Goal: Task Accomplishment & Management: Complete application form

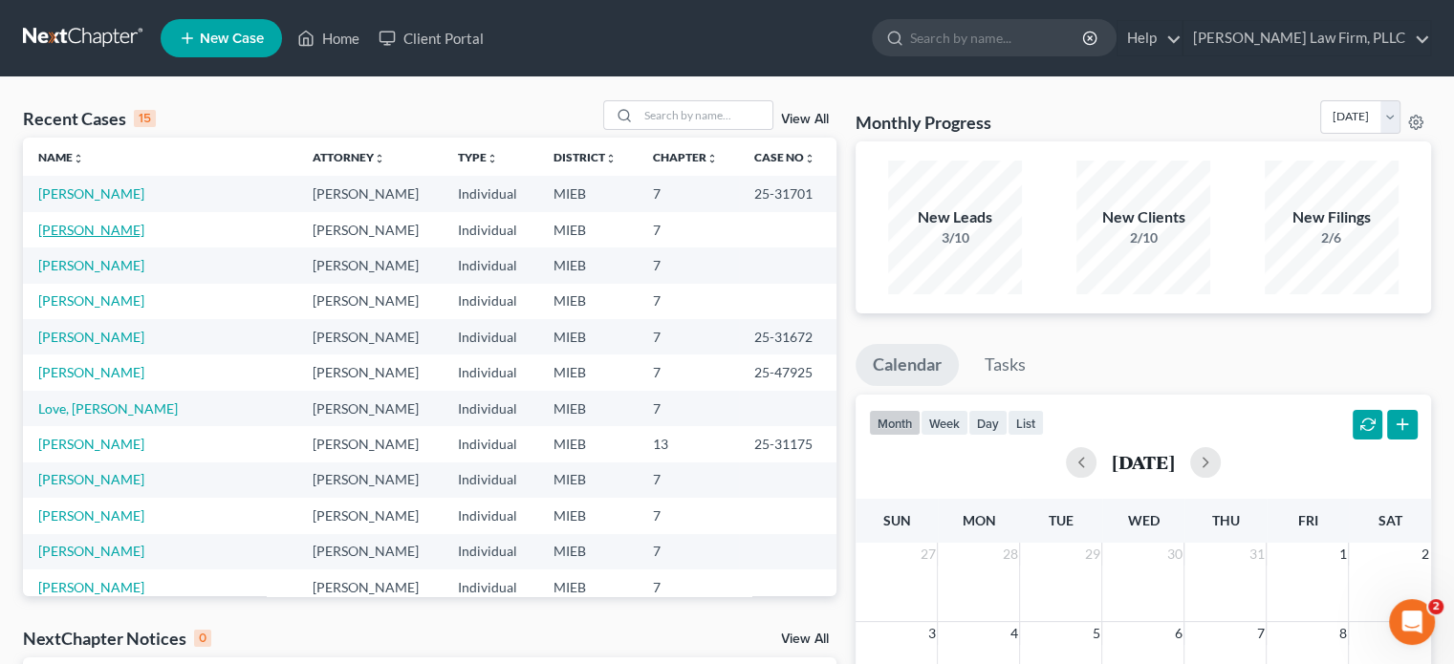
click at [97, 230] on link "[PERSON_NAME]" at bounding box center [91, 230] width 106 height 16
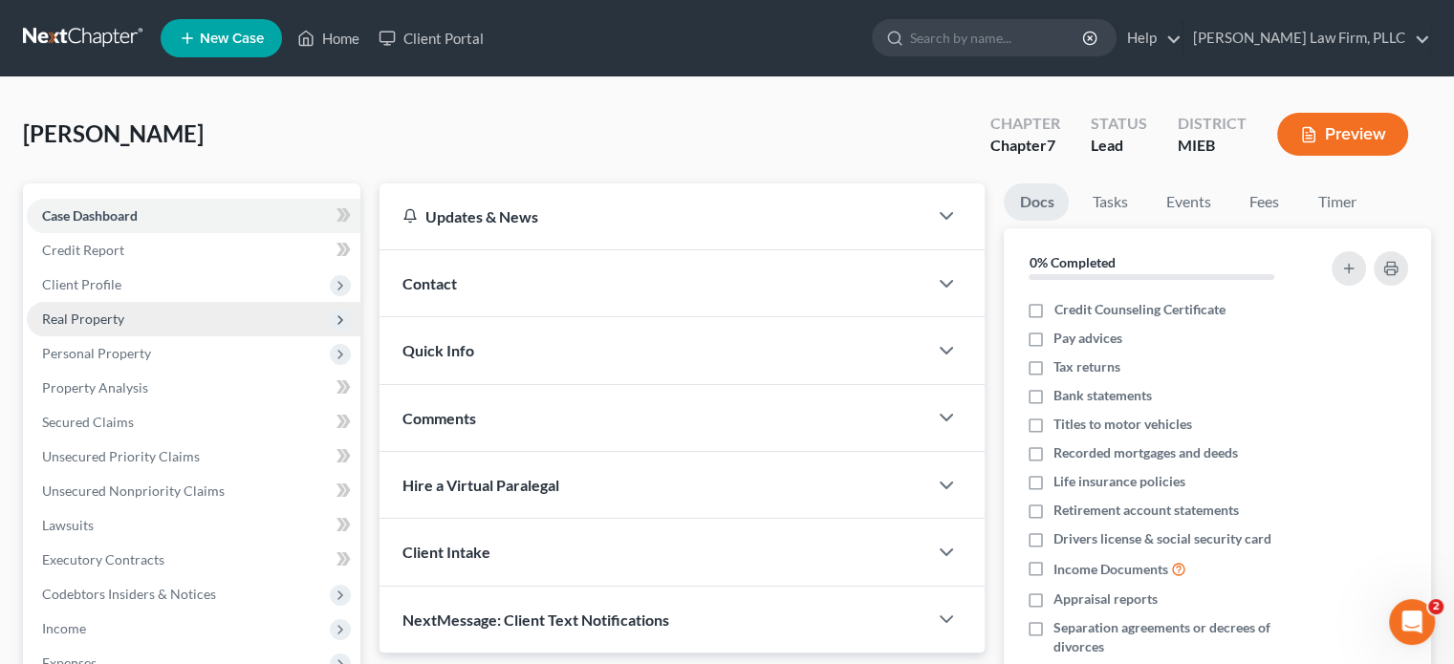
scroll to position [96, 0]
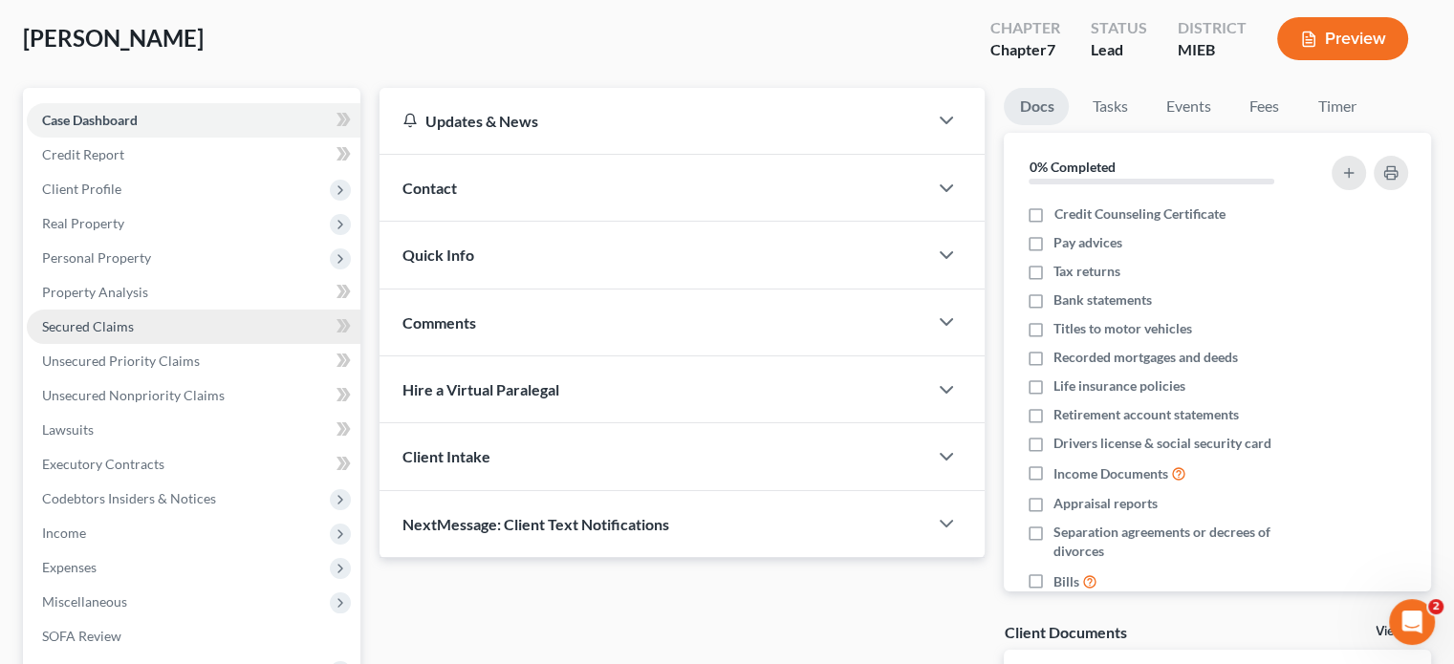
click at [130, 329] on span "Secured Claims" at bounding box center [88, 326] width 92 height 16
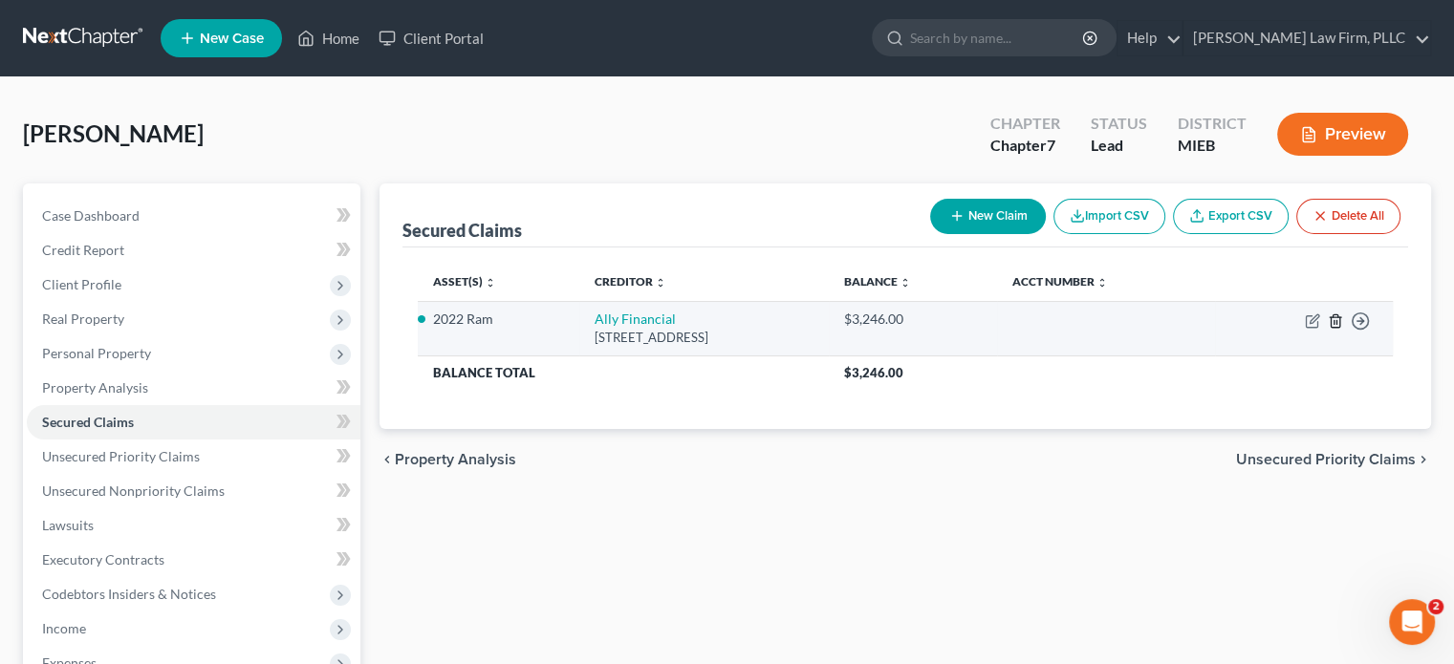
click at [1331, 322] on icon "button" at bounding box center [1335, 320] width 15 height 15
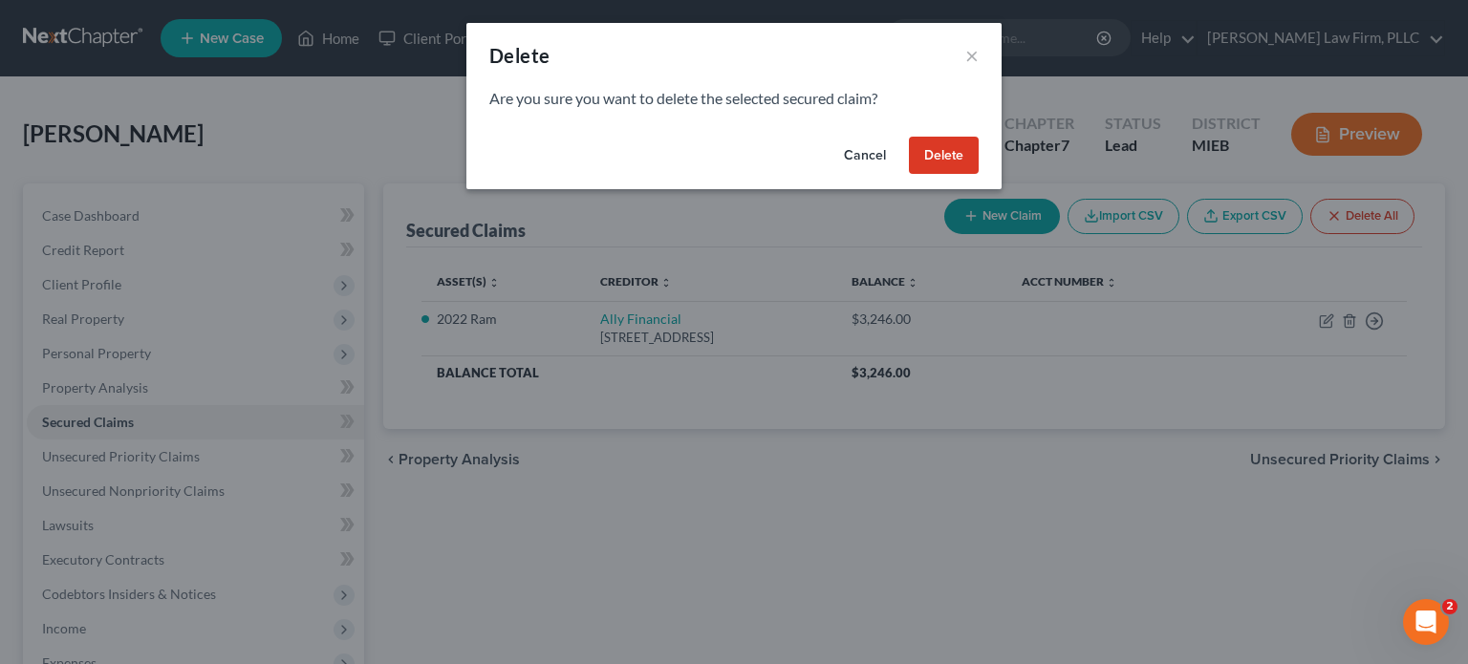
click at [954, 157] on button "Delete" at bounding box center [944, 156] width 70 height 38
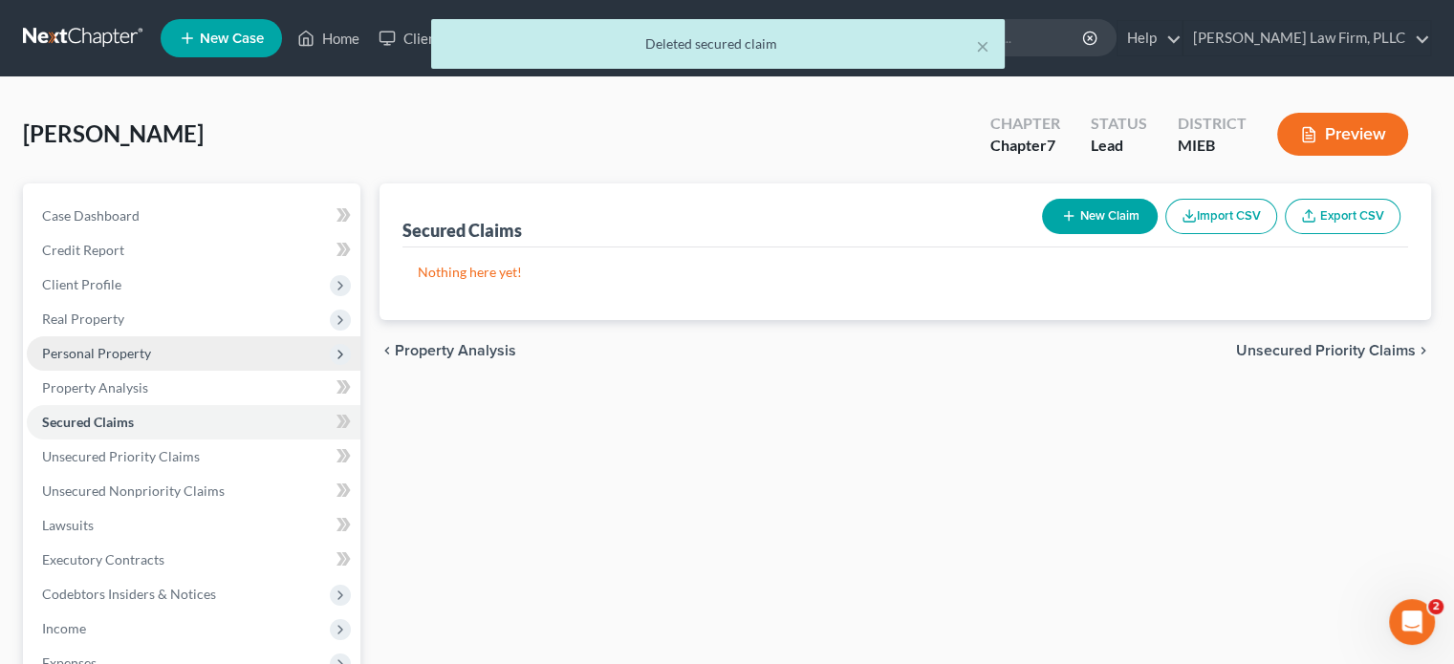
click at [123, 358] on span "Personal Property" at bounding box center [96, 353] width 109 height 16
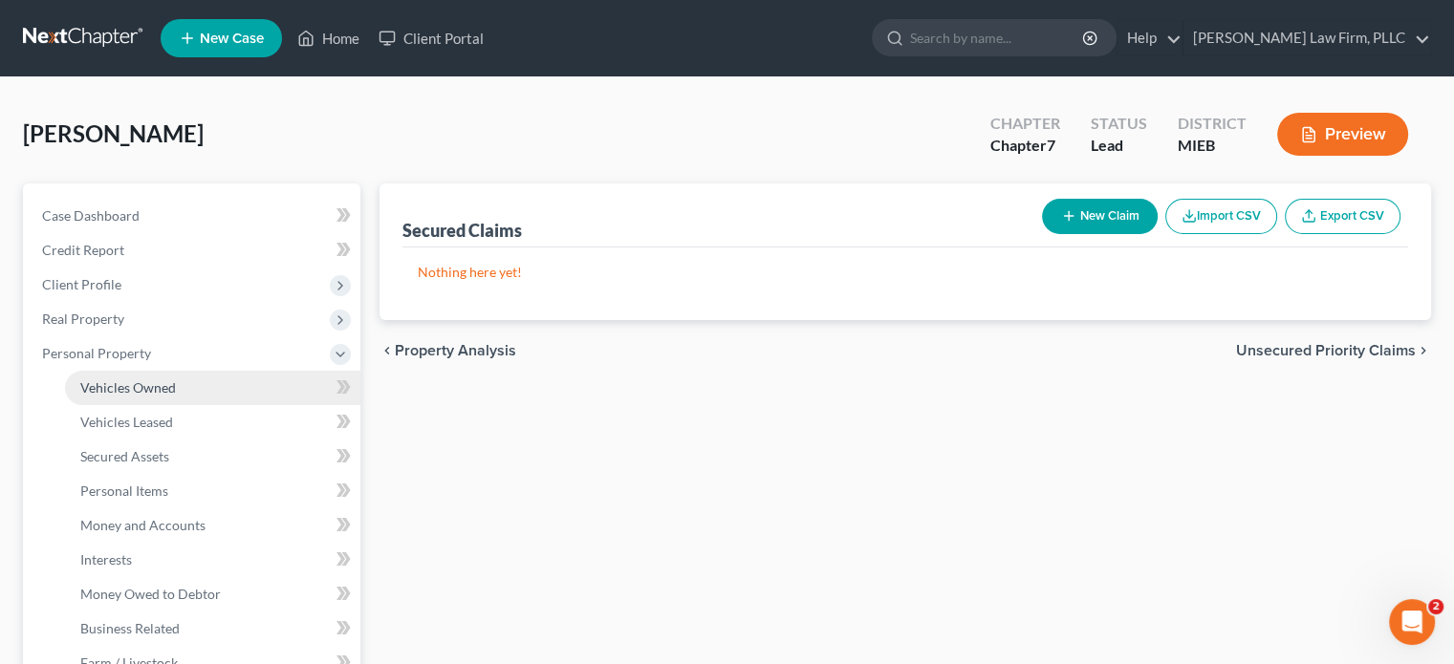
click at [145, 387] on span "Vehicles Owned" at bounding box center [128, 387] width 96 height 16
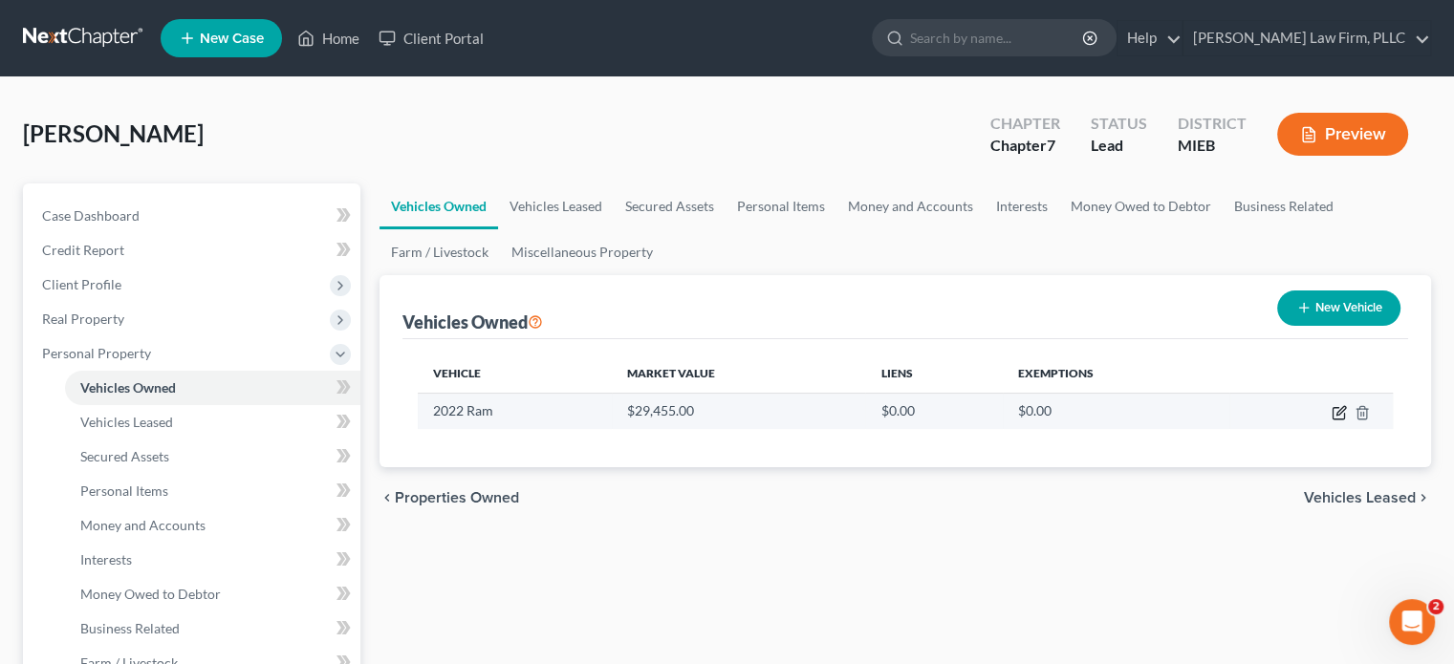
click at [1338, 408] on icon "button" at bounding box center [1338, 412] width 15 height 15
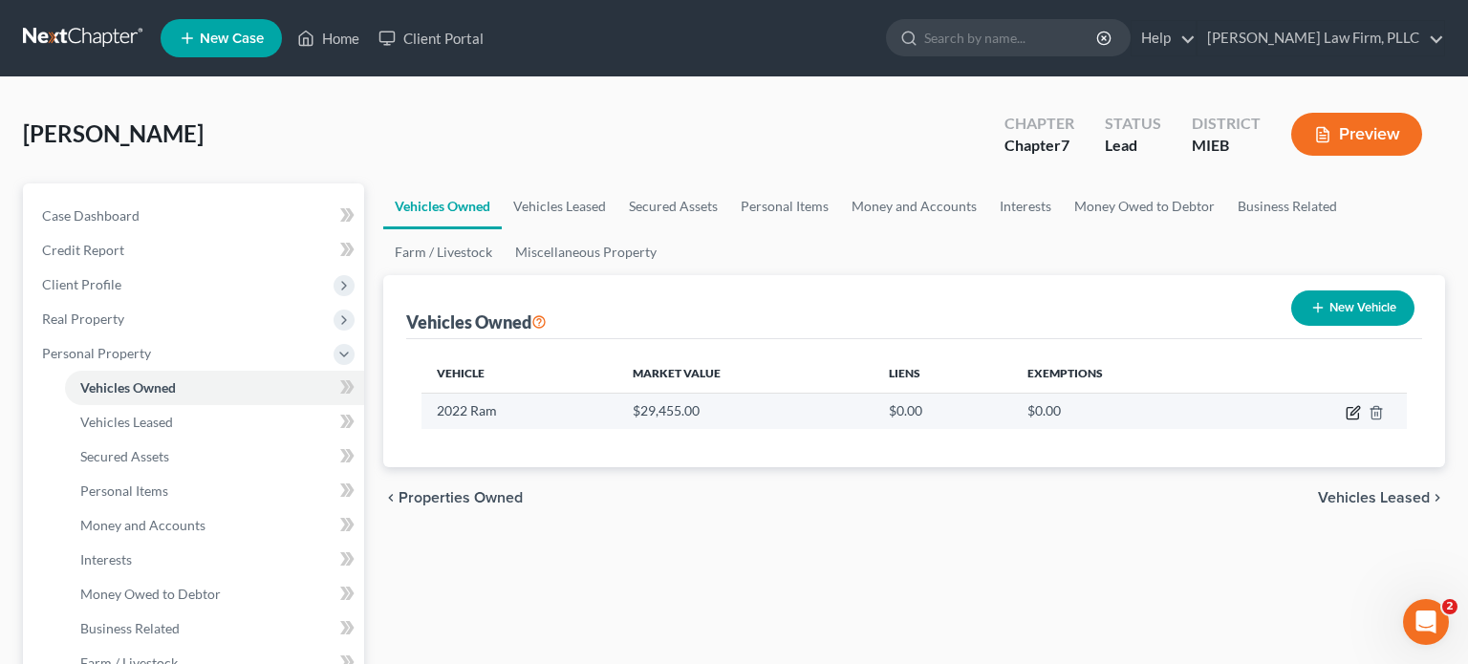
select select "0"
select select "4"
select select "2"
select select "0"
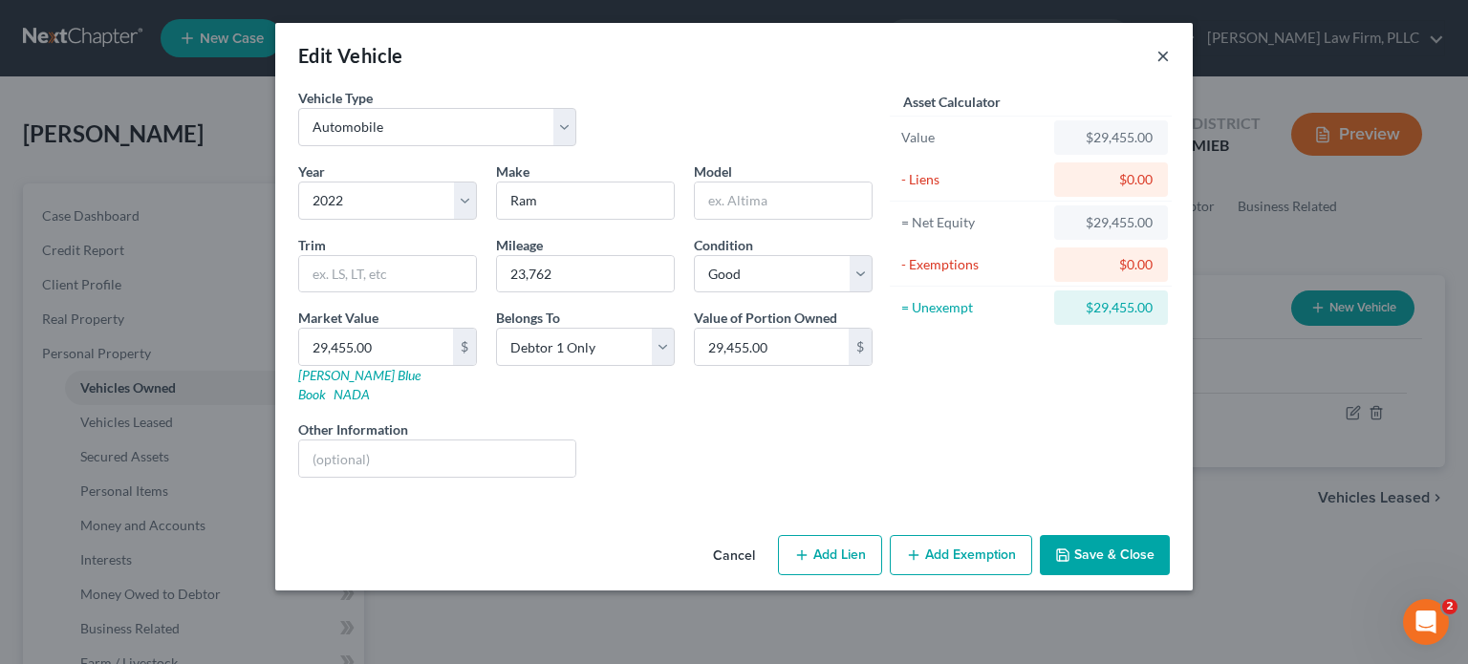
click at [1166, 50] on button "×" at bounding box center [1162, 55] width 13 height 23
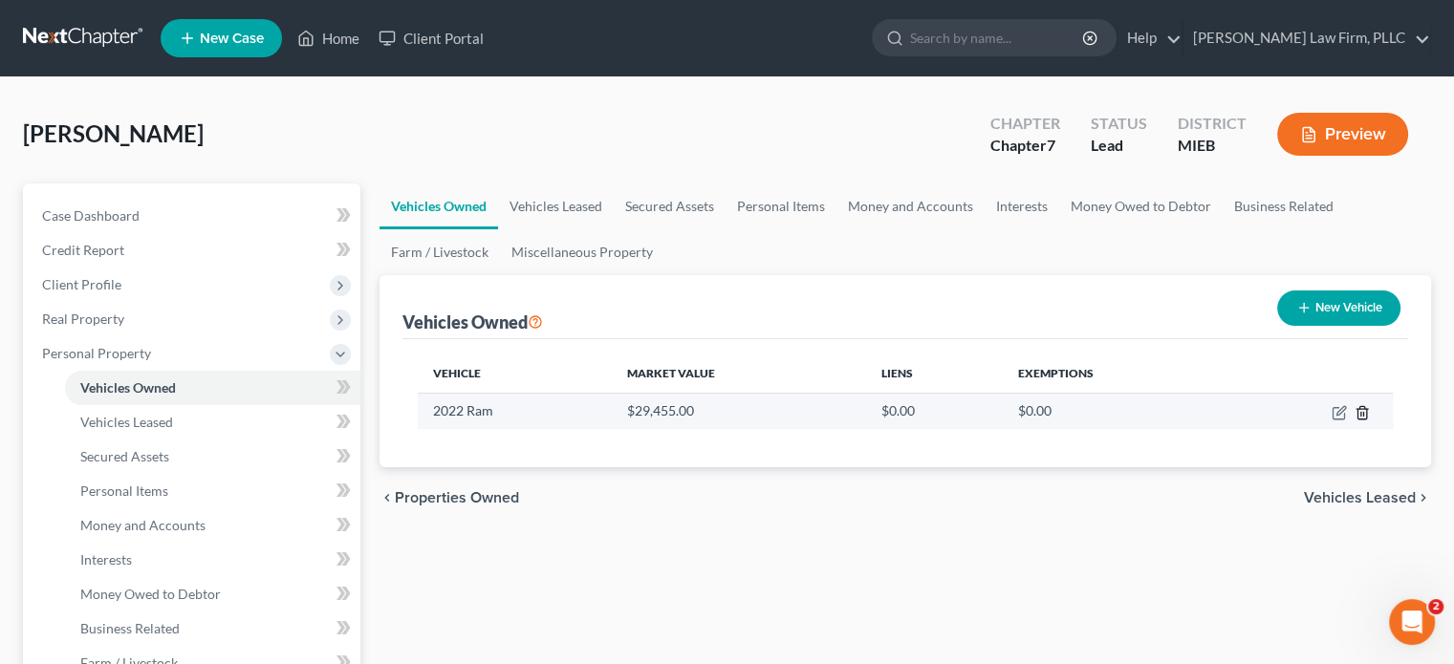
click at [1368, 413] on icon "button" at bounding box center [1361, 412] width 15 height 15
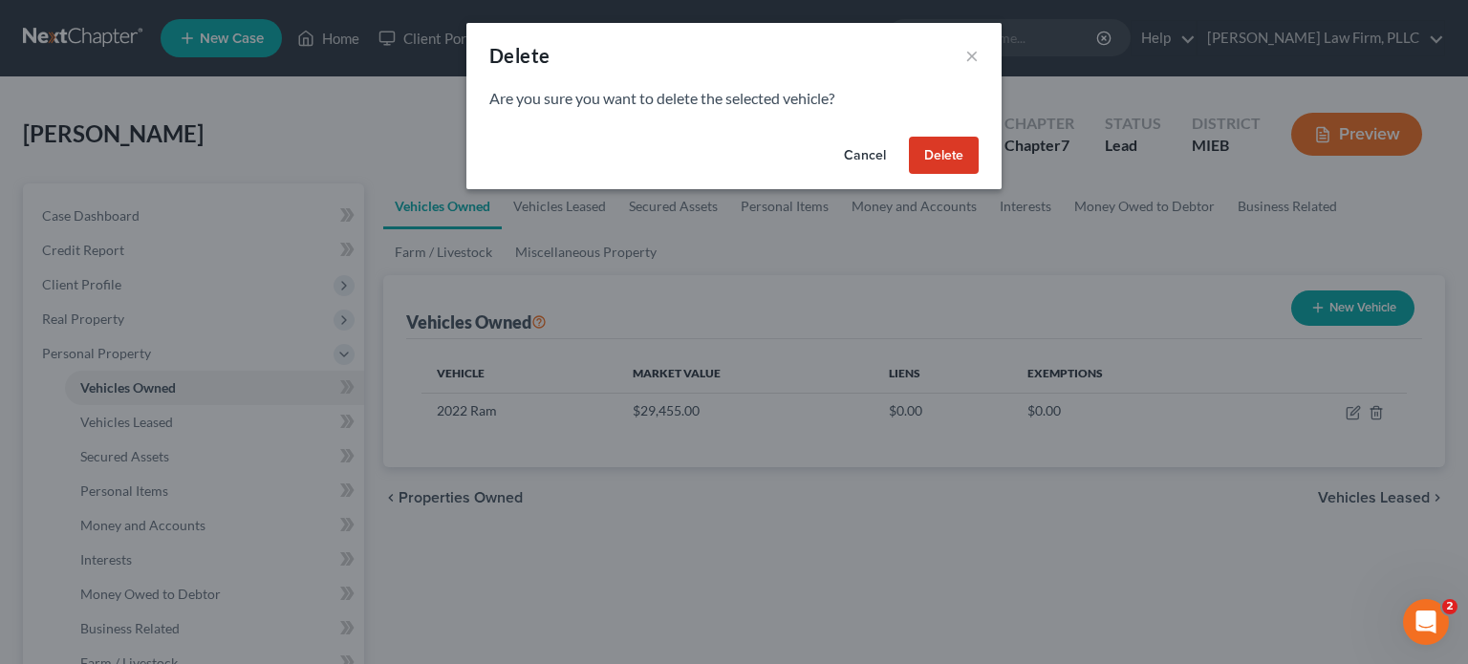
click at [952, 152] on button "Delete" at bounding box center [944, 156] width 70 height 38
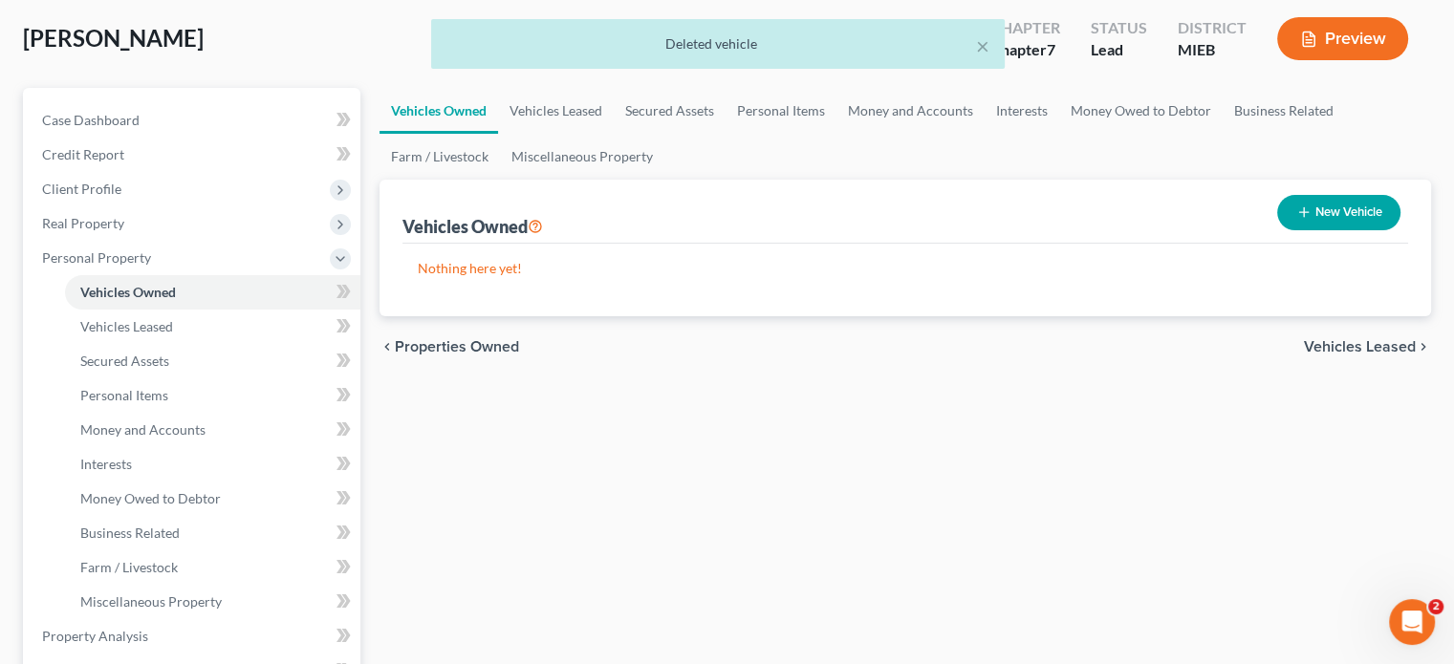
scroll to position [191, 0]
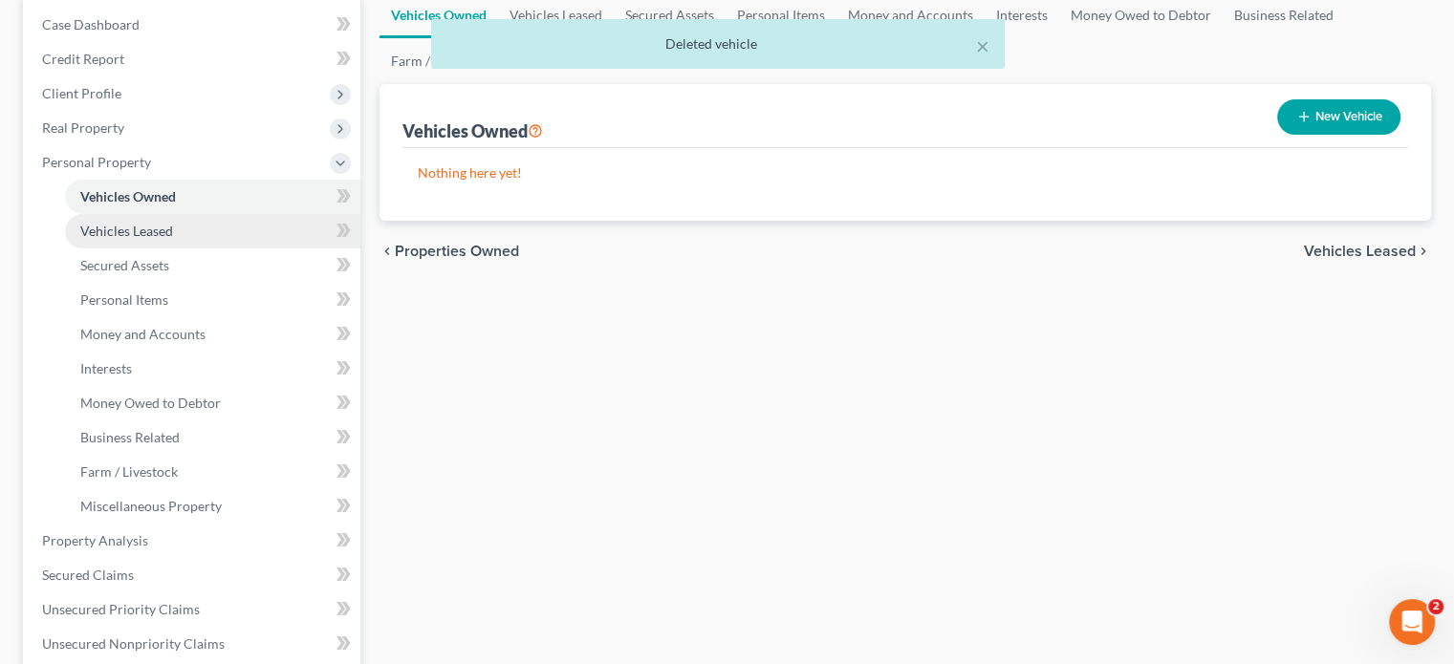
click at [153, 228] on span "Vehicles Leased" at bounding box center [126, 231] width 93 height 16
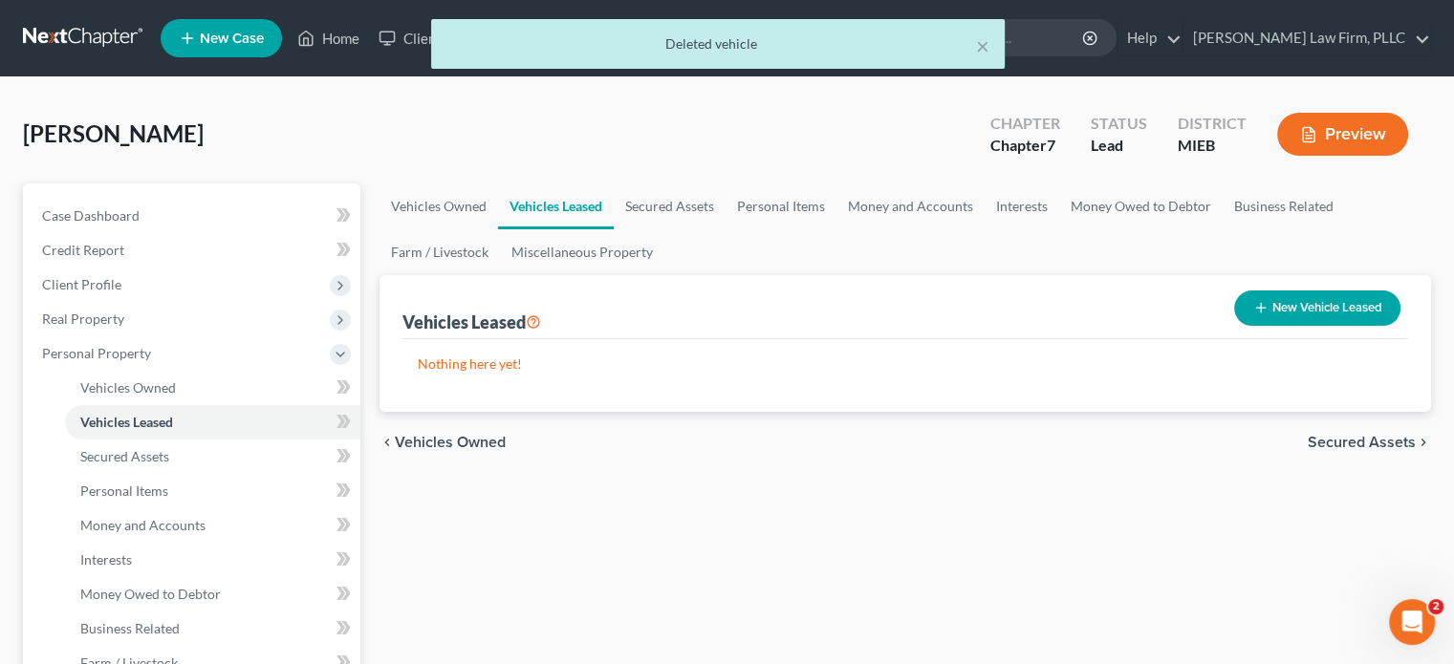
click at [1243, 309] on button "New Vehicle Leased" at bounding box center [1317, 308] width 166 height 35
select select "0"
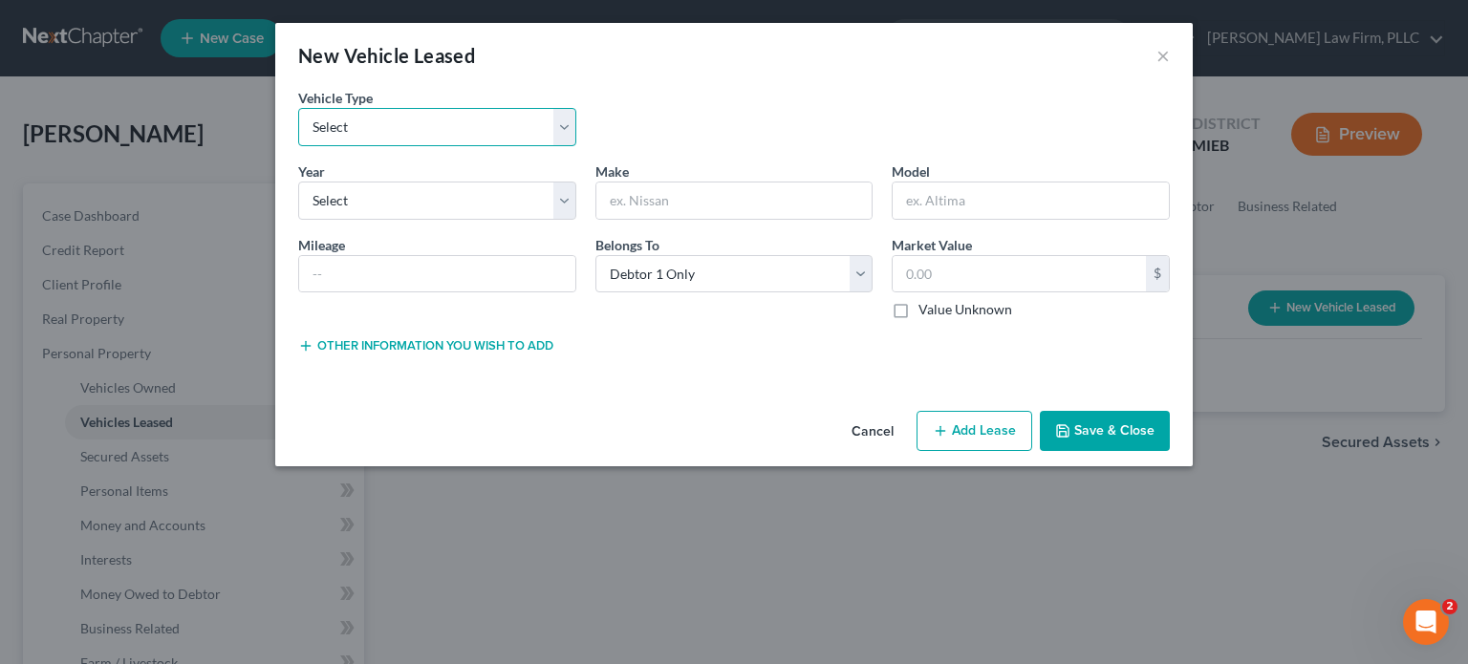
click at [459, 139] on select "Select Automobile Truck Trailer Watercraft Aircraft Motor Home Atv Other Vehicle" at bounding box center [437, 127] width 278 height 38
select select "1"
click at [298, 108] on select "Select Automobile Truck Trailer Watercraft Aircraft Motor Home Atv Other Vehicle" at bounding box center [437, 127] width 278 height 38
click at [413, 200] on select "Select 2026 2025 2024 2023 2022 2021 2020 2019 2018 2017 2016 2015 2014 2013 20…" at bounding box center [437, 201] width 278 height 38
select select "4"
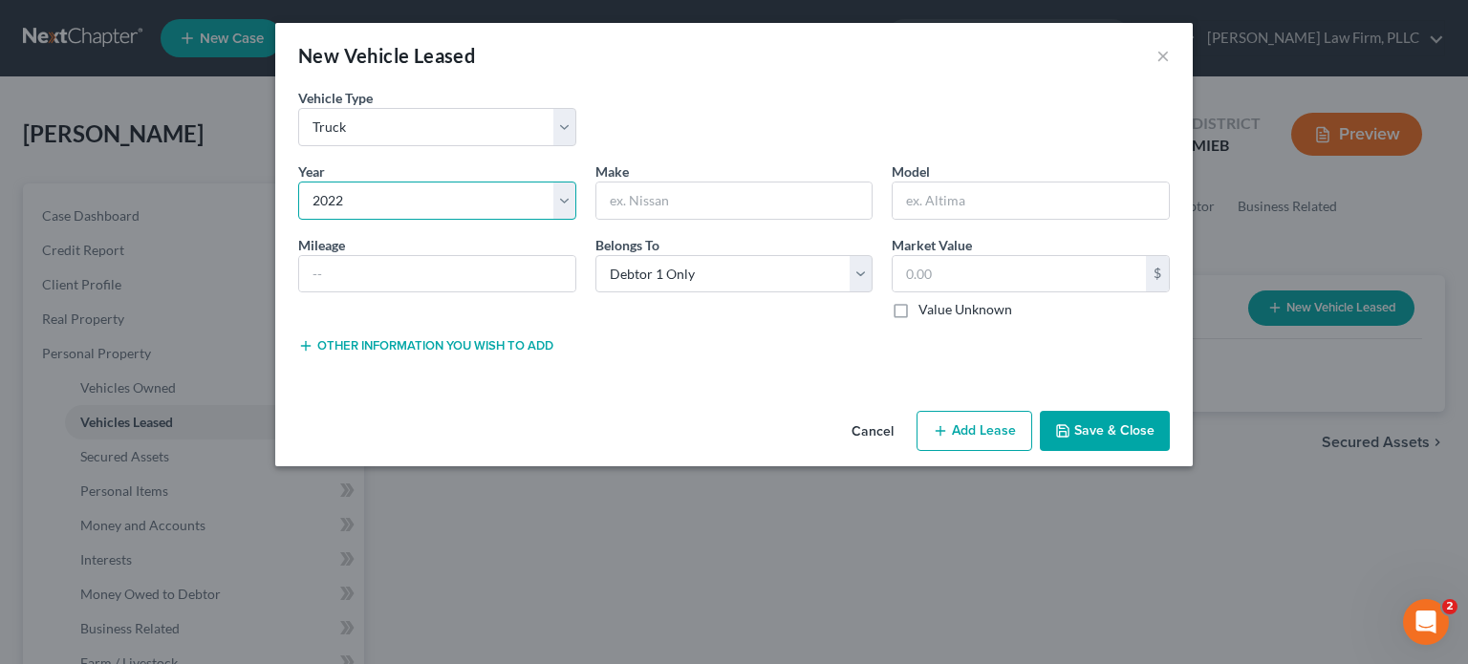
click at [298, 182] on select "Select 2026 2025 2024 2023 2022 2021 2020 2019 2018 2017 2016 2015 2014 2013 20…" at bounding box center [437, 201] width 278 height 38
click at [662, 204] on input "text" at bounding box center [734, 201] width 276 height 36
type input "Dodge"
type input "Ram"
type input "24000"
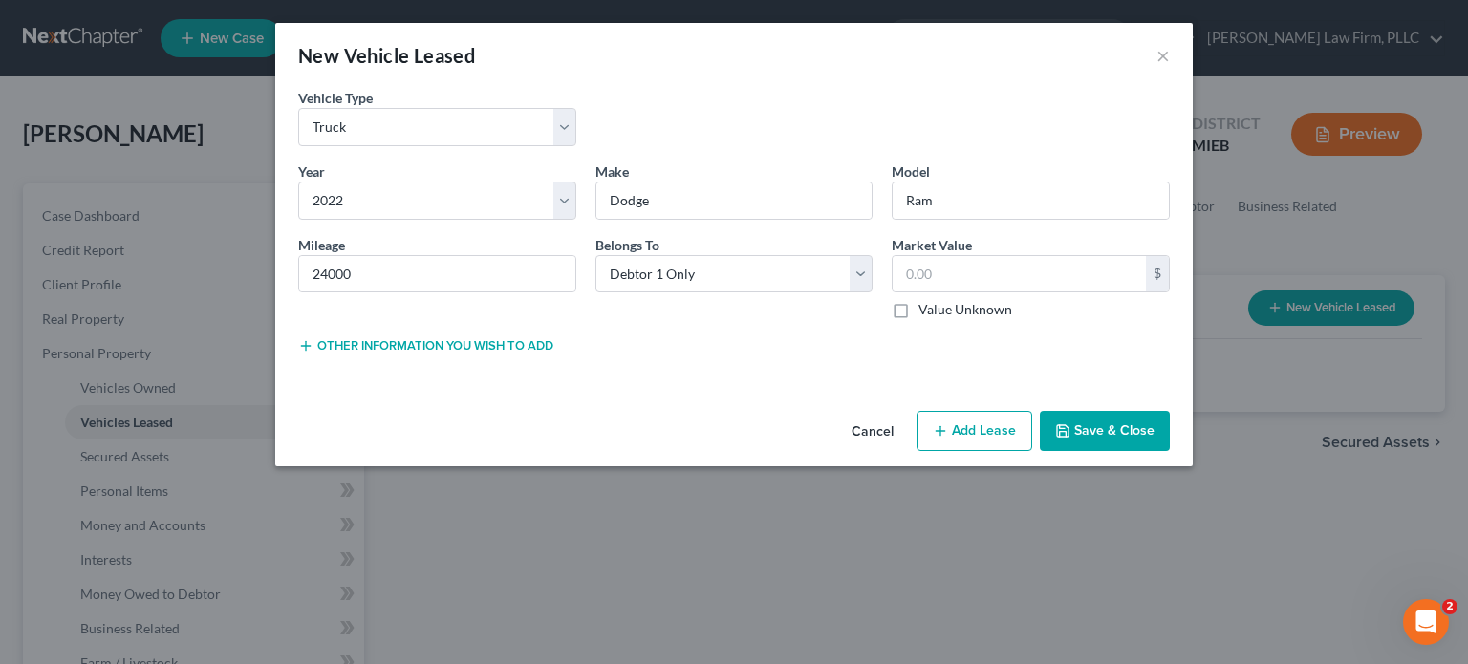
click at [918, 308] on label "Value Unknown" at bounding box center [965, 309] width 94 height 19
click at [926, 308] on input "Value Unknown" at bounding box center [932, 306] width 12 height 12
checkbox input "true"
type input "0.00"
click at [965, 435] on button "Add Lease" at bounding box center [975, 431] width 116 height 40
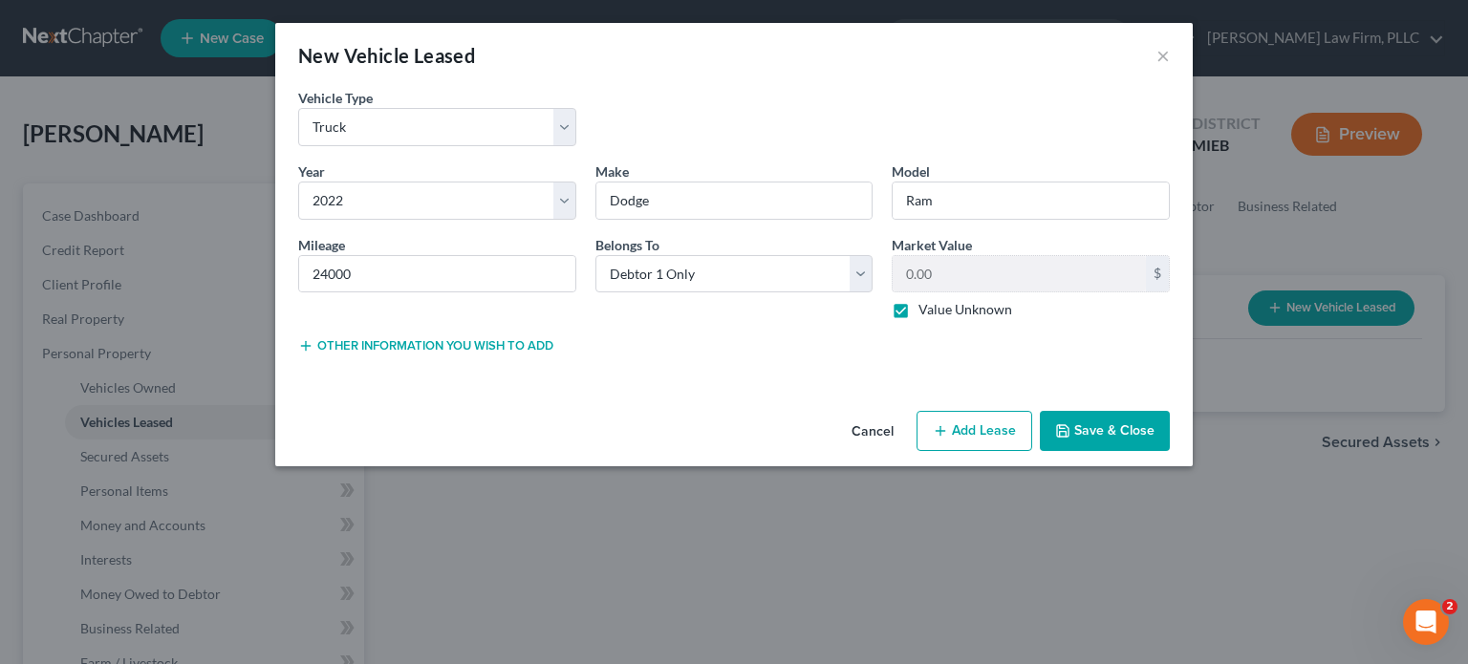
select select "0"
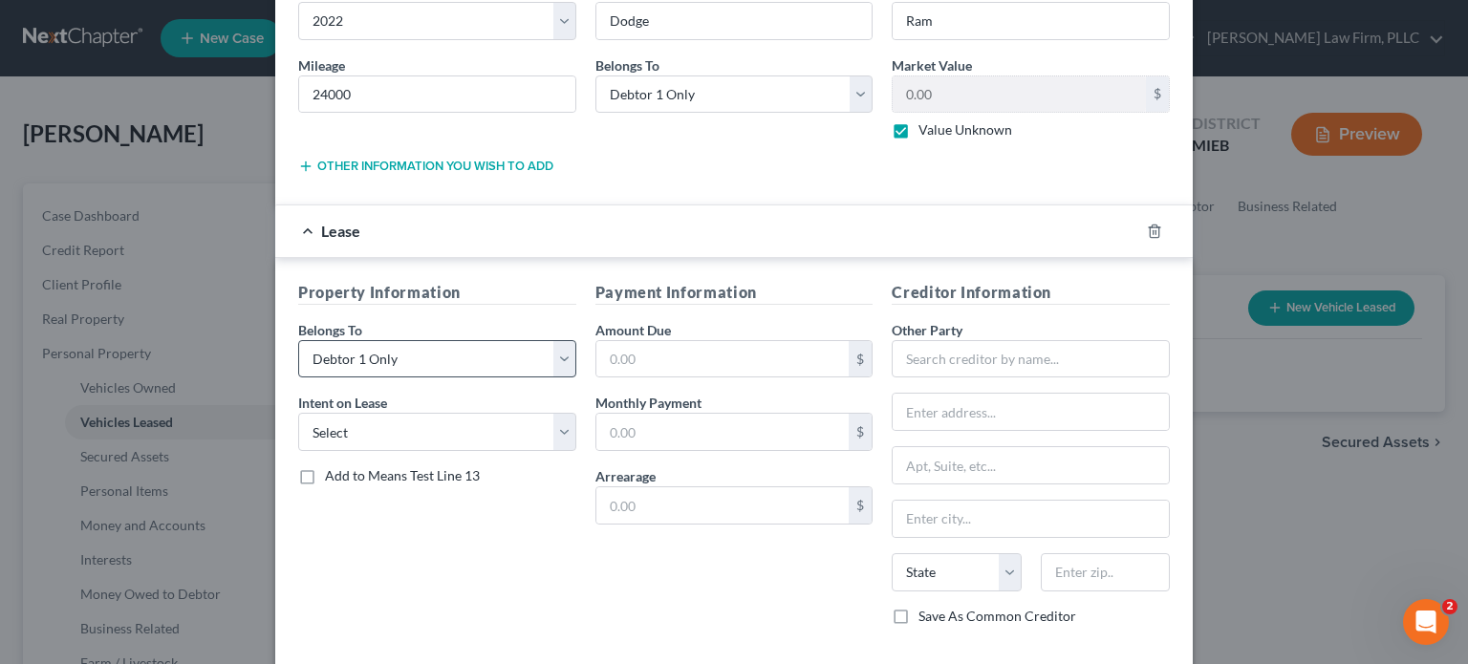
scroll to position [191, 0]
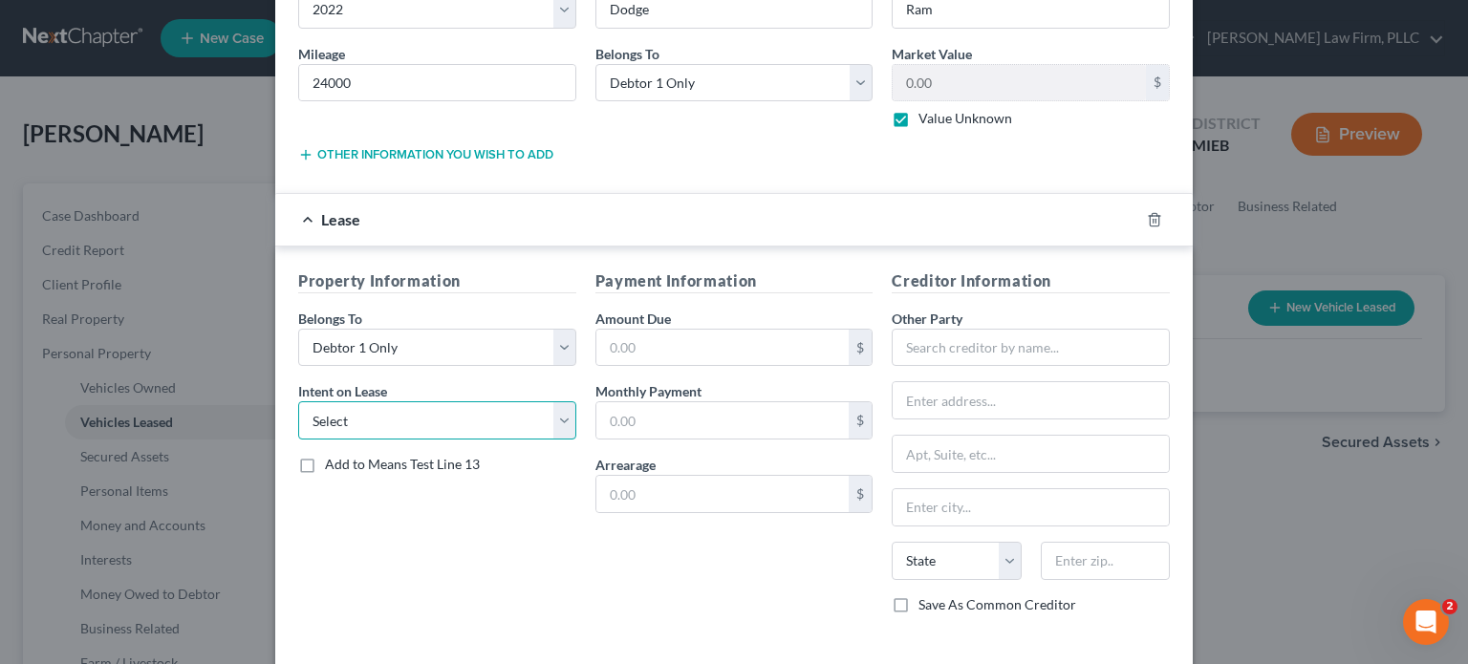
click at [436, 413] on select "Select None Assume Reject" at bounding box center [437, 420] width 278 height 38
select select "2"
click at [298, 401] on select "Select None Assume Reject" at bounding box center [437, 420] width 278 height 38
click at [651, 347] on input "text" at bounding box center [722, 348] width 253 height 36
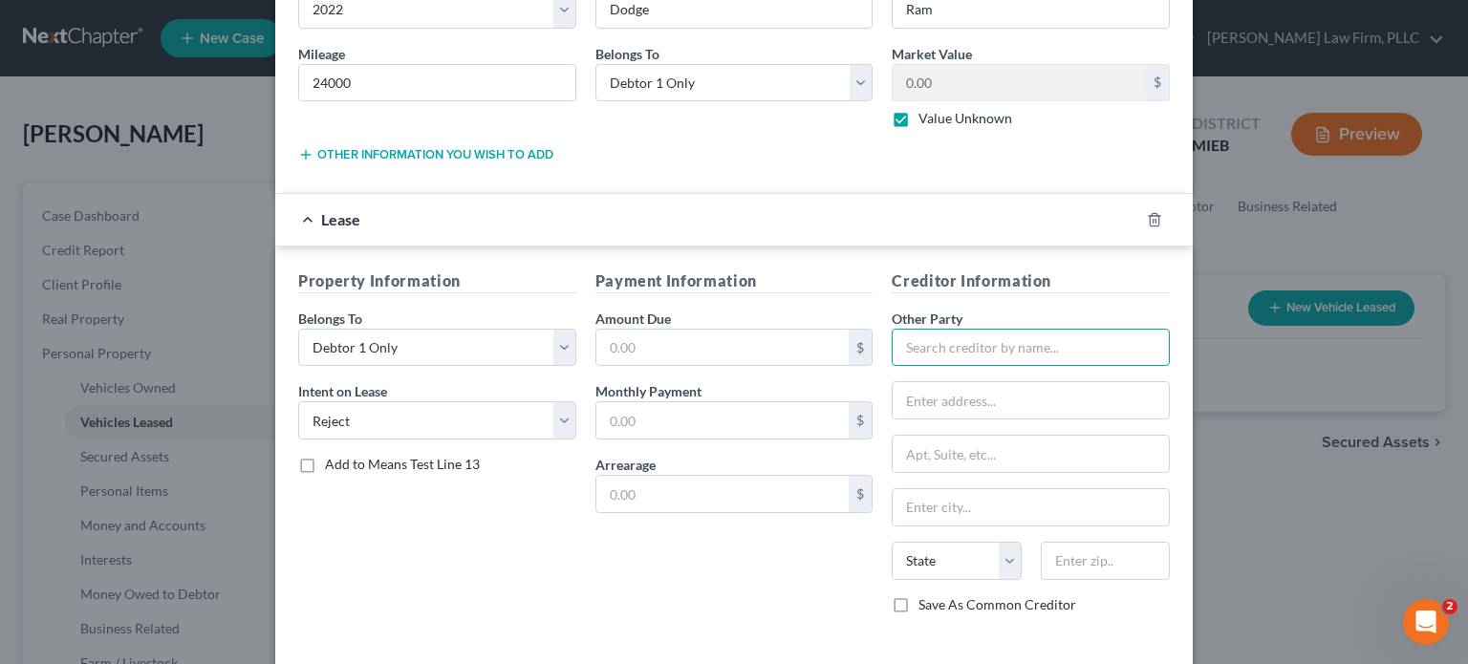
click at [925, 341] on input "text" at bounding box center [1031, 348] width 278 height 38
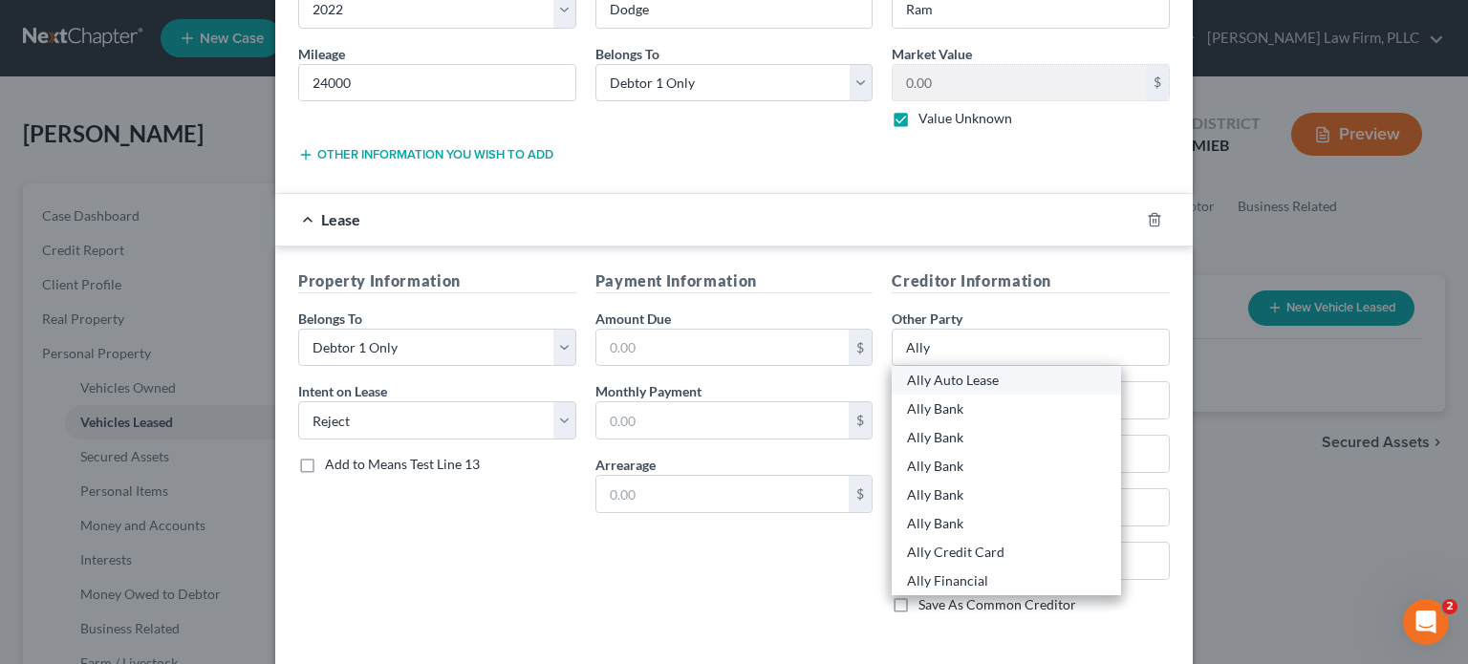
click at [952, 378] on div "Ally Auto Lease" at bounding box center [1006, 380] width 199 height 19
type input "Ally Auto Lease"
type input "PO Box 8105"
type input "[GEOGRAPHIC_DATA]"
select select "21"
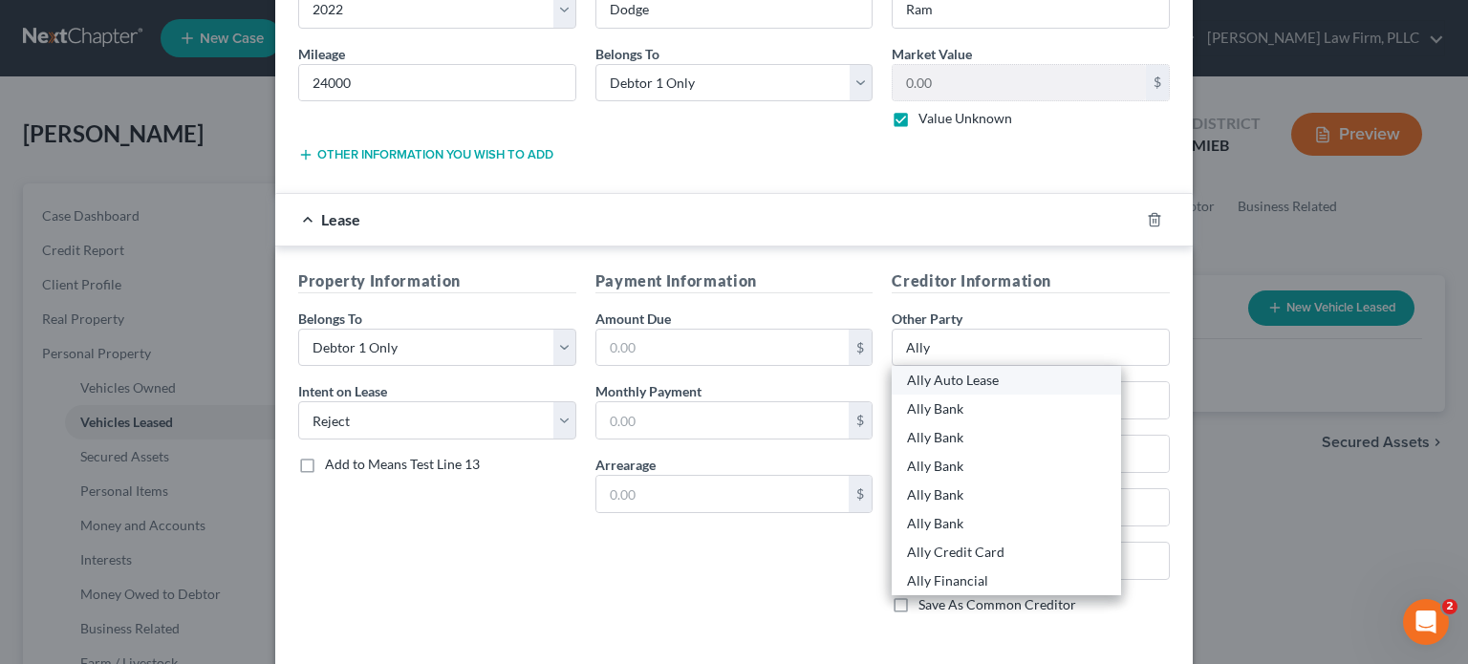
type input "21030"
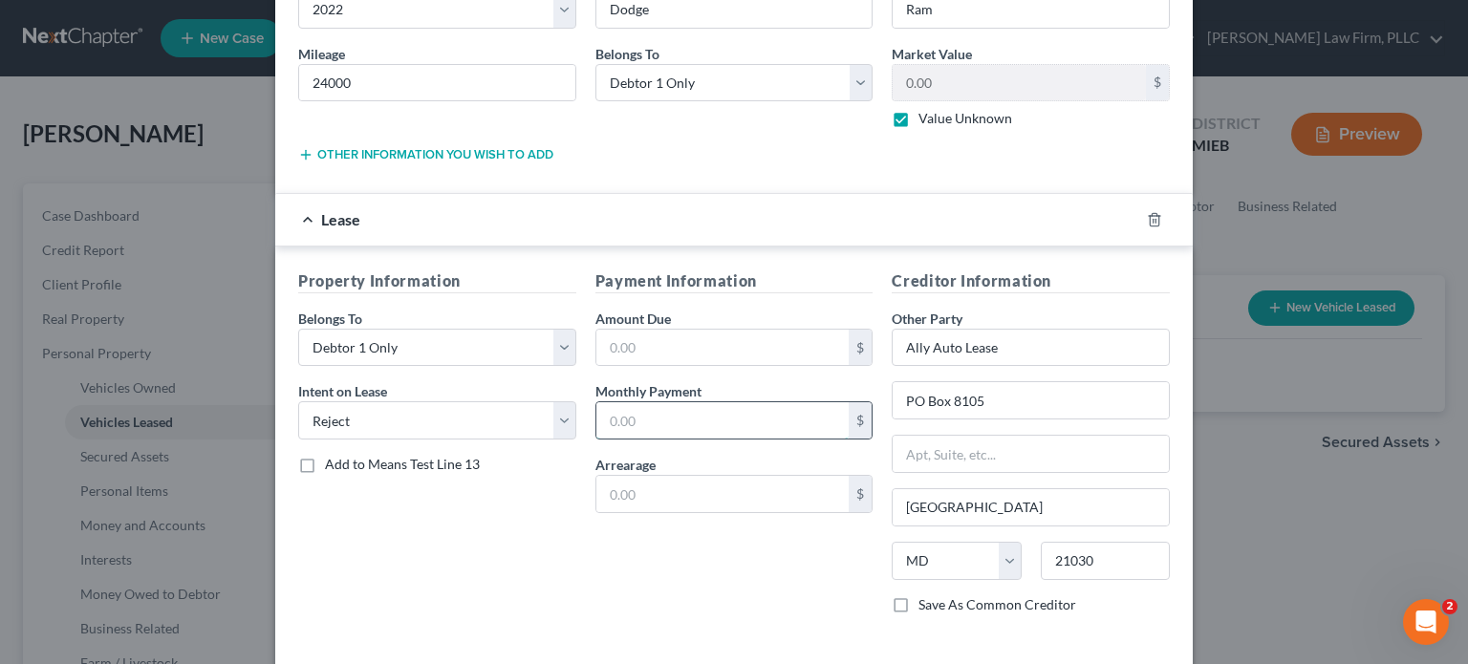
click at [722, 416] on input "text" at bounding box center [722, 420] width 253 height 36
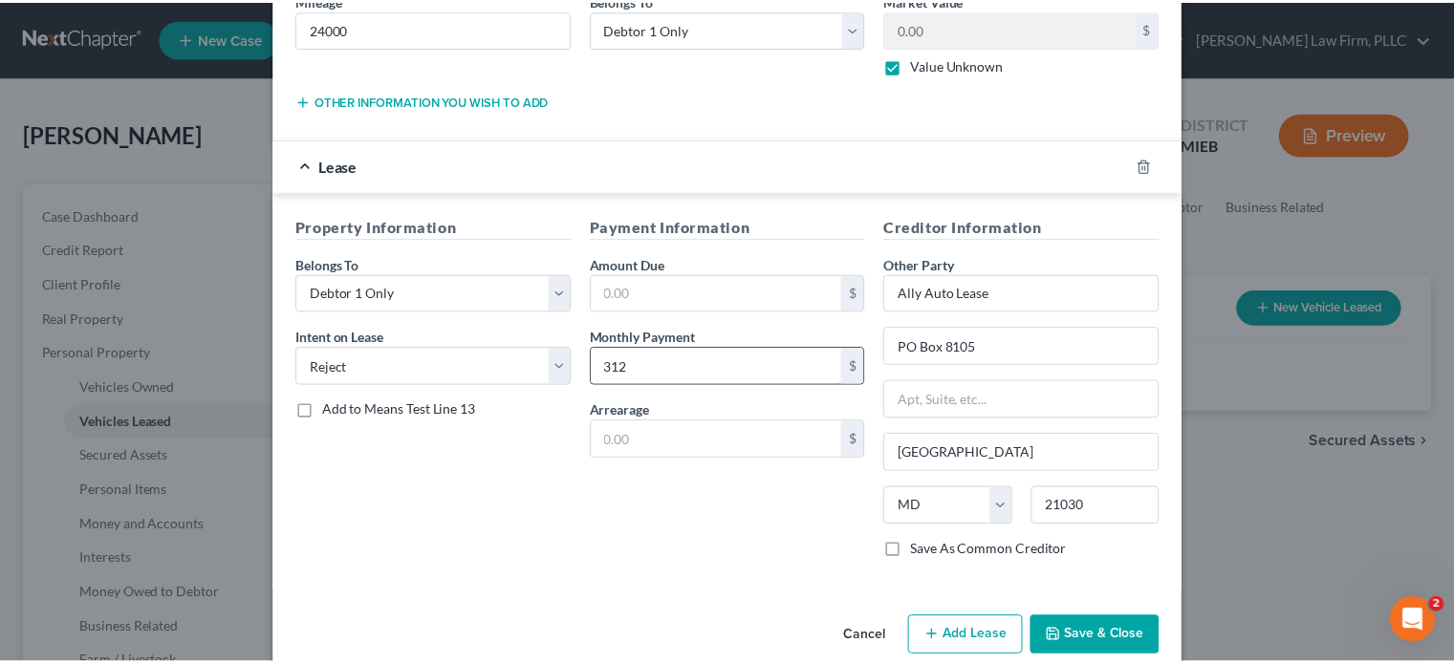
scroll to position [272, 0]
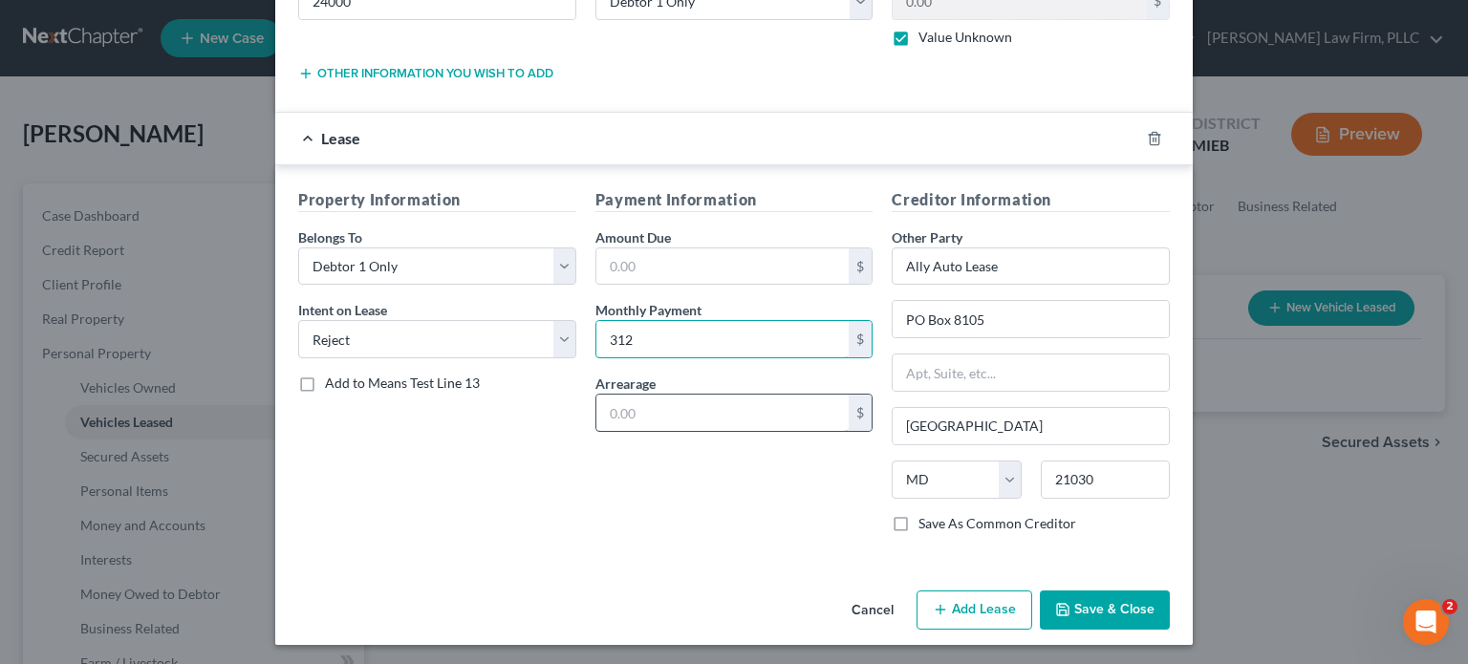
type input "312"
click at [717, 399] on input "text" at bounding box center [722, 413] width 253 height 36
type input "1,000"
click at [1078, 607] on button "Save & Close" at bounding box center [1105, 611] width 130 height 40
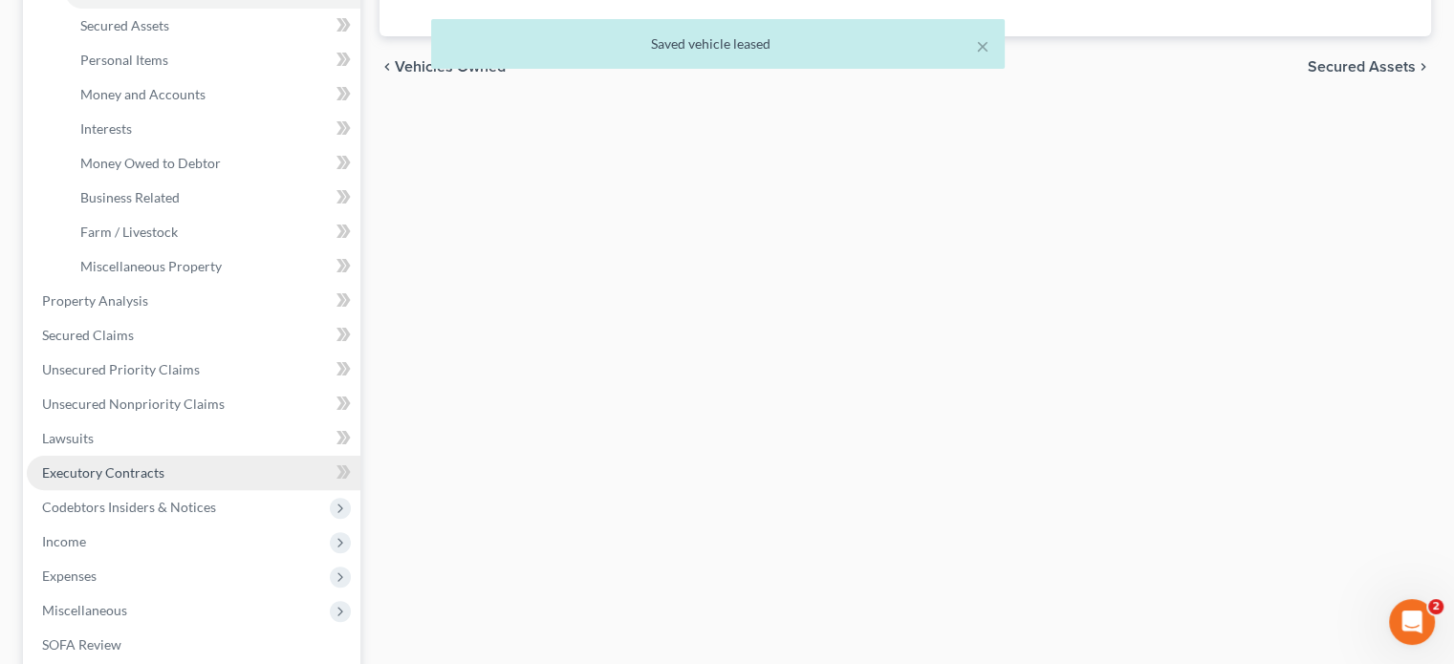
scroll to position [478, 0]
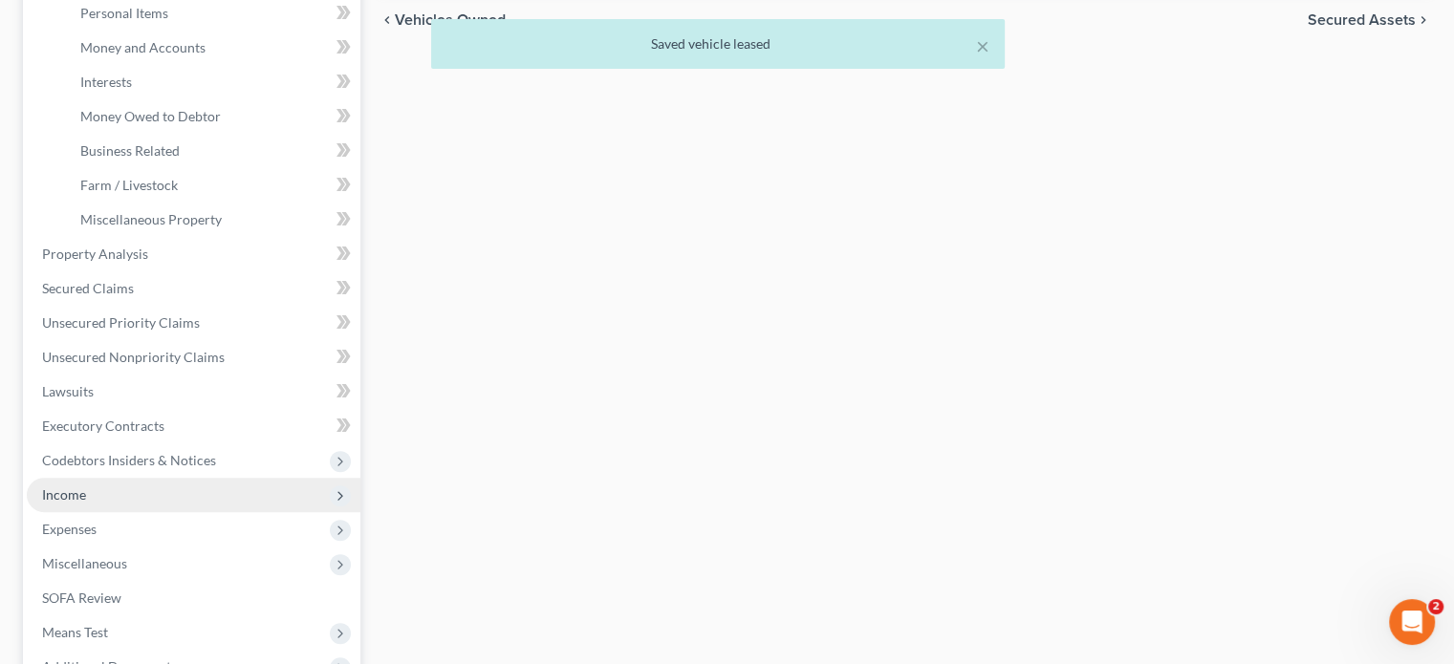
click at [110, 496] on span "Income" at bounding box center [194, 495] width 334 height 34
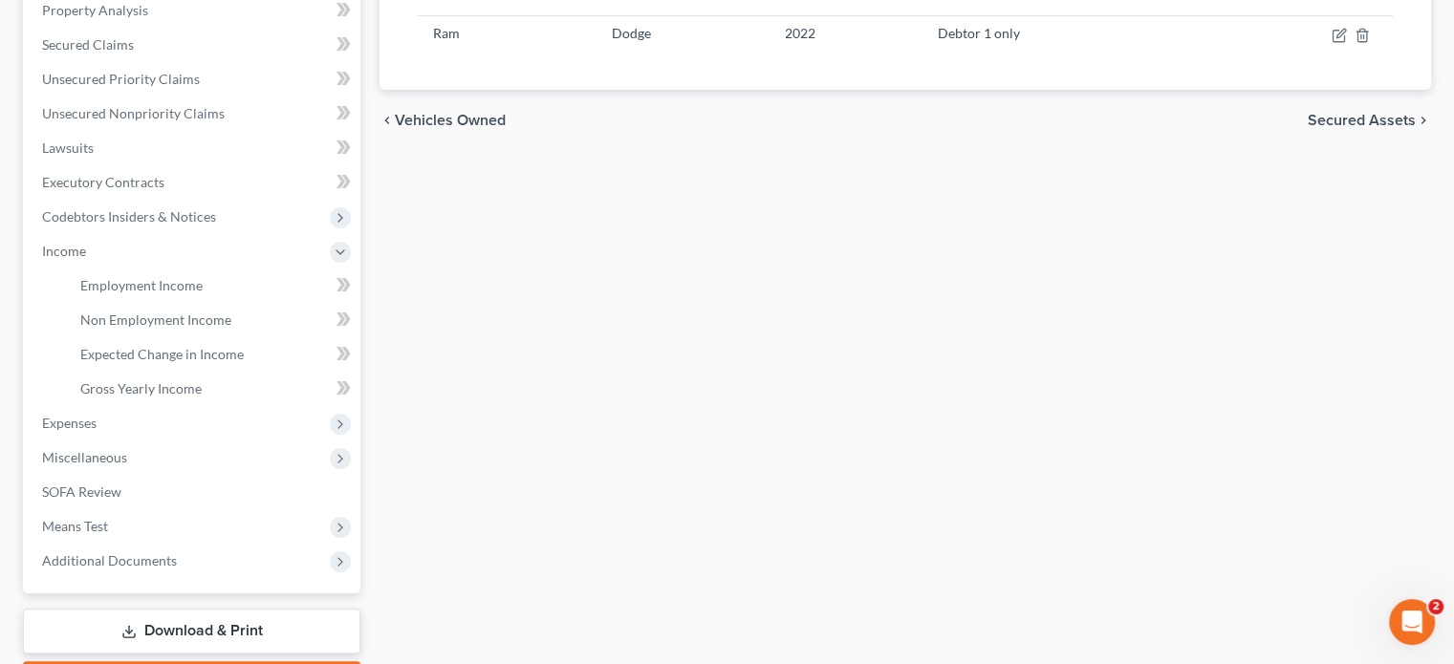
scroll to position [382, 0]
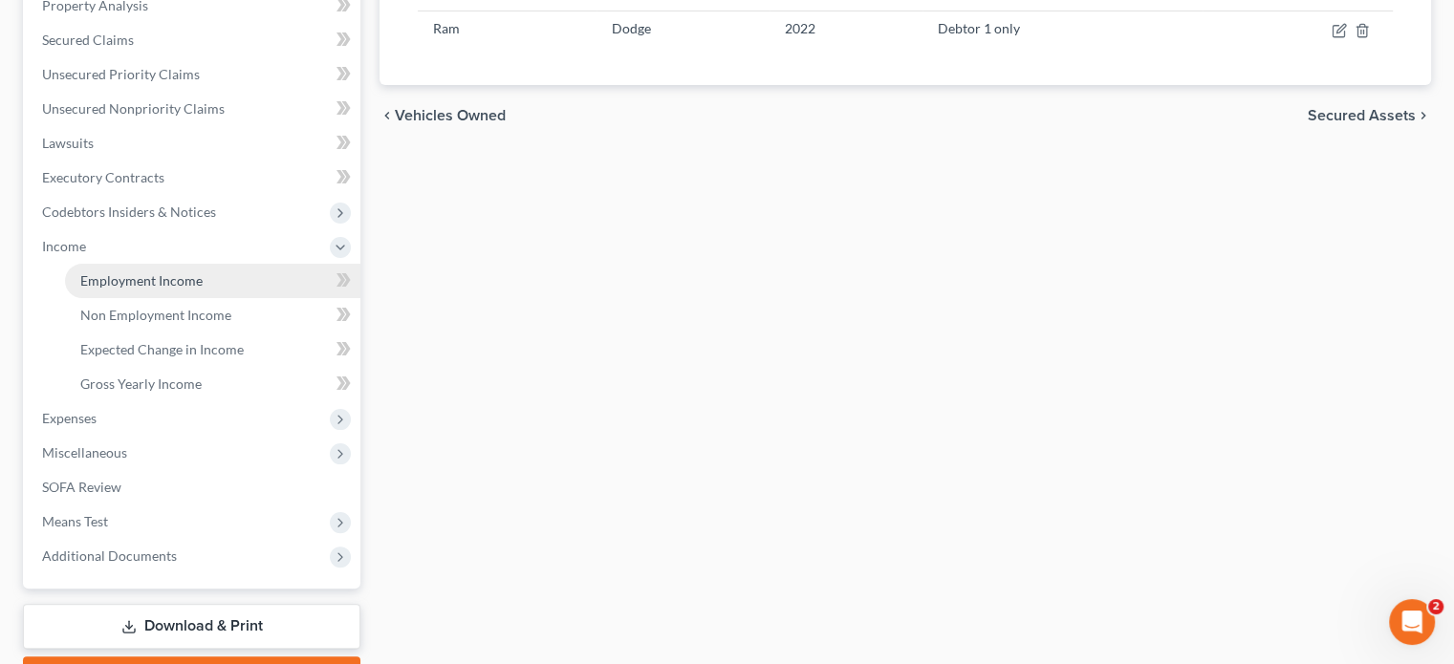
click at [154, 282] on span "Employment Income" at bounding box center [141, 280] width 122 height 16
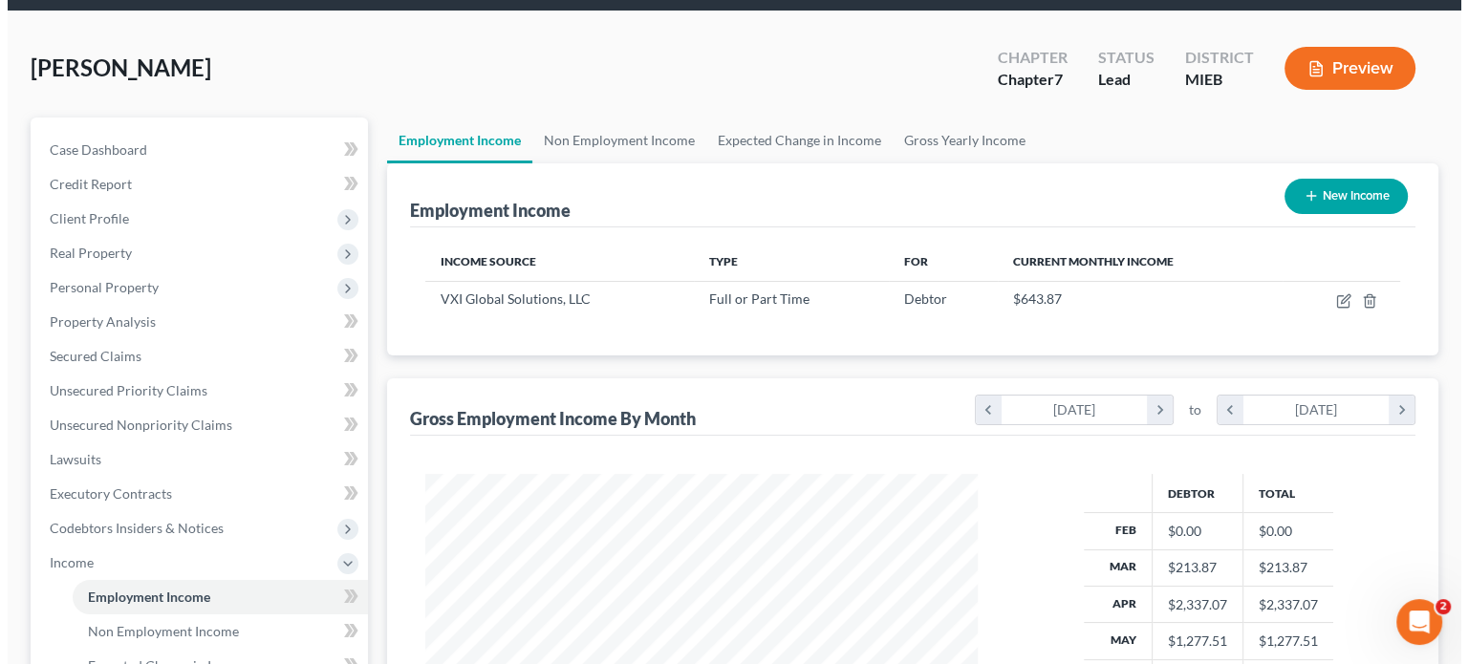
scroll to position [96, 0]
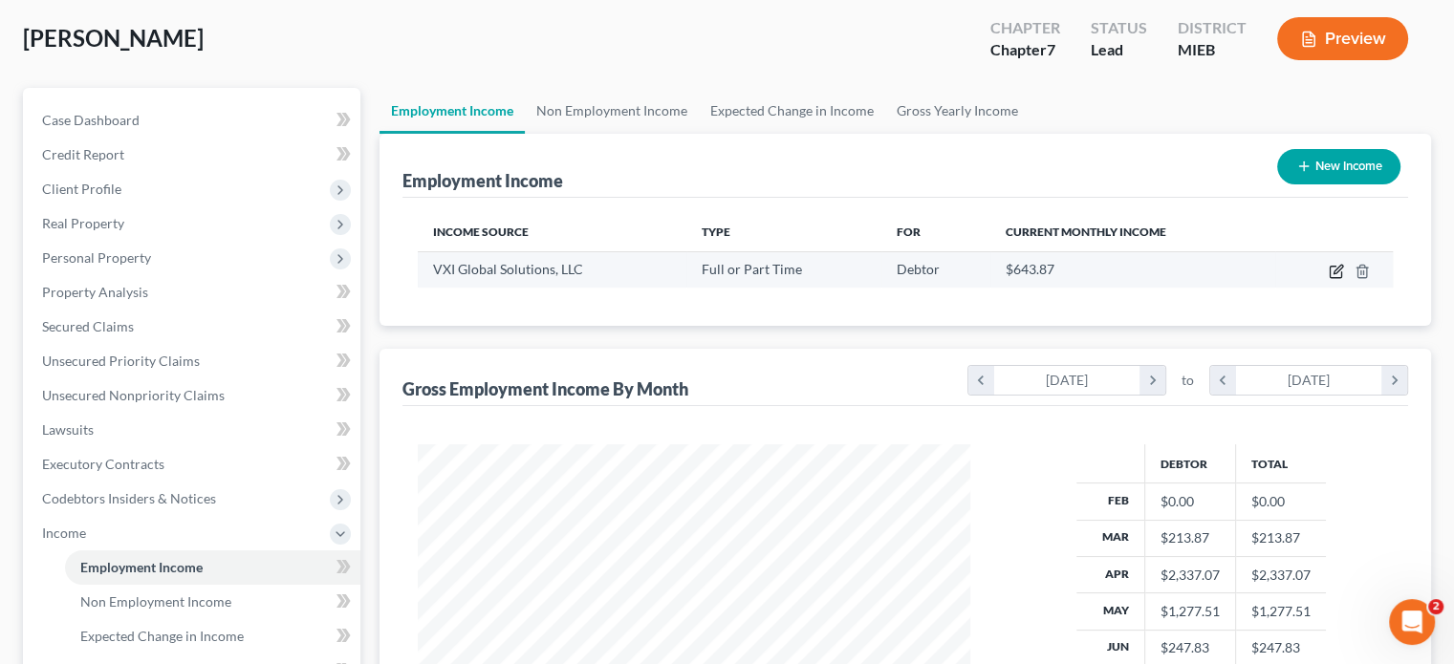
click at [1335, 268] on icon "button" at bounding box center [1337, 269] width 9 height 9
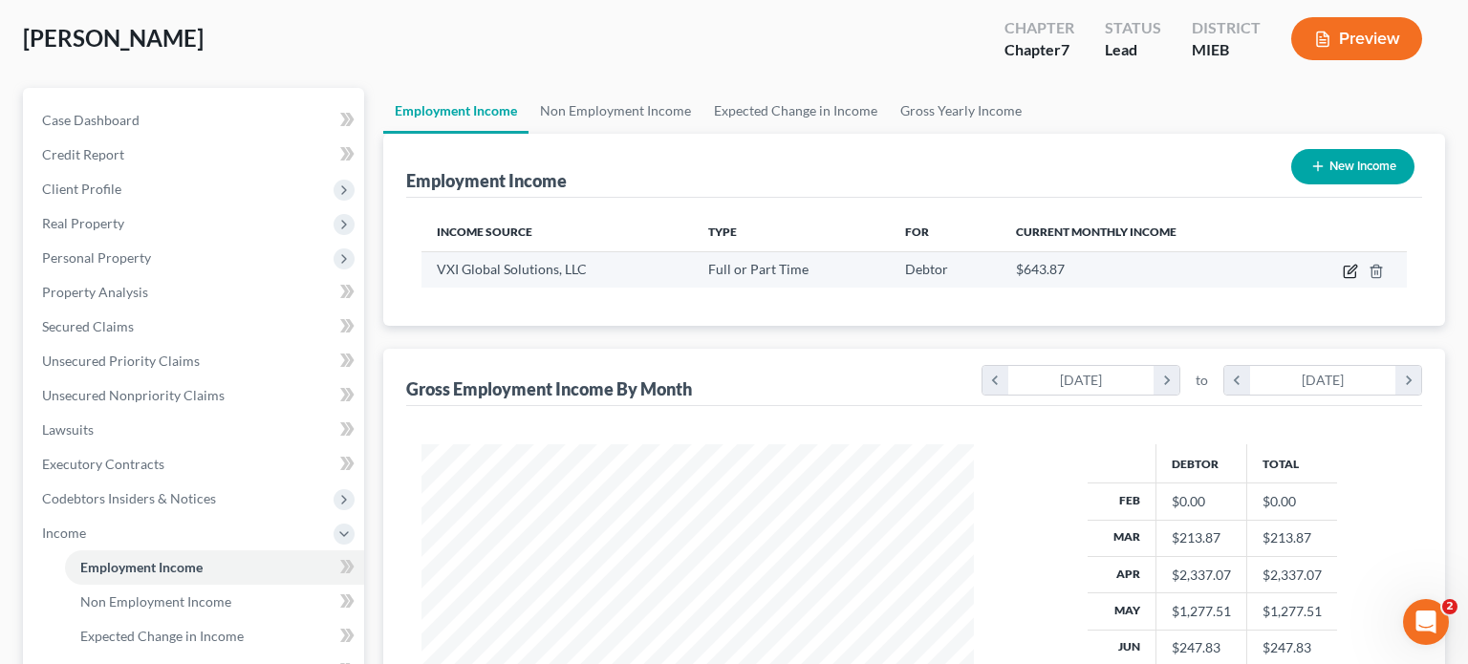
select select "0"
select select "4"
select select "2"
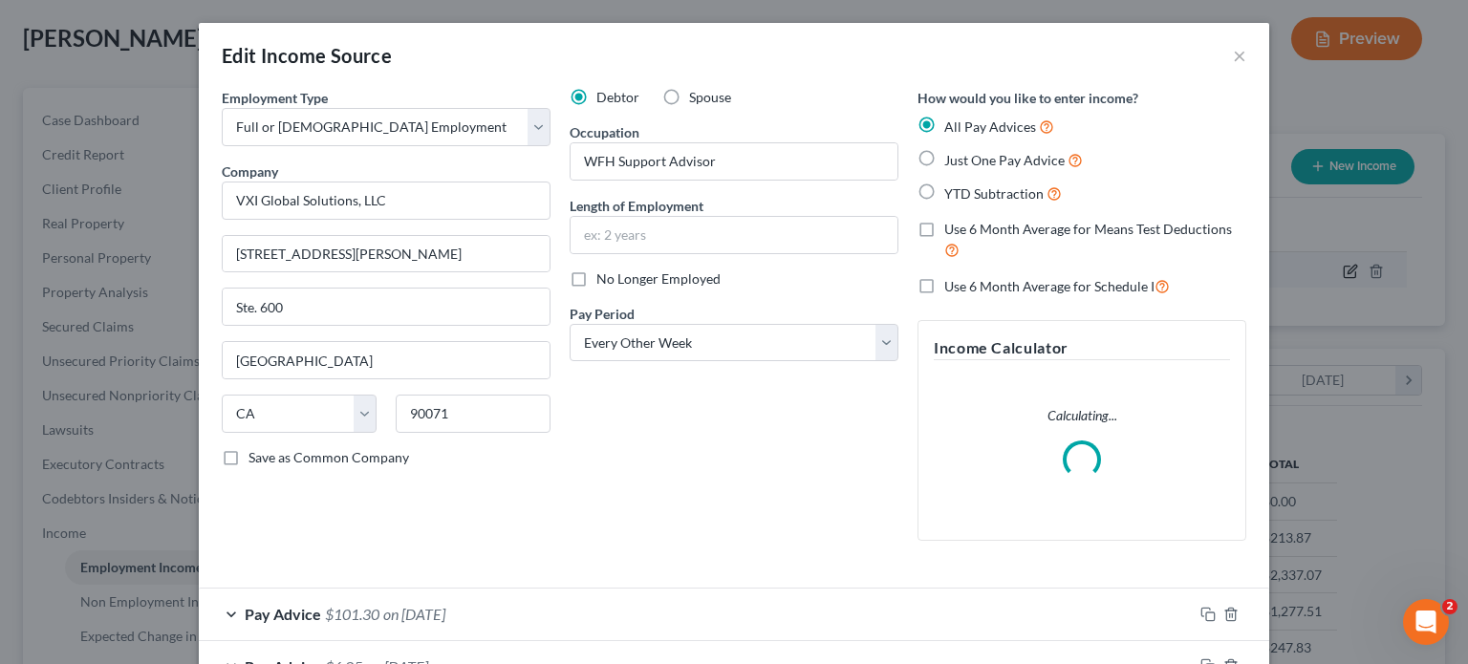
scroll to position [340, 596]
click at [748, 235] on input "text" at bounding box center [734, 235] width 327 height 36
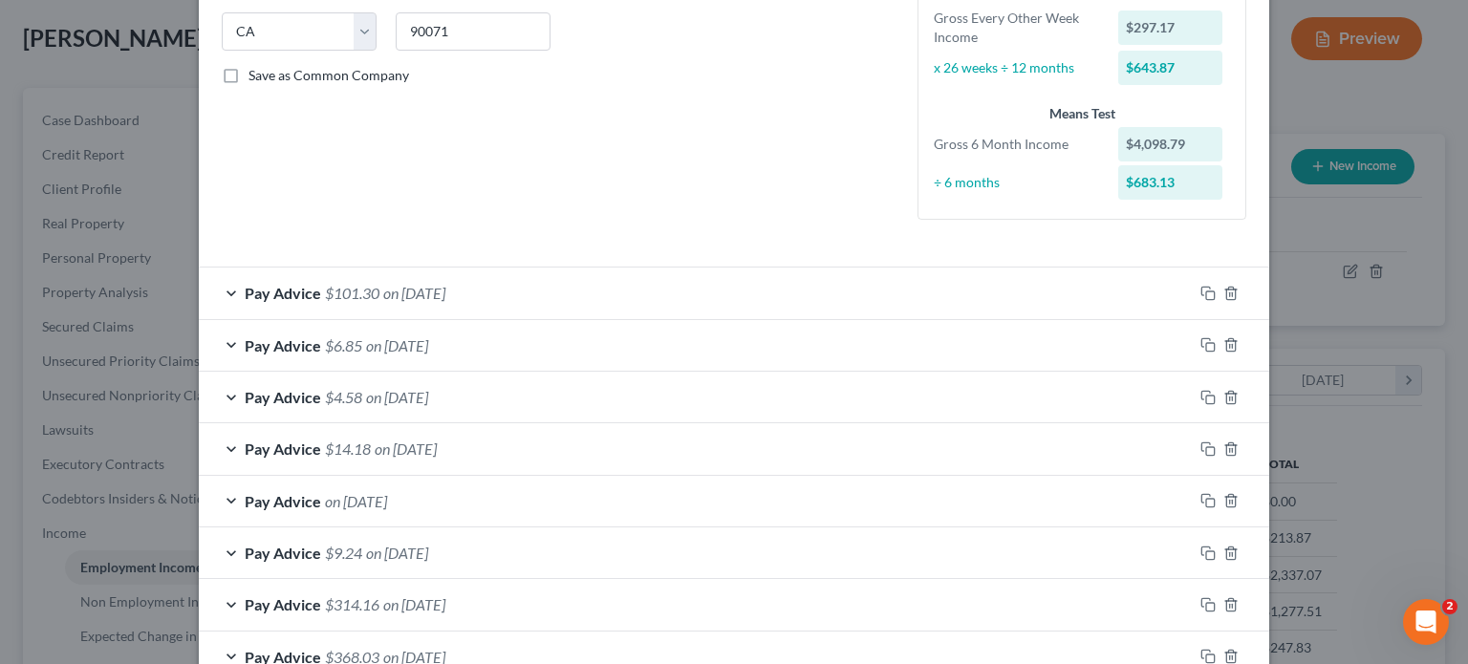
scroll to position [607, 0]
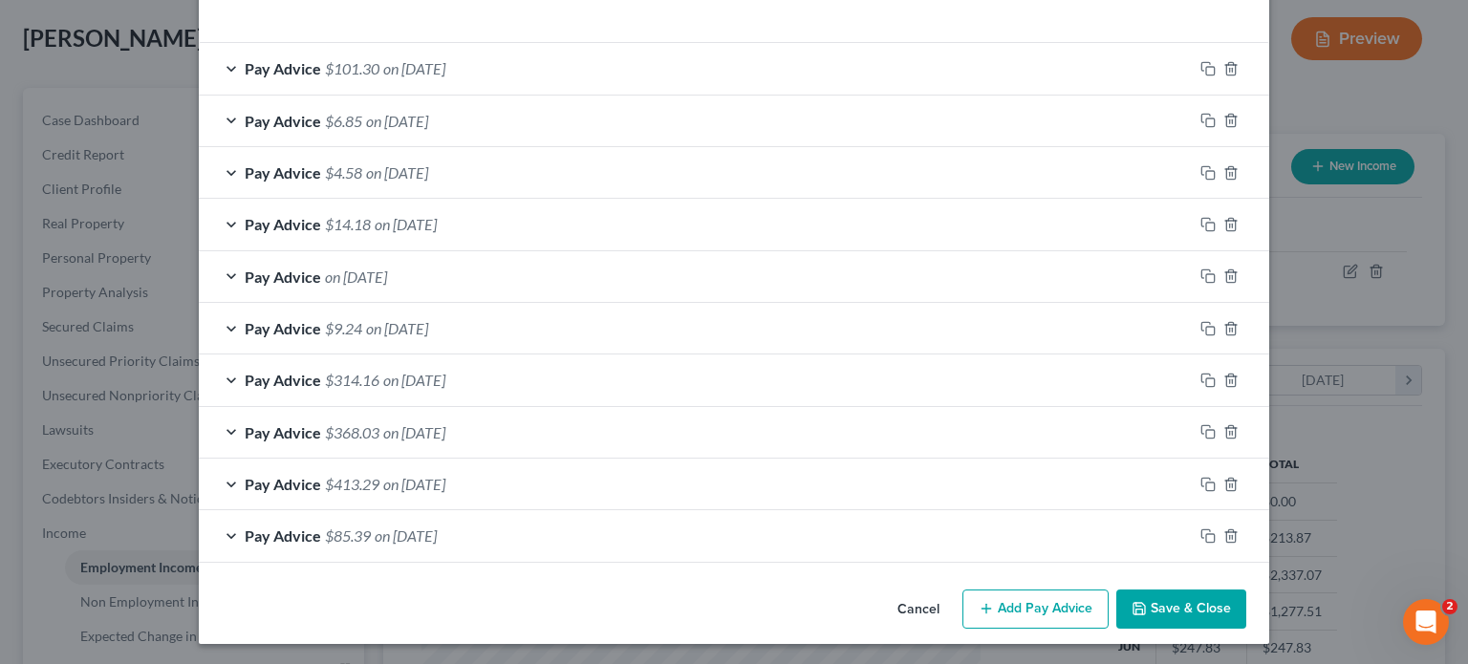
type input "5 months"
click at [659, 272] on div "Pay Advice on [DATE]" at bounding box center [696, 276] width 994 height 51
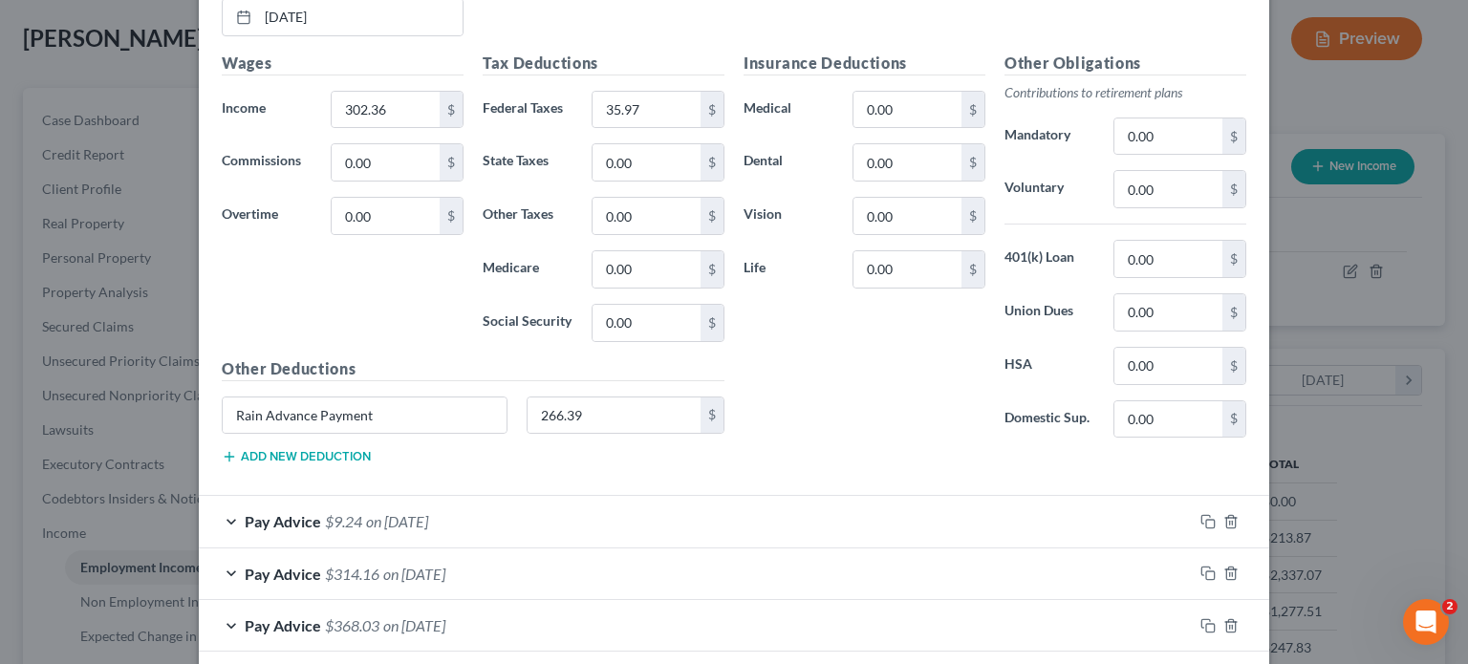
scroll to position [1085, 0]
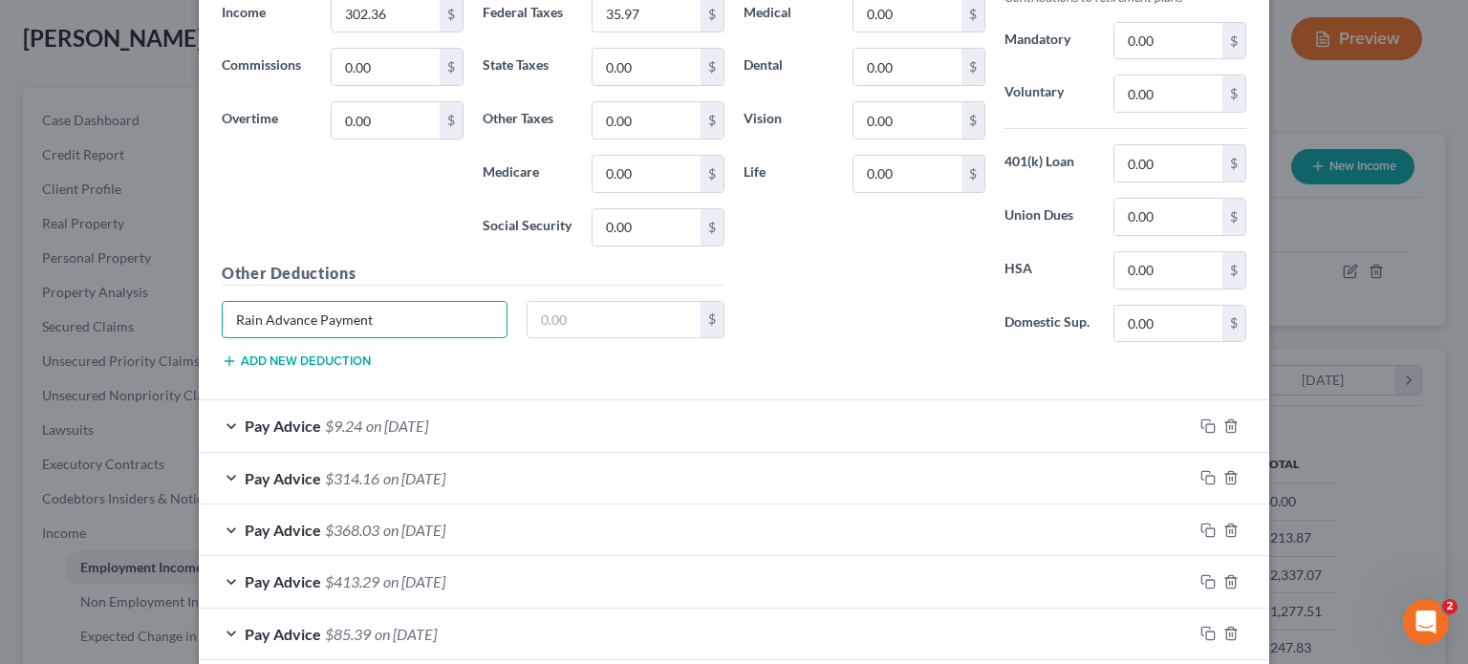
drag, startPoint x: 466, startPoint y: 312, endPoint x: 172, endPoint y: 309, distance: 294.4
click at [171, 317] on div "Edit Income Source × Employment Type * Select Full or [DEMOGRAPHIC_DATA] Employ…" at bounding box center [734, 332] width 1468 height 664
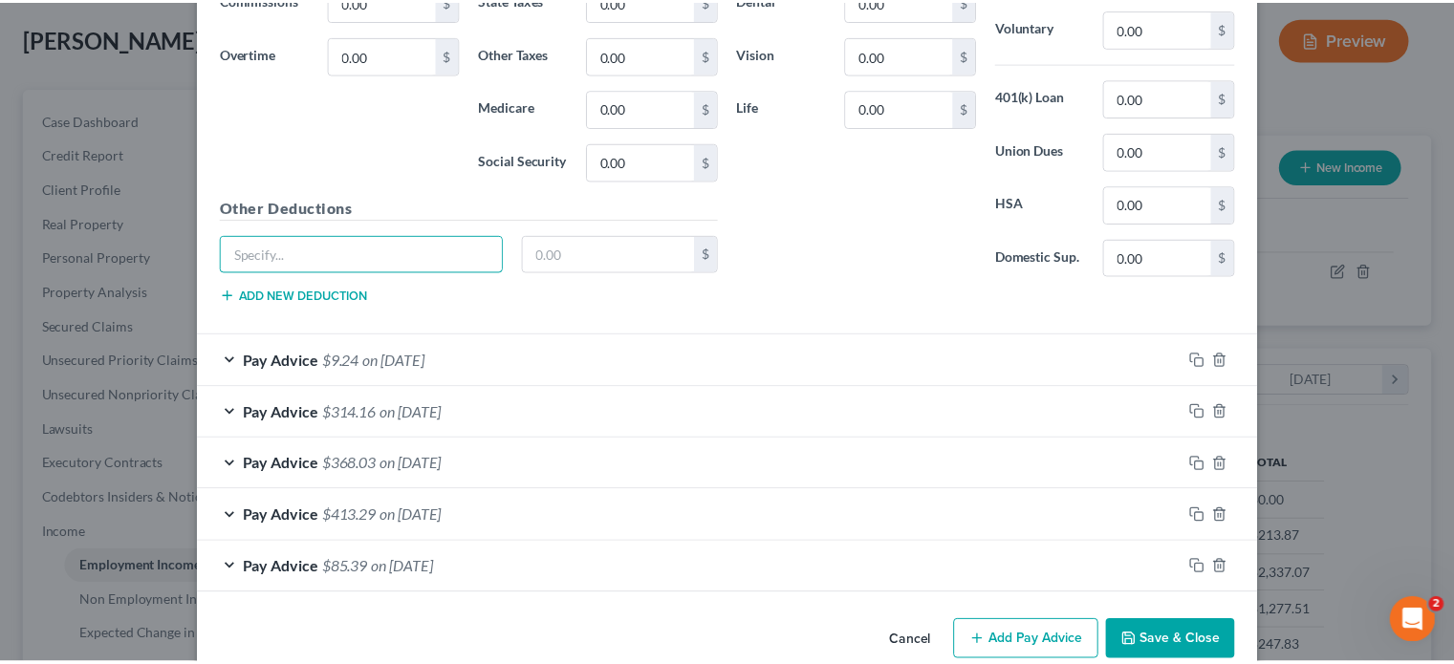
scroll to position [1179, 0]
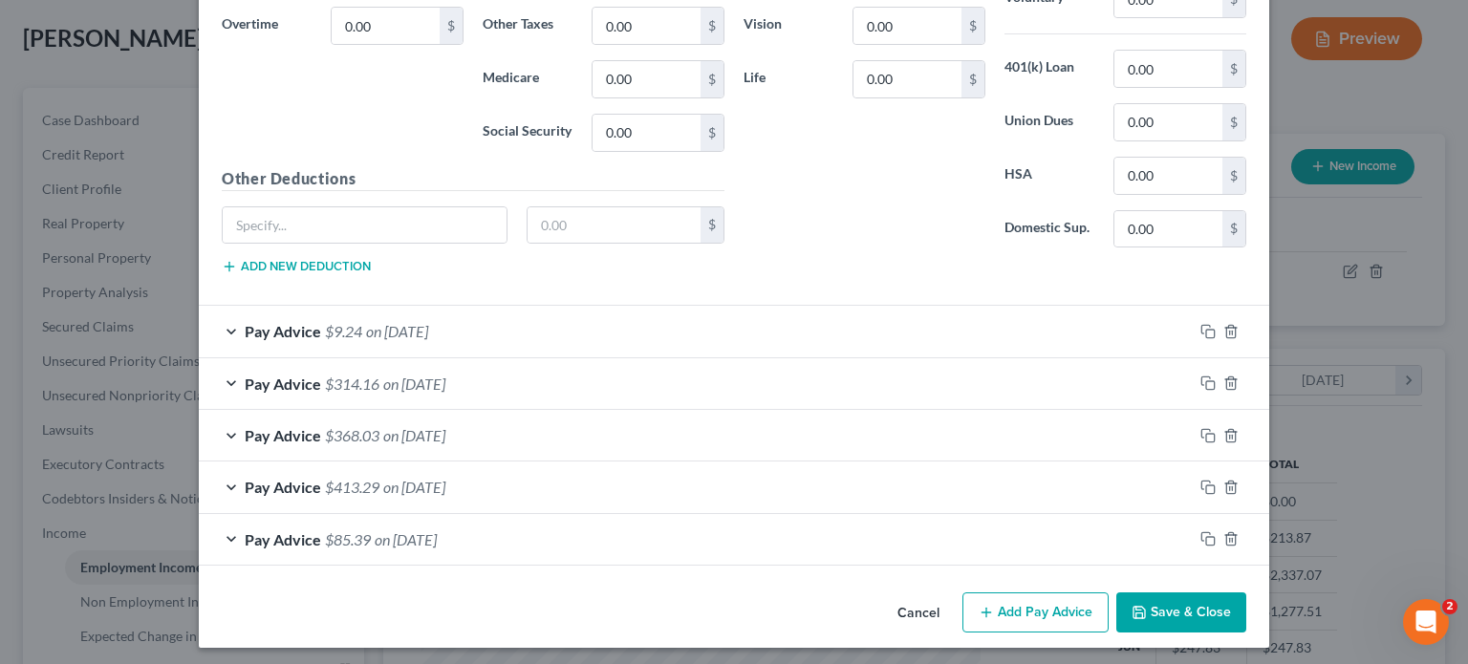
click at [1170, 611] on button "Save & Close" at bounding box center [1181, 613] width 130 height 40
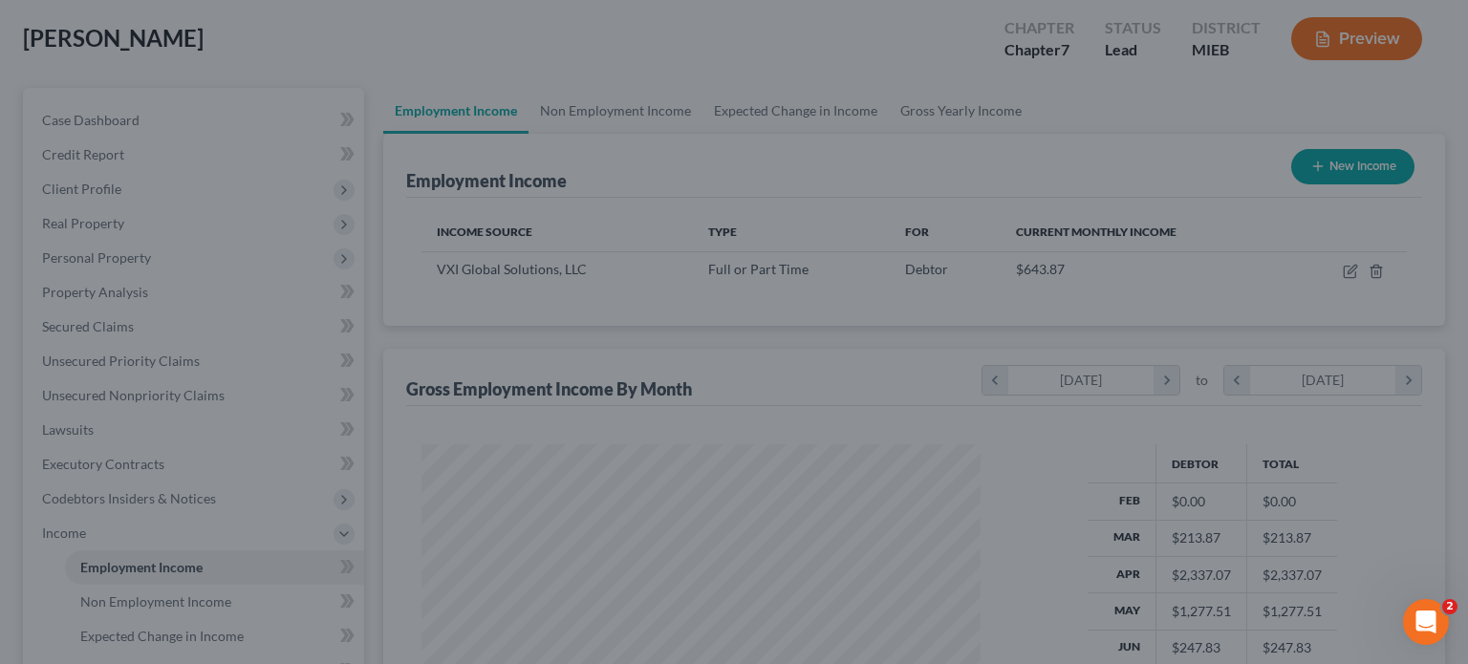
scroll to position [955411, 955161]
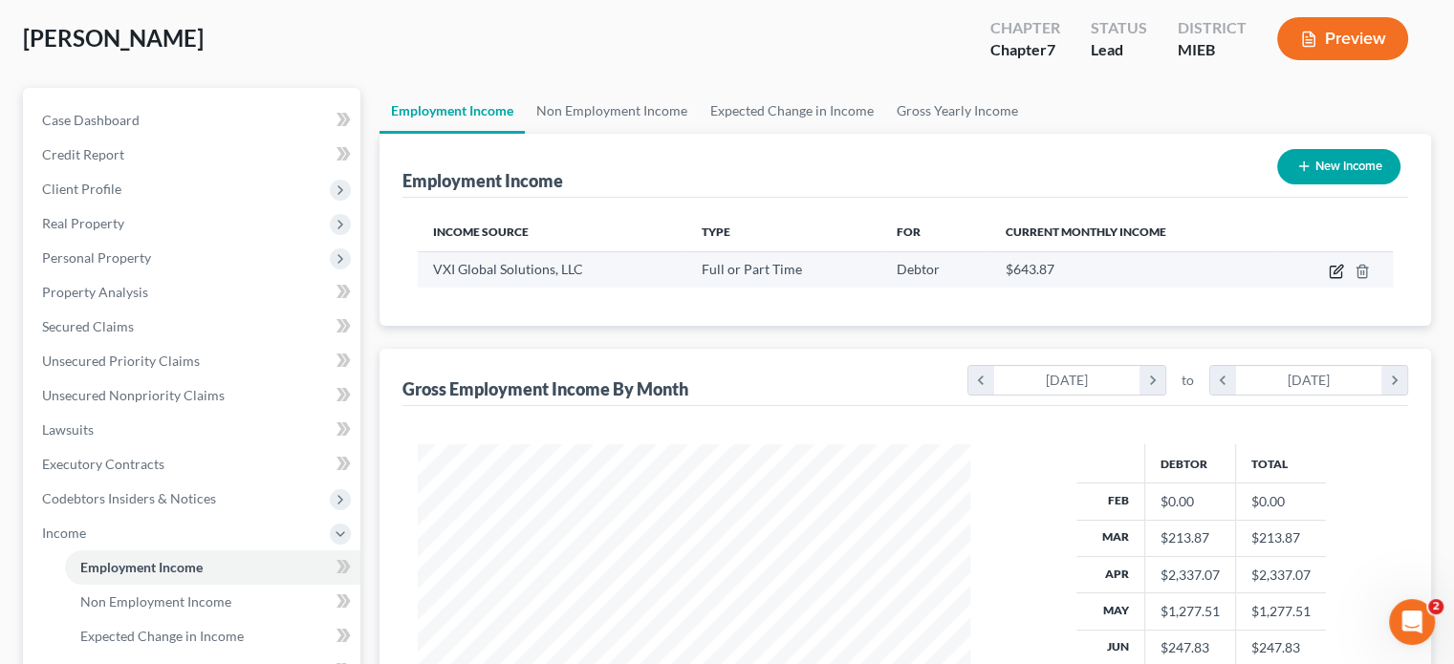
click at [1337, 271] on icon "button" at bounding box center [1337, 269] width 9 height 9
select select "0"
select select "4"
select select "2"
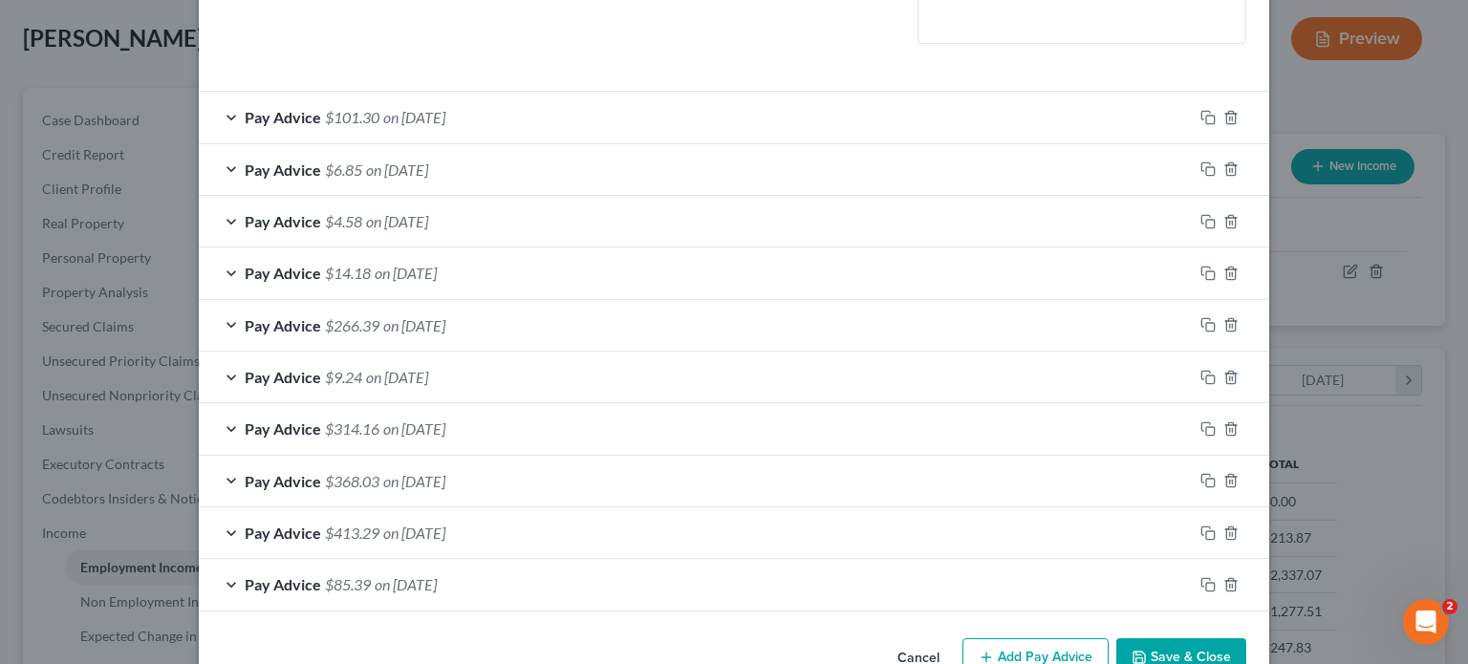
scroll to position [546, 0]
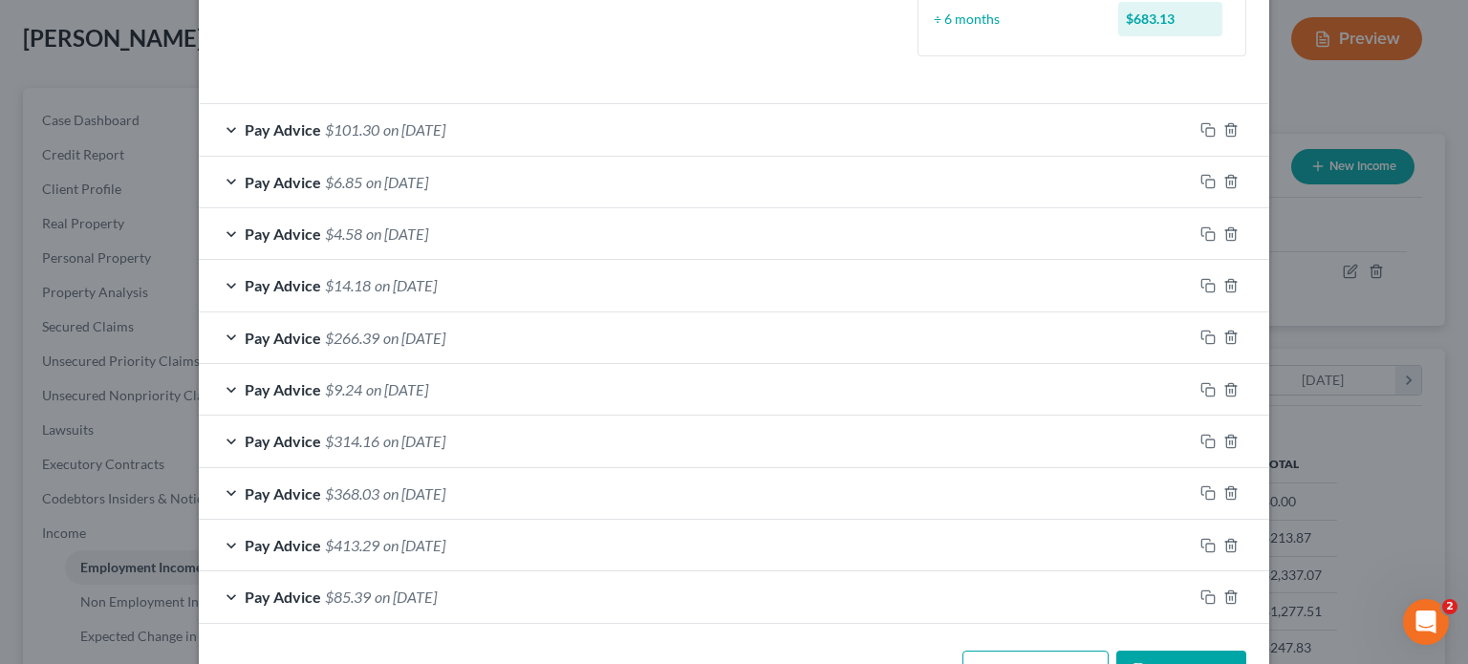
click at [445, 130] on span "on [DATE]" at bounding box center [414, 129] width 62 height 18
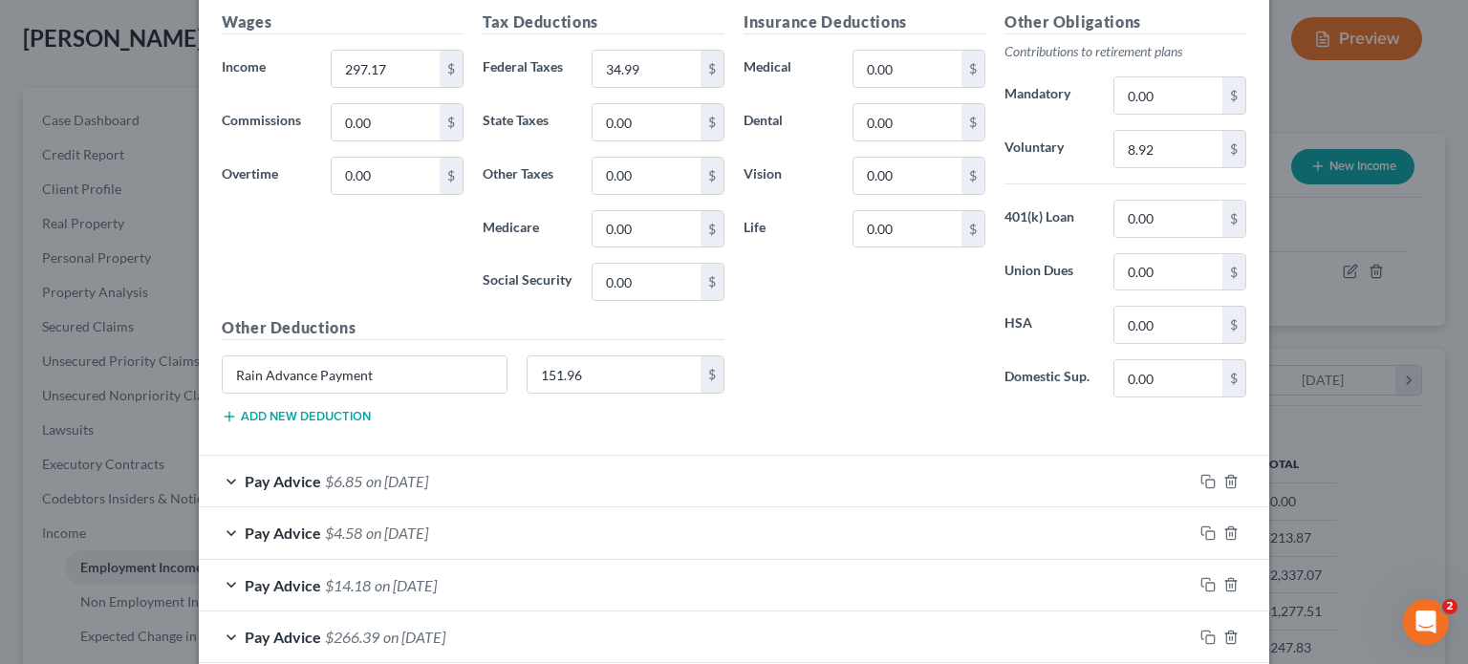
scroll to position [832, 0]
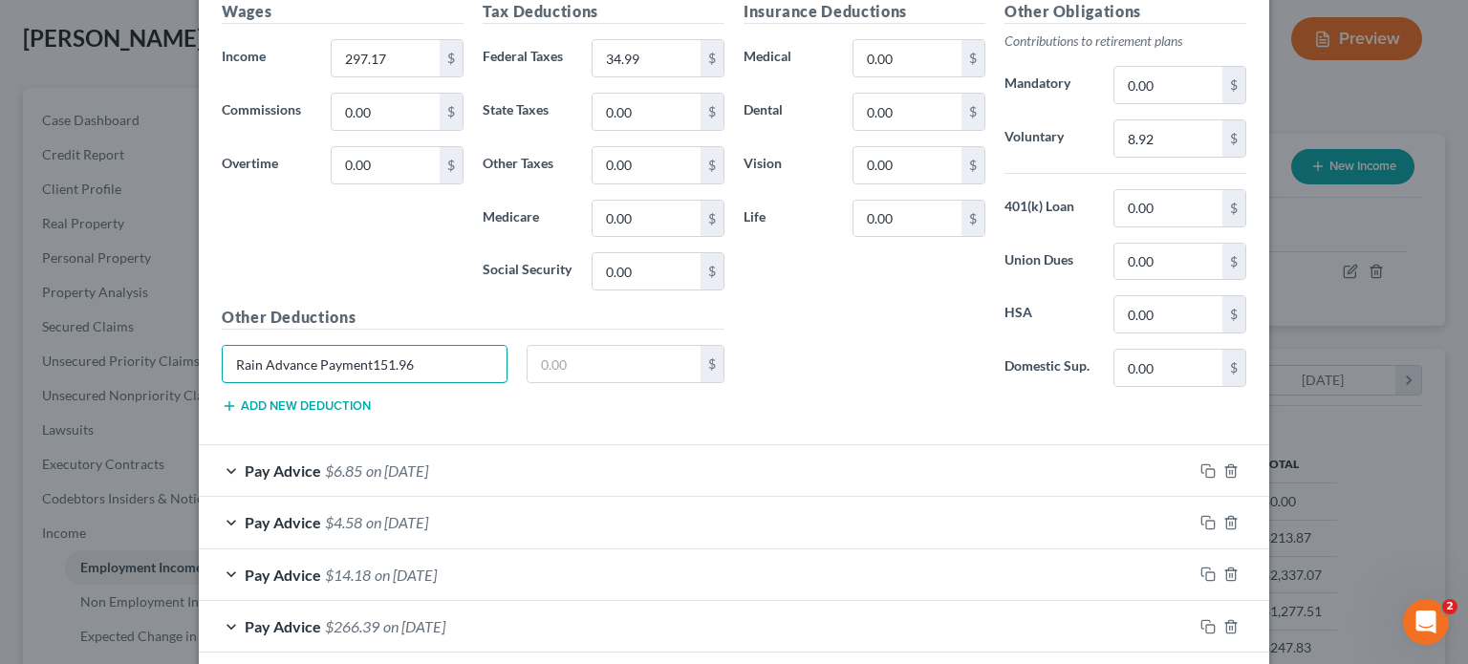
type input "Rain Advance Payment"
drag, startPoint x: 396, startPoint y: 362, endPoint x: 169, endPoint y: 358, distance: 226.5
click at [169, 358] on div "Edit Income Source × Employment Type * Select Full or [DEMOGRAPHIC_DATA] Employ…" at bounding box center [734, 332] width 1468 height 664
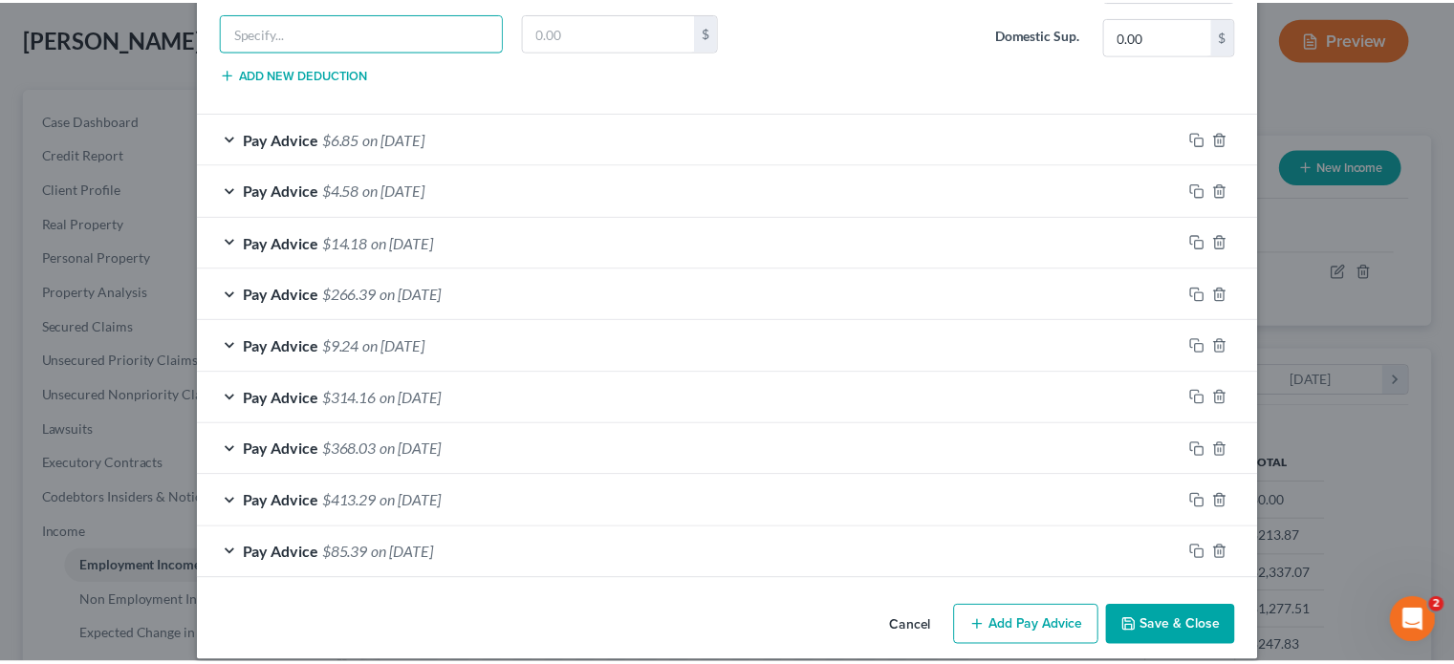
scroll to position [1179, 0]
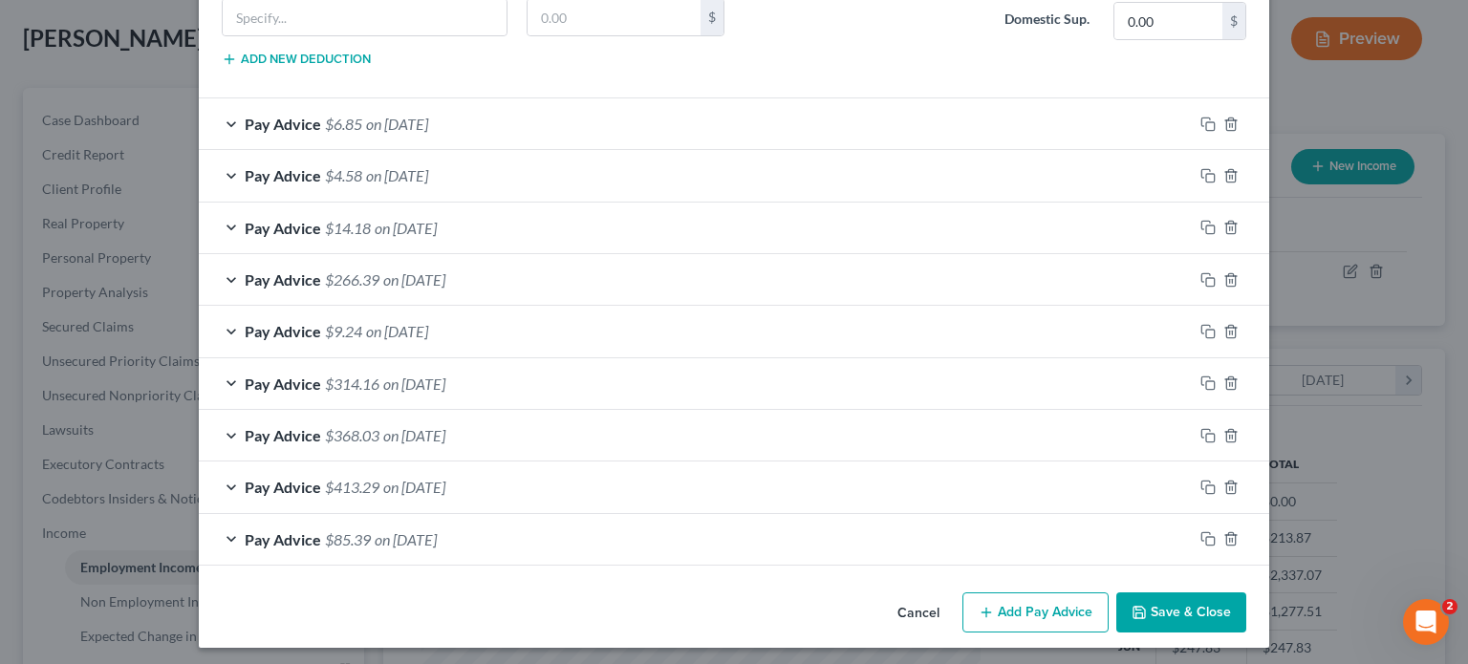
click at [1170, 609] on button "Save & Close" at bounding box center [1181, 613] width 130 height 40
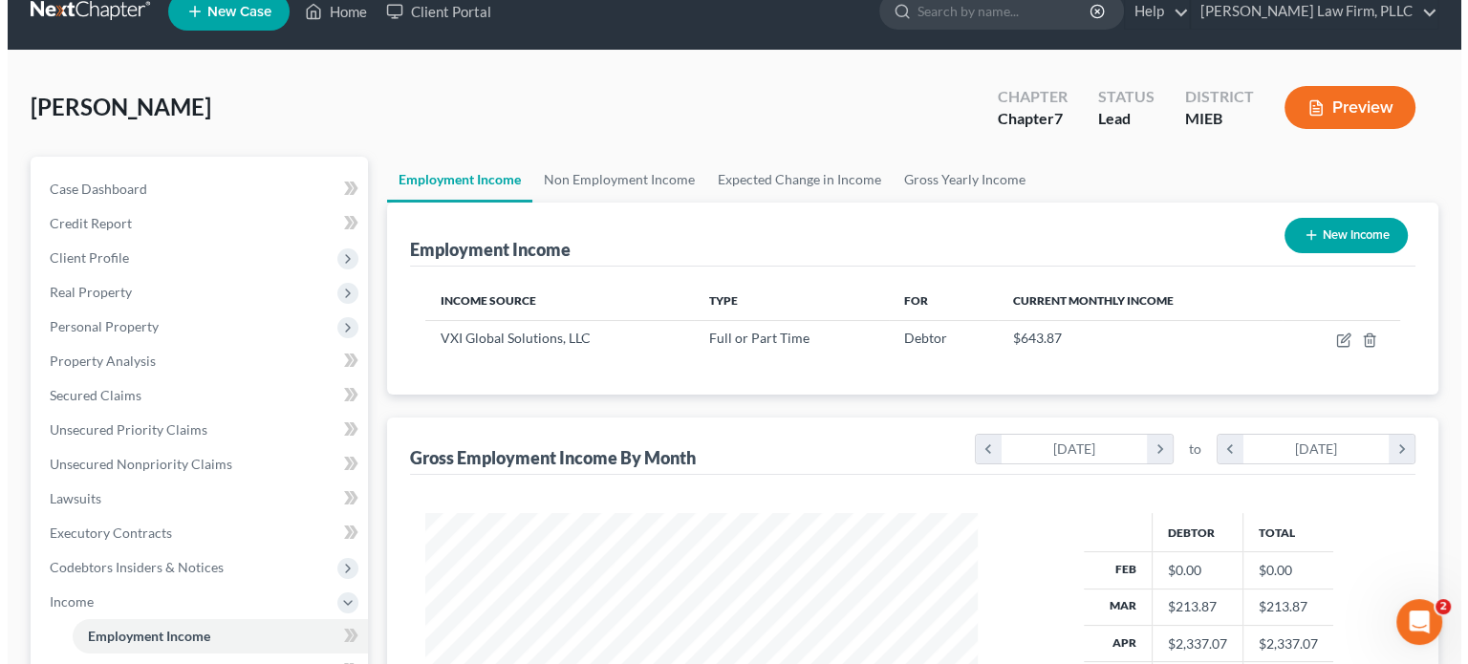
scroll to position [0, 0]
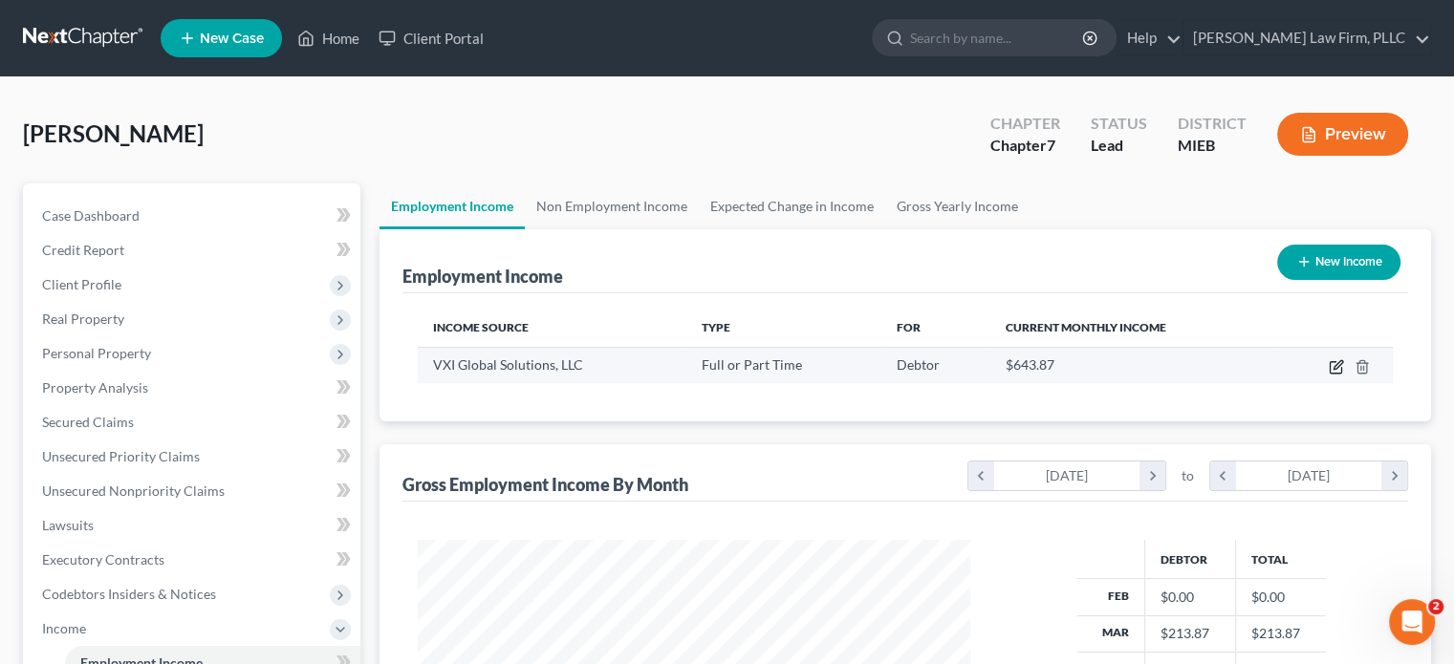
click at [1335, 365] on icon "button" at bounding box center [1337, 364] width 9 height 9
select select "0"
select select "4"
select select "2"
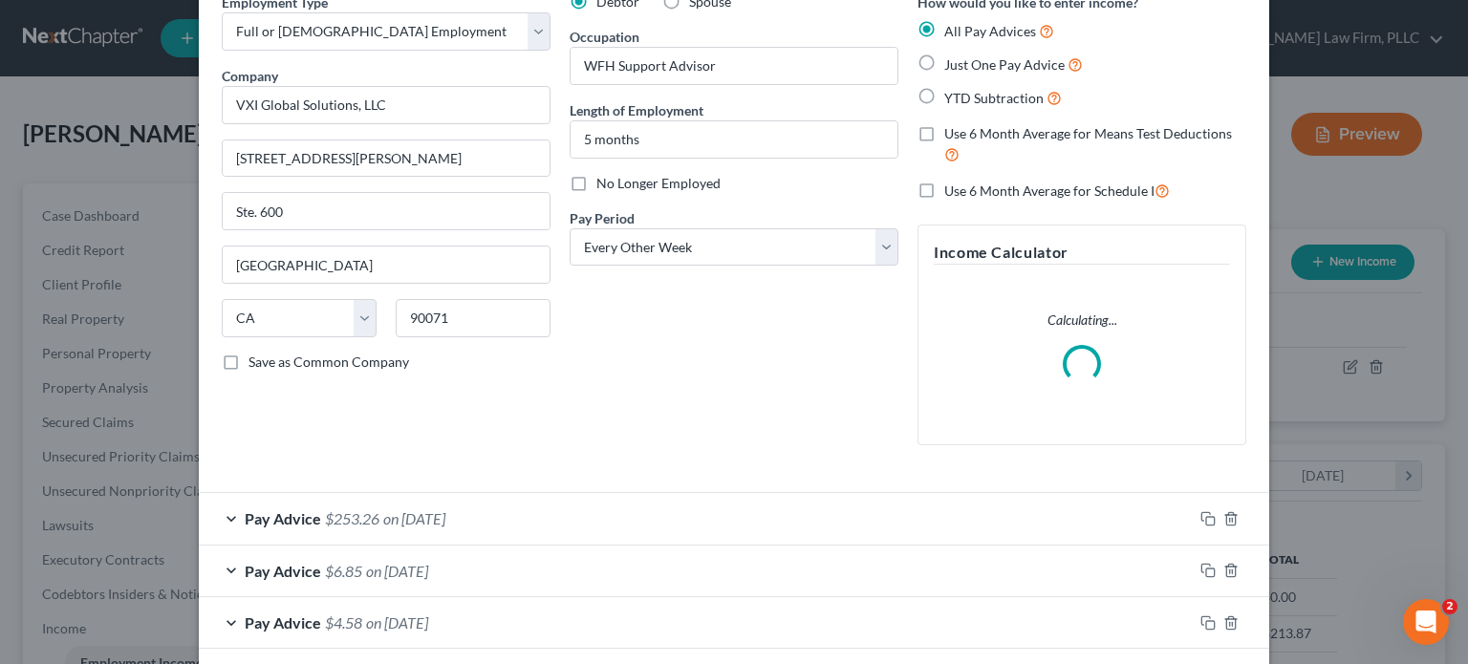
scroll to position [191, 0]
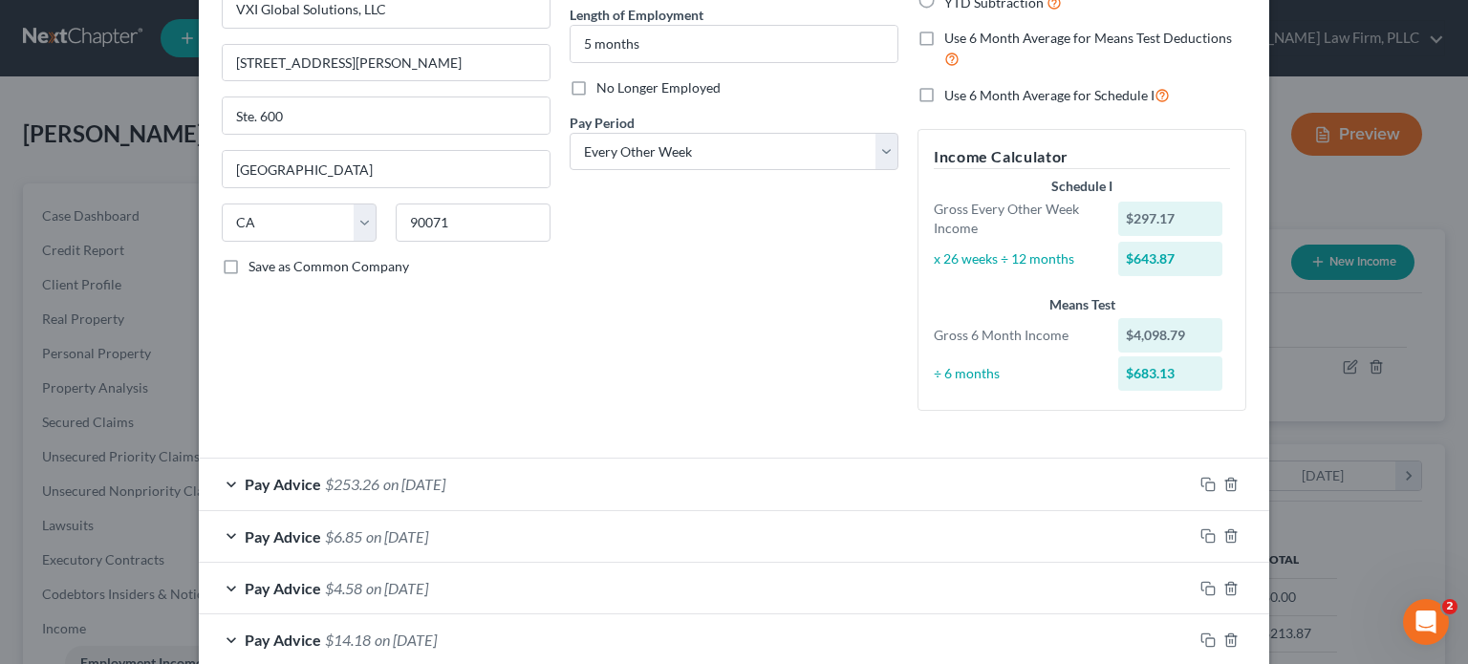
click at [245, 481] on span "Pay Advice" at bounding box center [283, 484] width 76 height 18
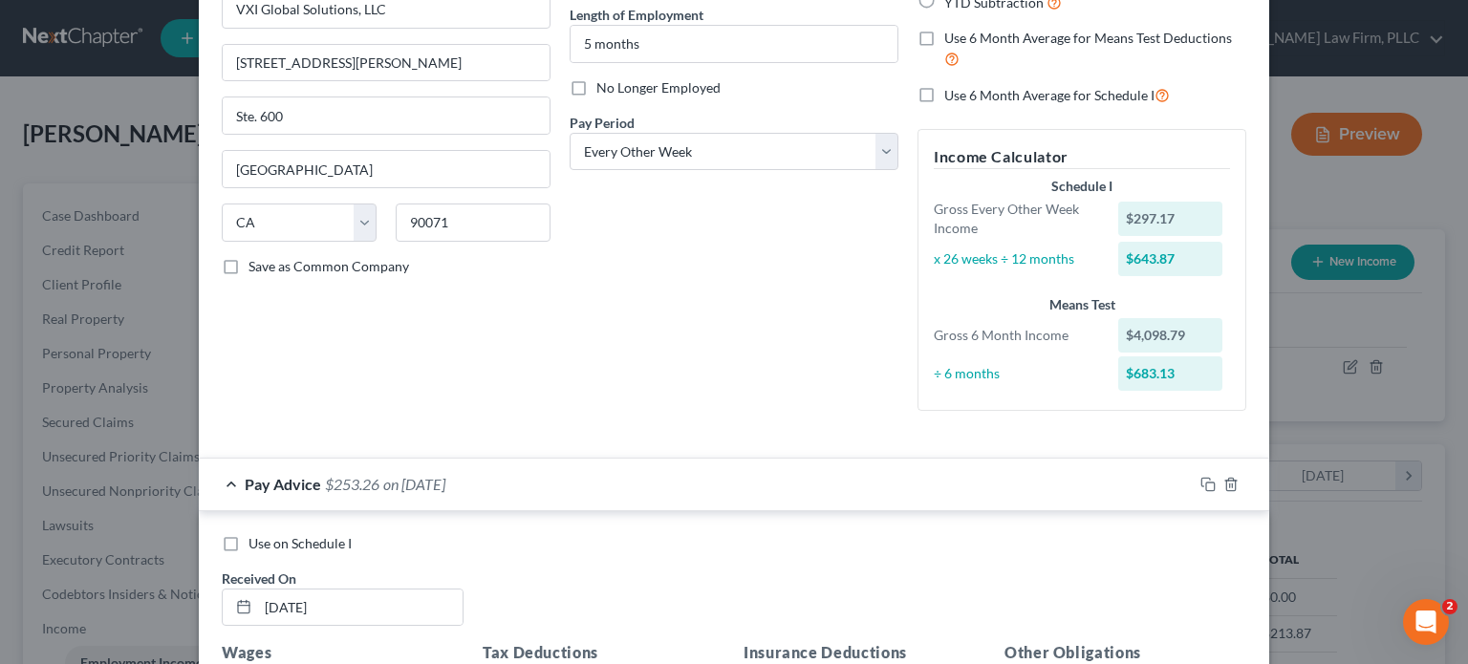
click at [248, 544] on label "Use on Schedule I" at bounding box center [299, 543] width 103 height 19
click at [256, 544] on input "Use on Schedule I" at bounding box center [262, 540] width 12 height 12
checkbox input "true"
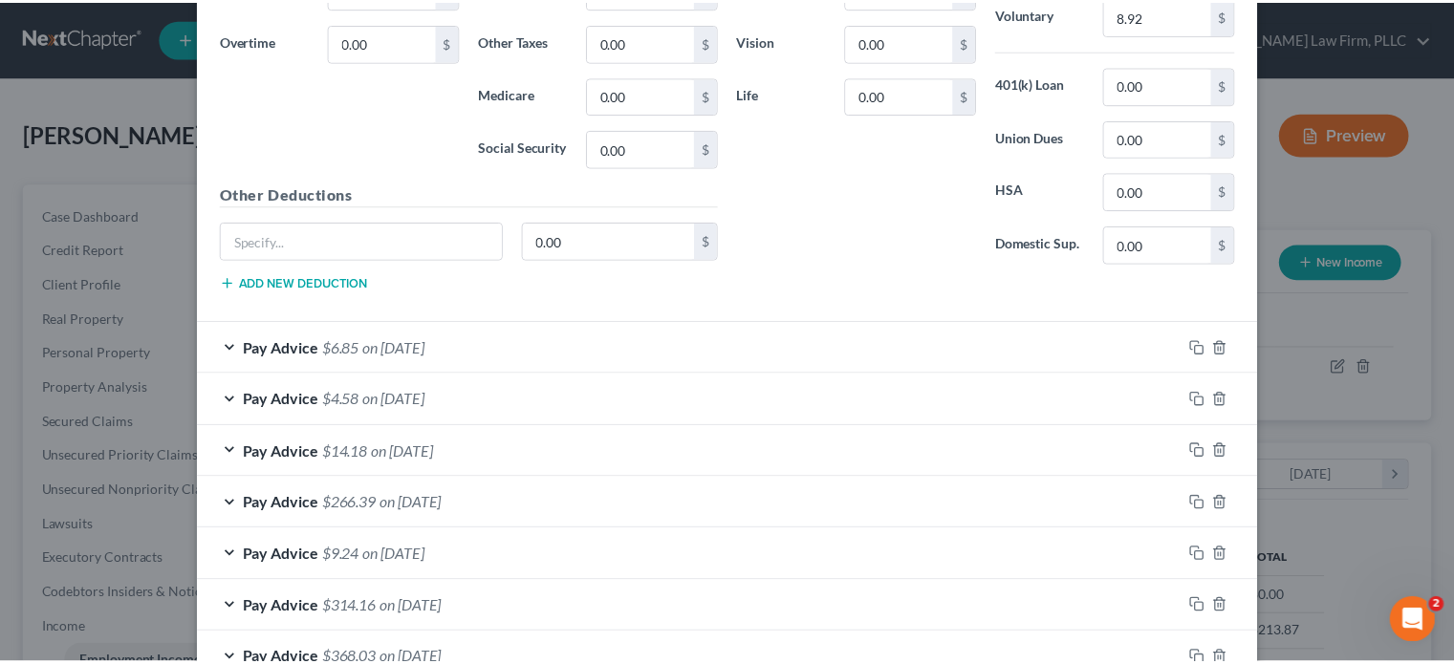
scroll to position [1179, 0]
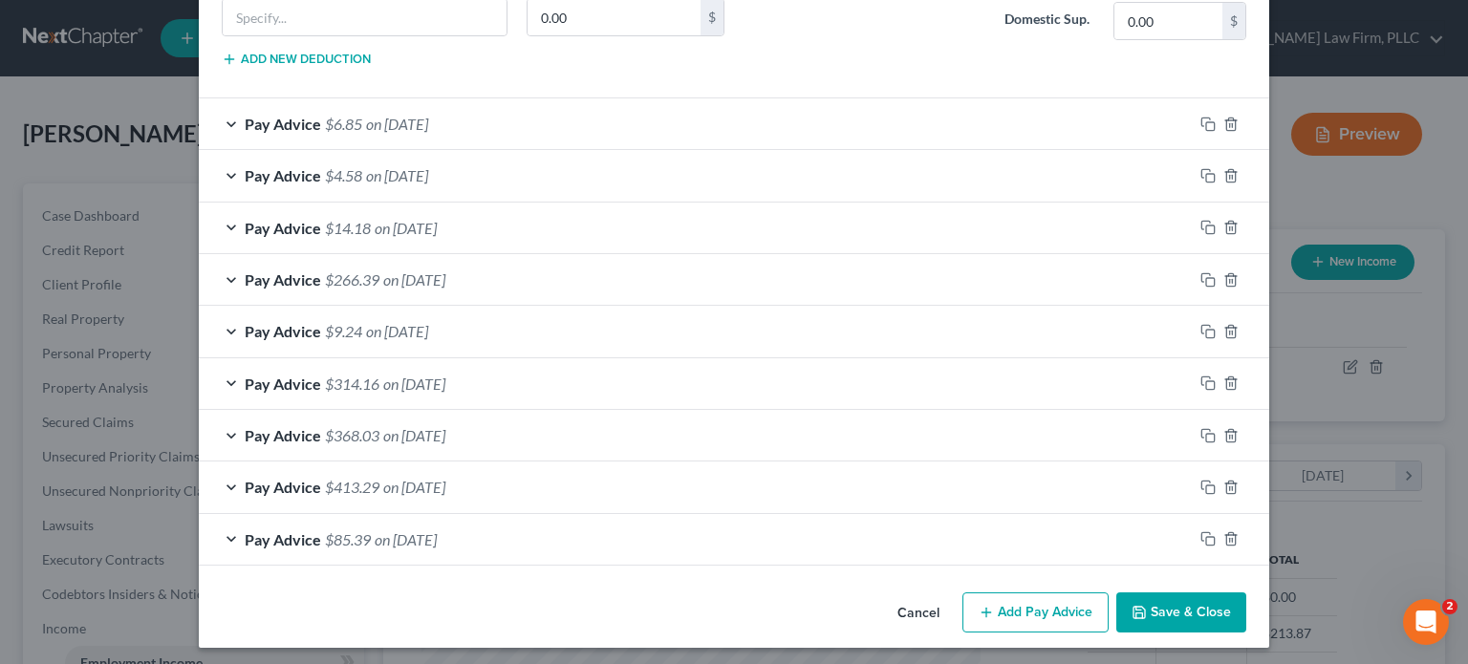
click at [1174, 602] on button "Save & Close" at bounding box center [1181, 613] width 130 height 40
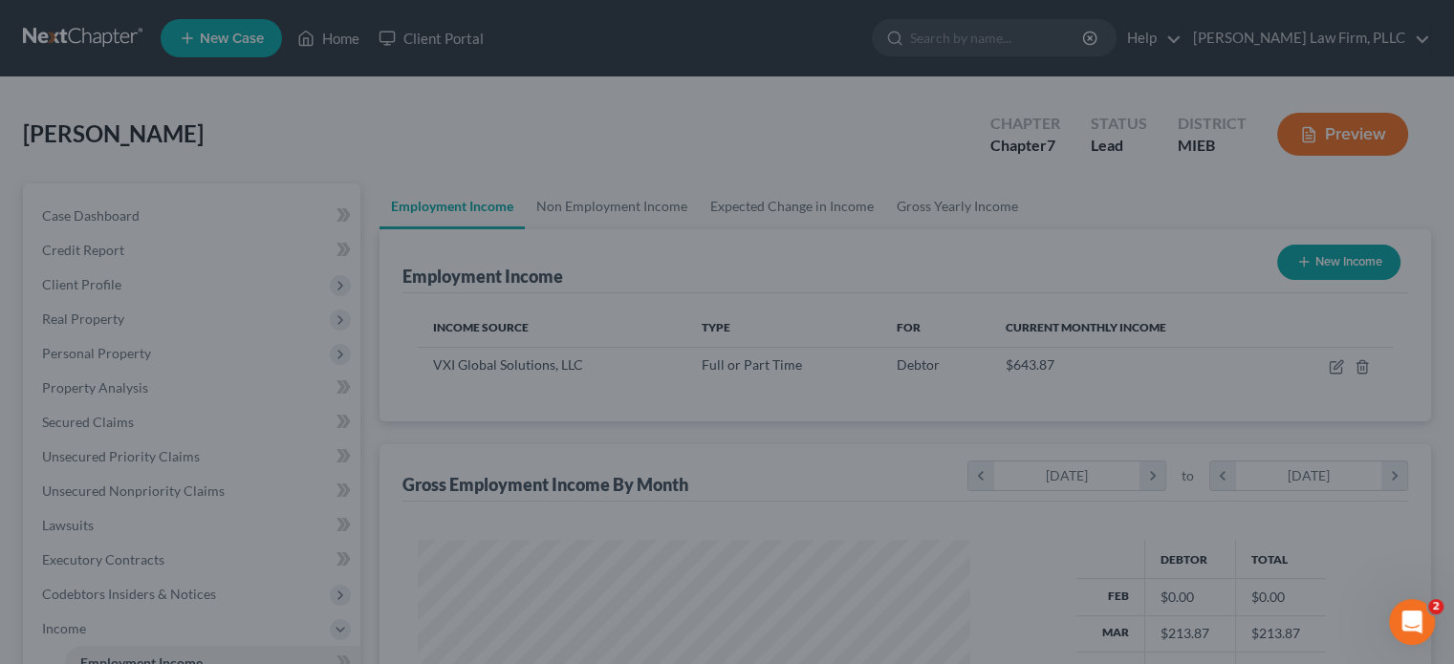
scroll to position [955411, 955161]
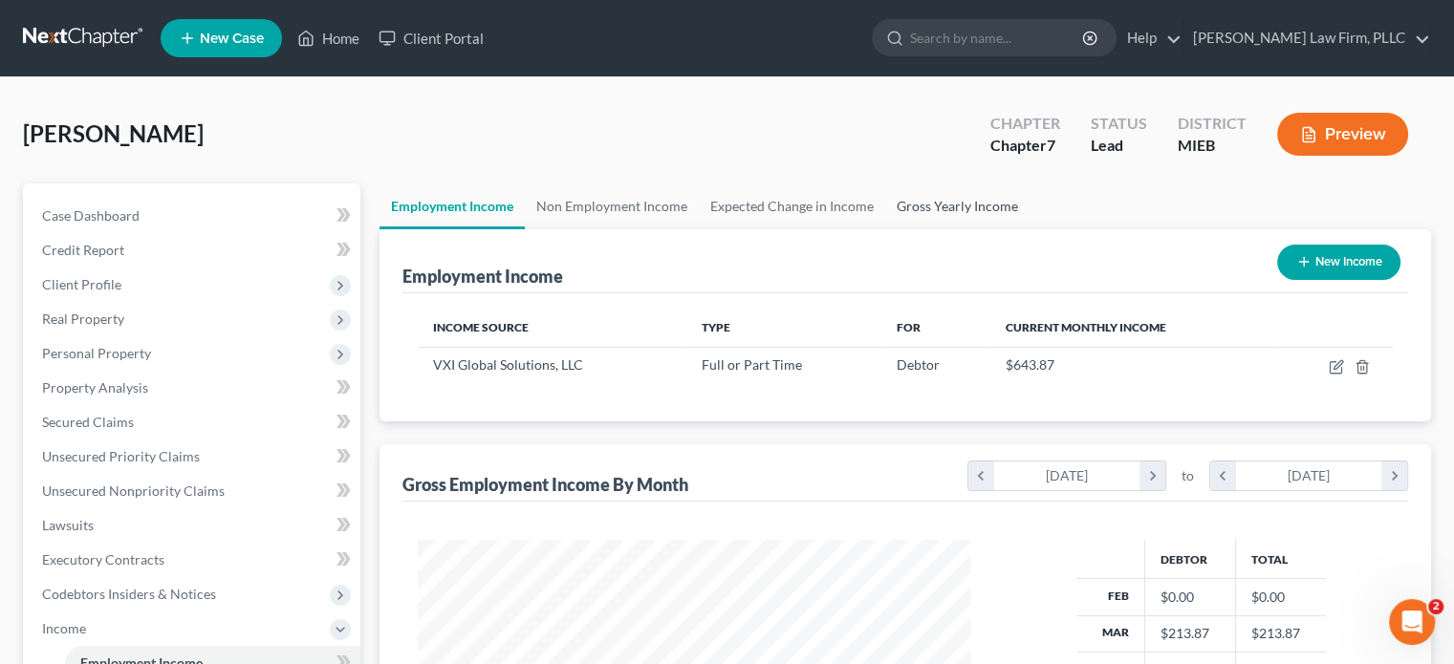
click at [943, 202] on link "Gross Yearly Income" at bounding box center [957, 207] width 144 height 46
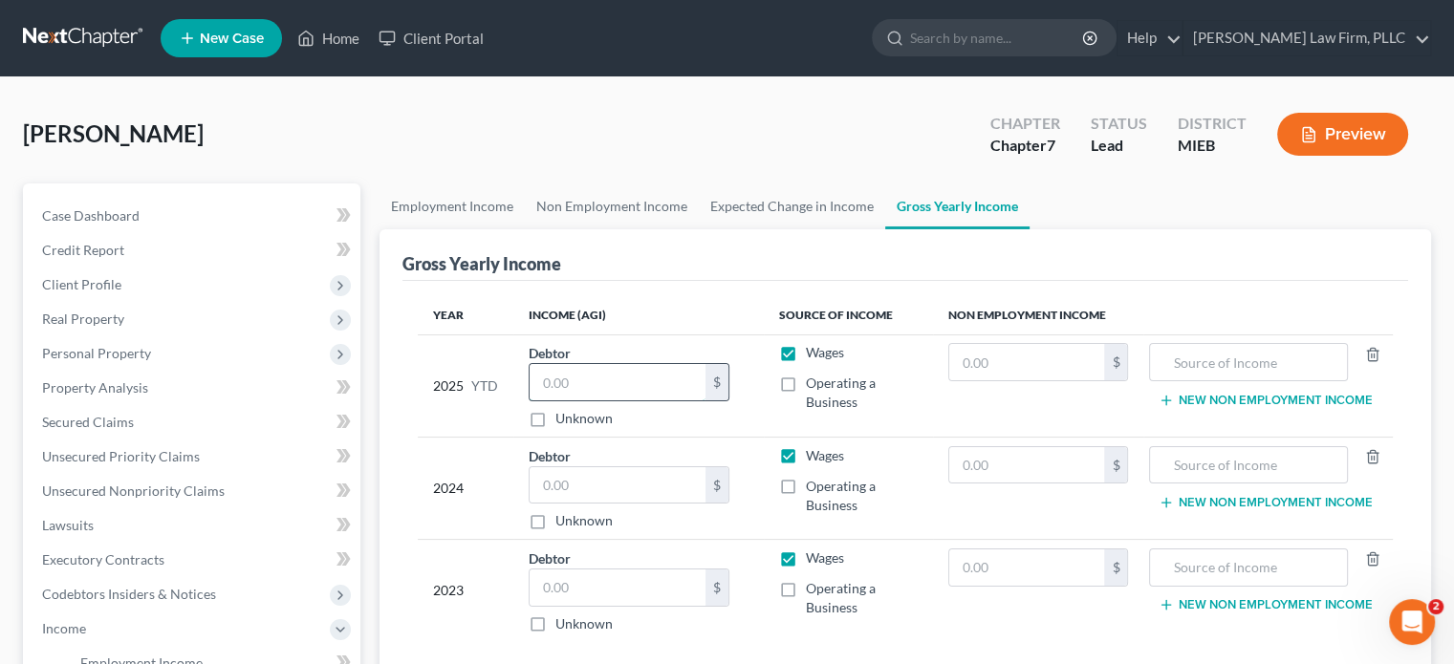
click at [668, 378] on input "text" at bounding box center [617, 382] width 176 height 36
type input "1,317"
click at [628, 478] on input "text" at bounding box center [617, 485] width 176 height 36
type input "2,486"
click at [595, 591] on input "text" at bounding box center [617, 588] width 176 height 36
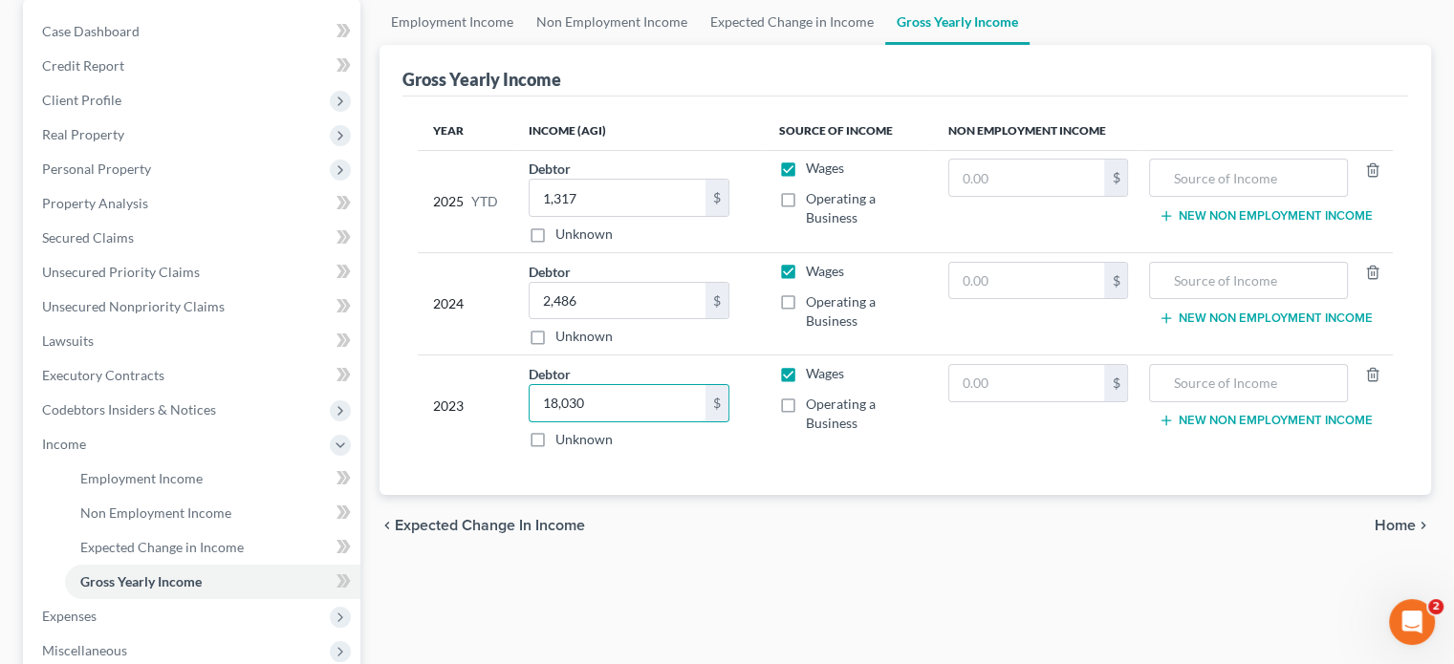
scroll to position [287, 0]
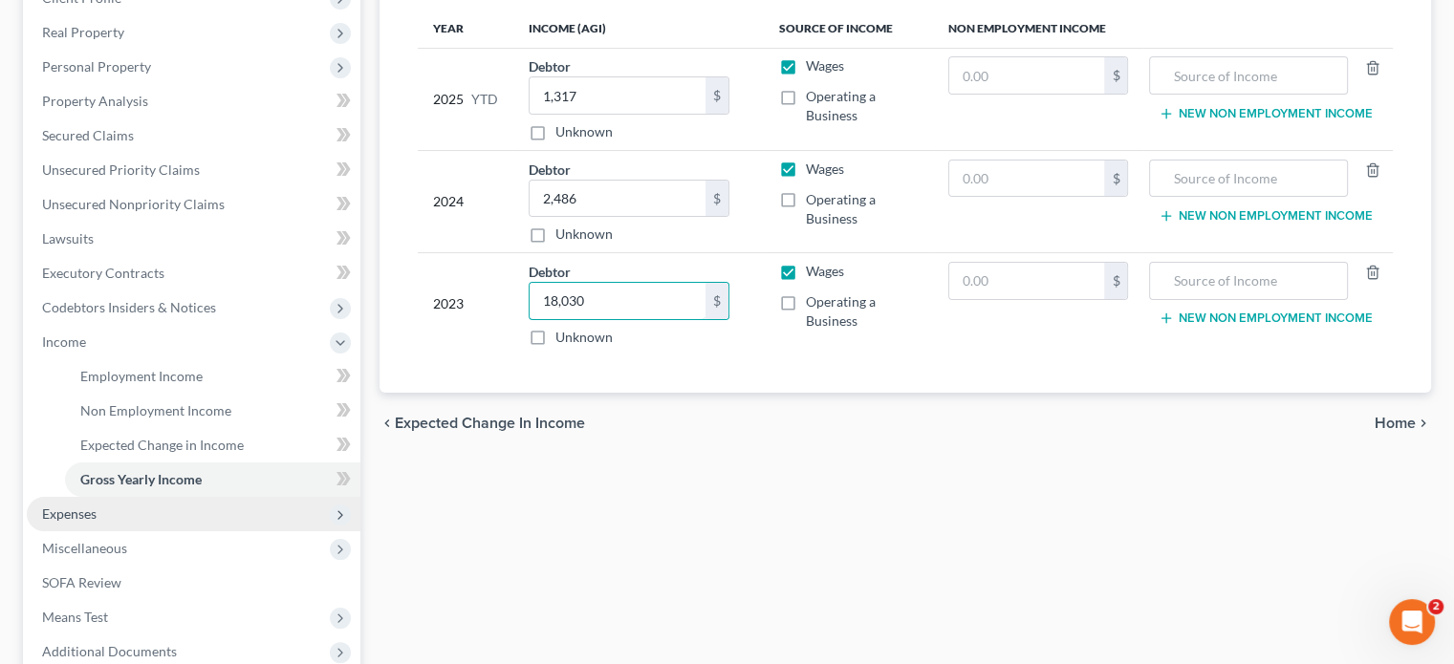
type input "18,030"
click at [176, 510] on span "Expenses" at bounding box center [194, 514] width 334 height 34
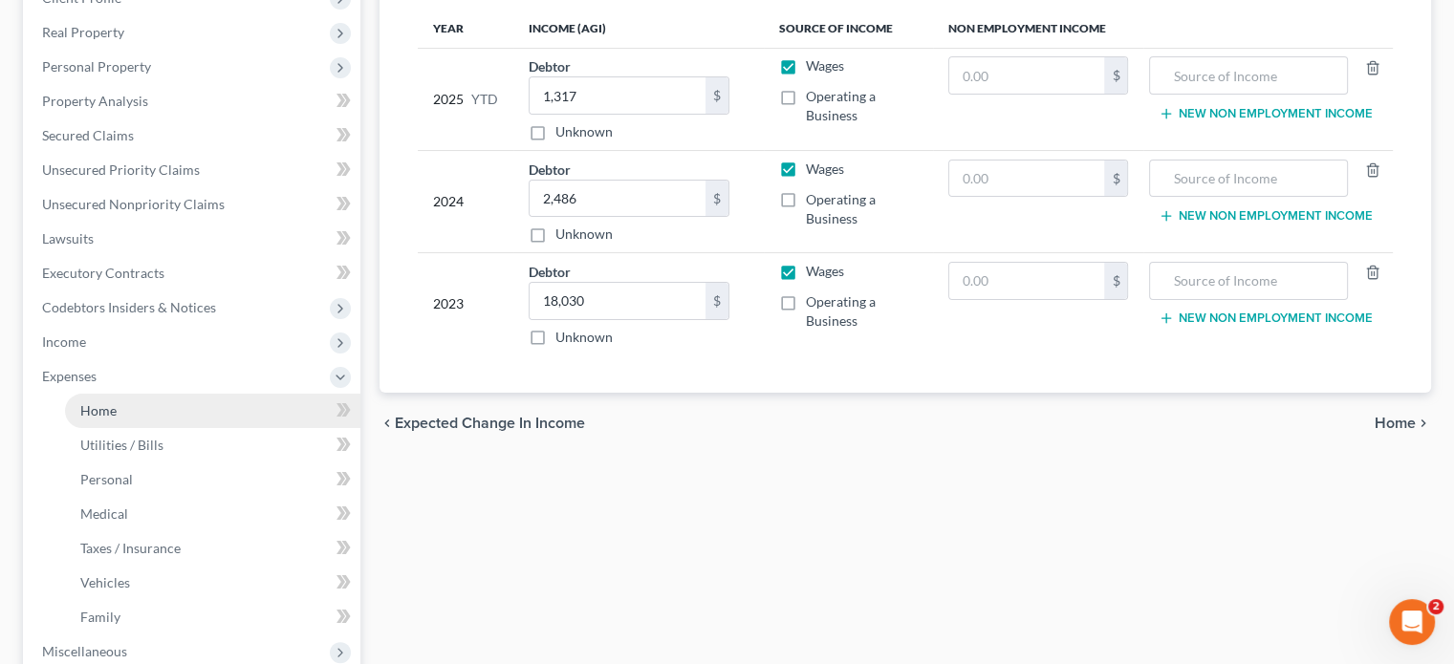
click at [165, 414] on link "Home" at bounding box center [212, 411] width 295 height 34
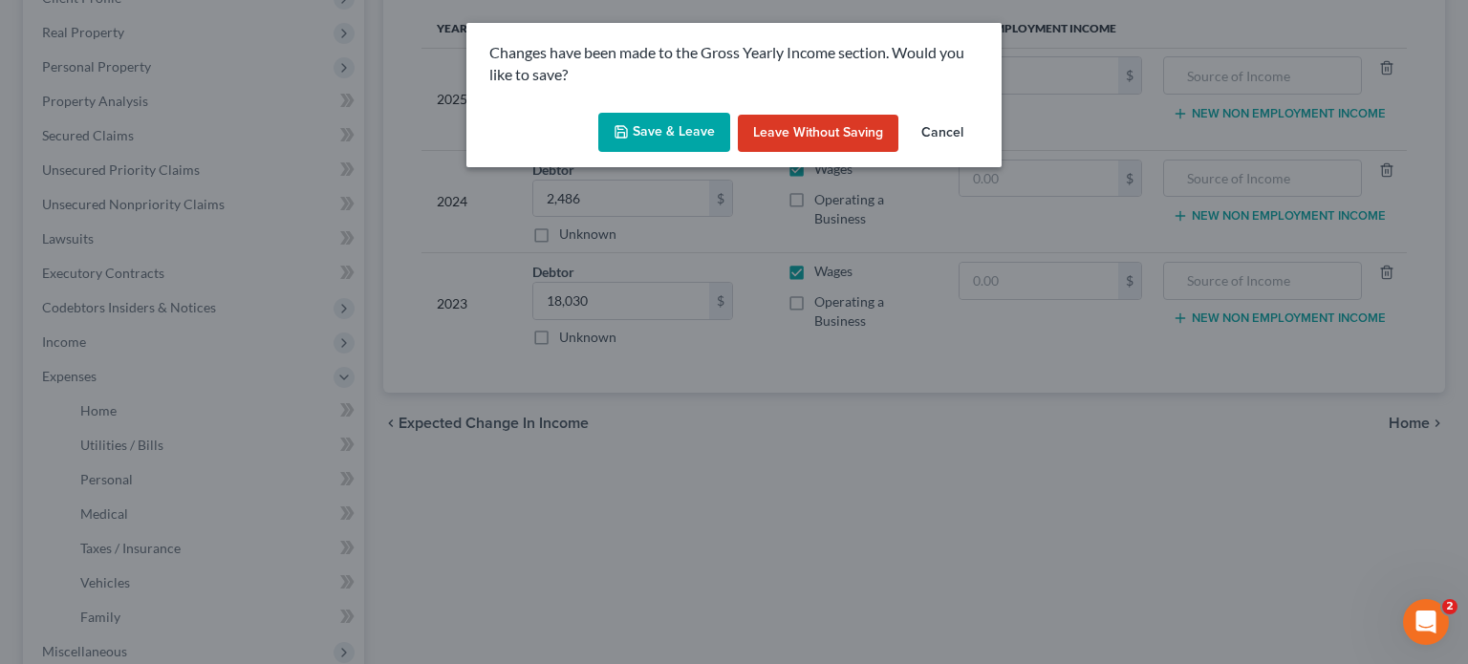
click at [624, 128] on icon "button" at bounding box center [621, 131] width 15 height 15
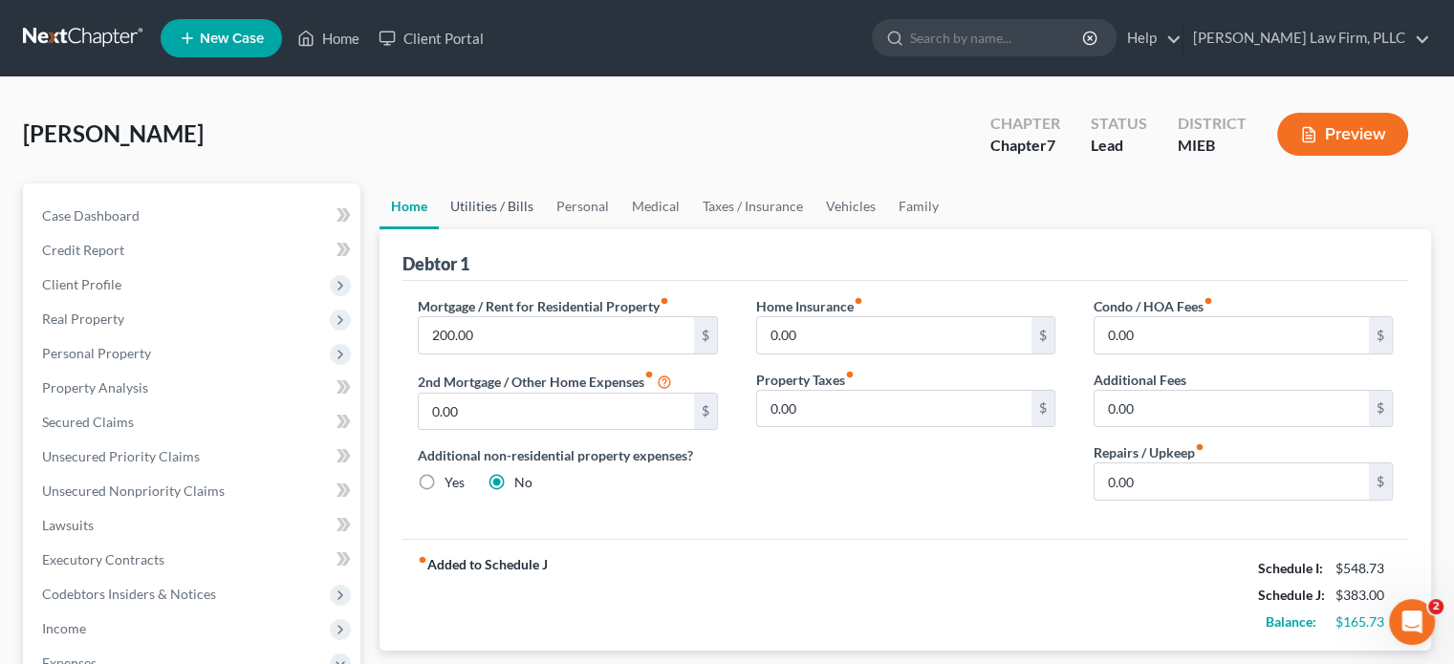
click at [493, 209] on link "Utilities / Bills" at bounding box center [492, 207] width 106 height 46
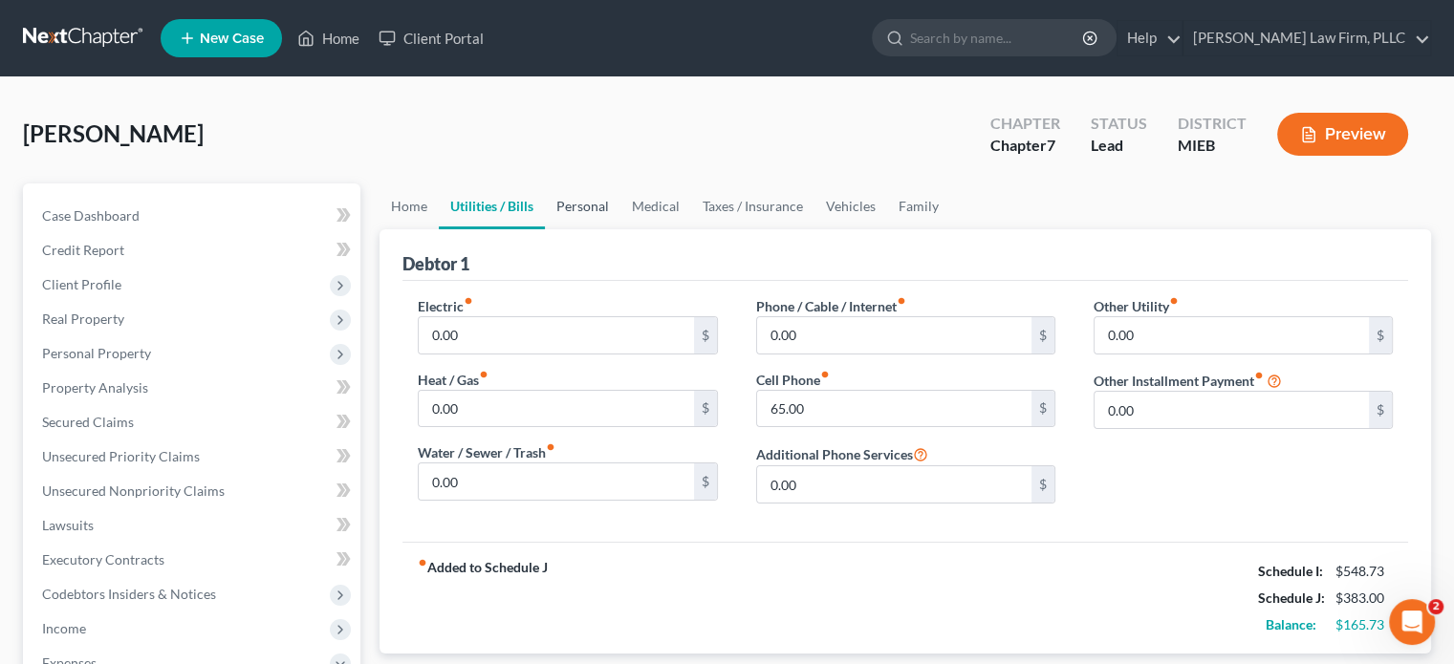
click at [576, 207] on link "Personal" at bounding box center [583, 207] width 76 height 46
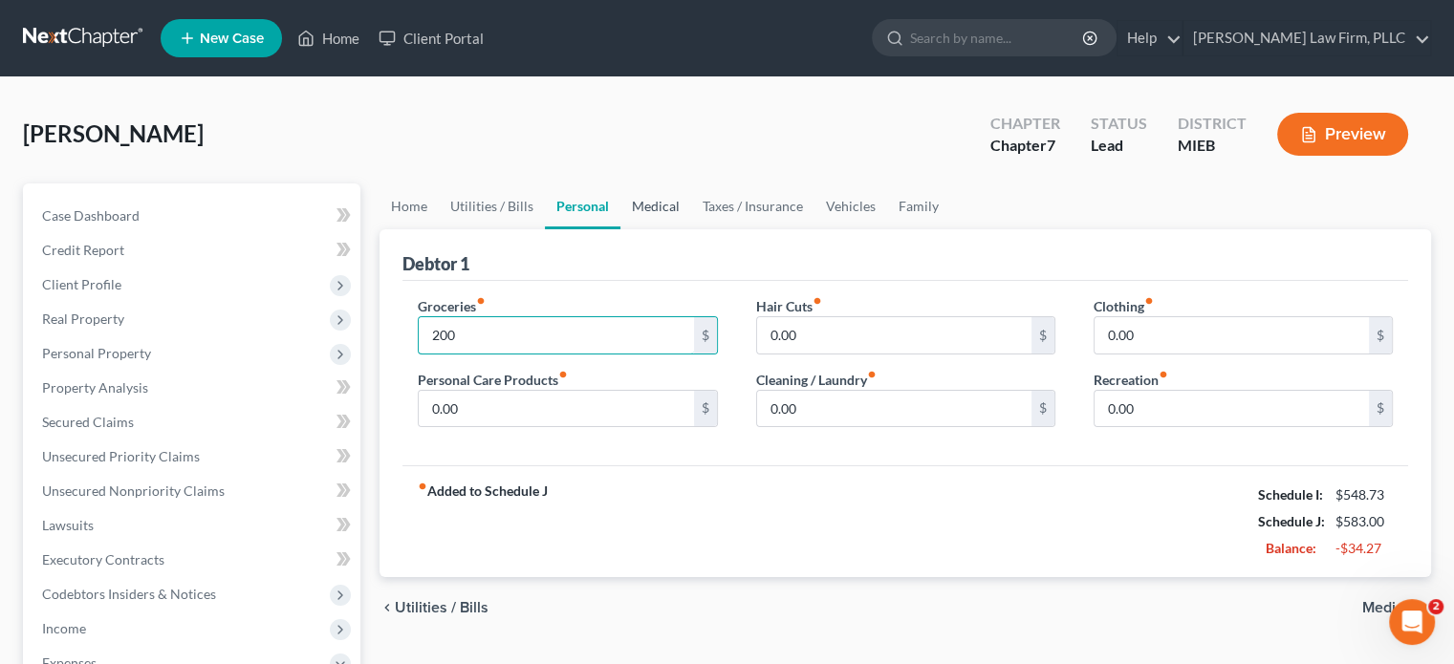
type input "200"
click at [657, 205] on link "Medical" at bounding box center [655, 207] width 71 height 46
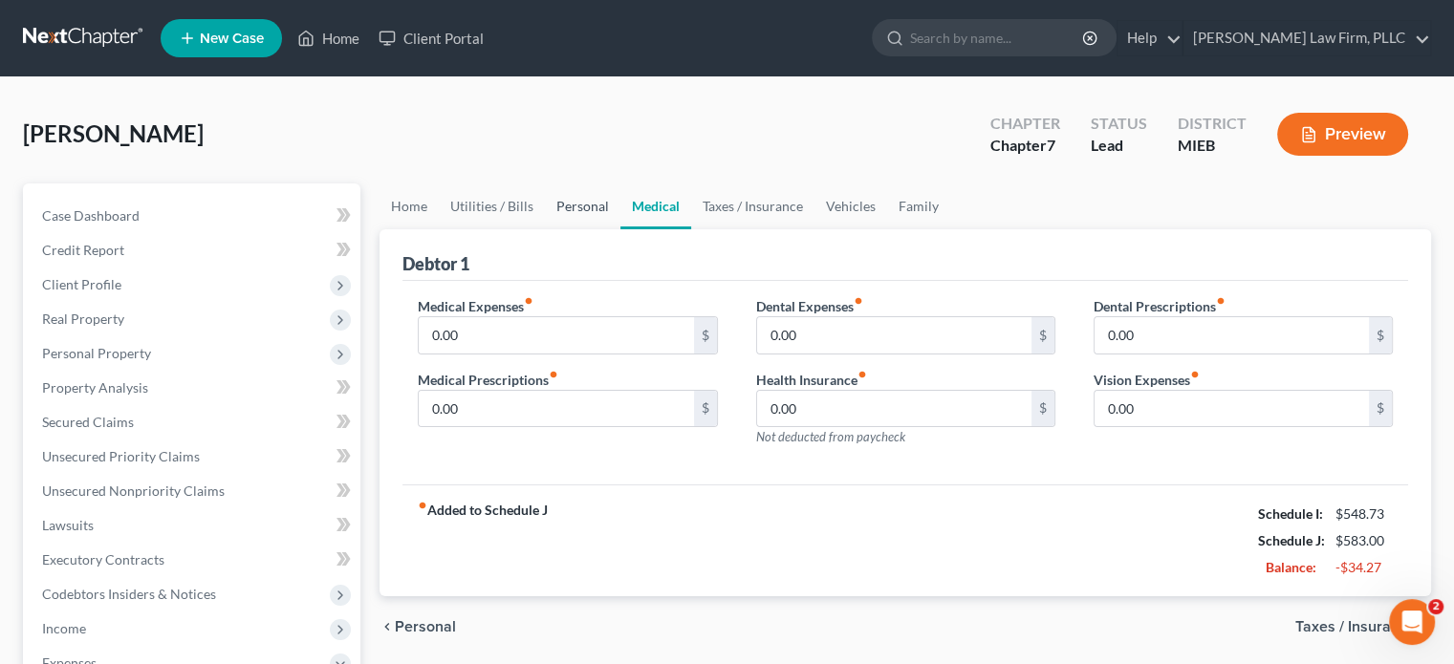
click at [562, 201] on link "Personal" at bounding box center [583, 207] width 76 height 46
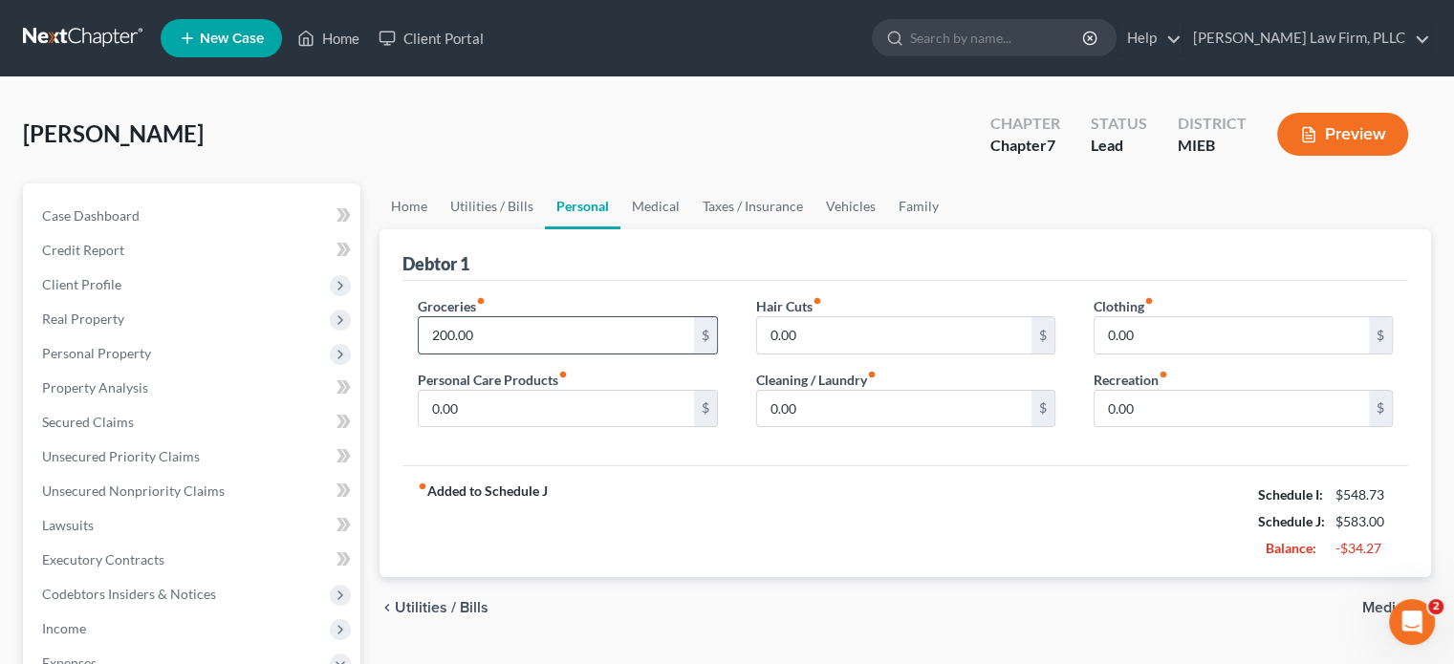
click at [450, 331] on input "200.00" at bounding box center [556, 335] width 274 height 36
click at [770, 328] on input "0.00" at bounding box center [894, 335] width 274 height 36
type input "40"
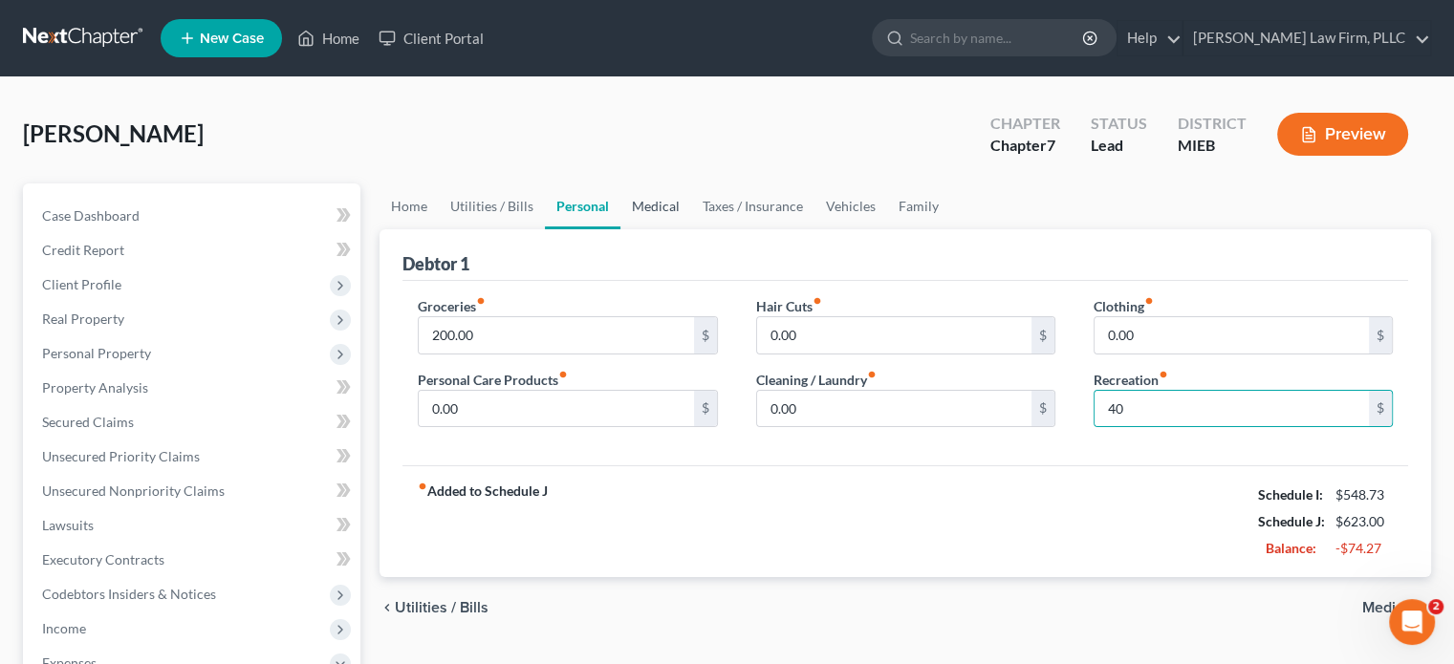
click at [652, 194] on link "Medical" at bounding box center [655, 207] width 71 height 46
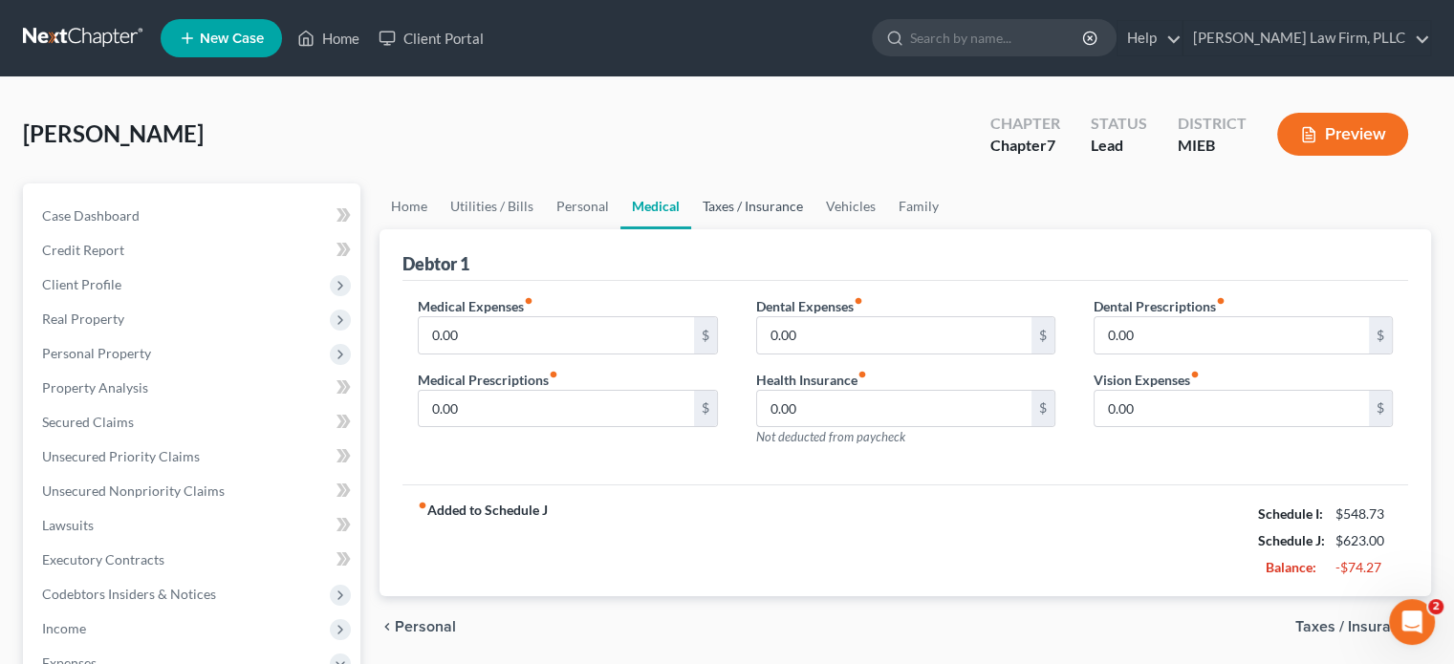
click at [719, 200] on link "Taxes / Insurance" at bounding box center [752, 207] width 123 height 46
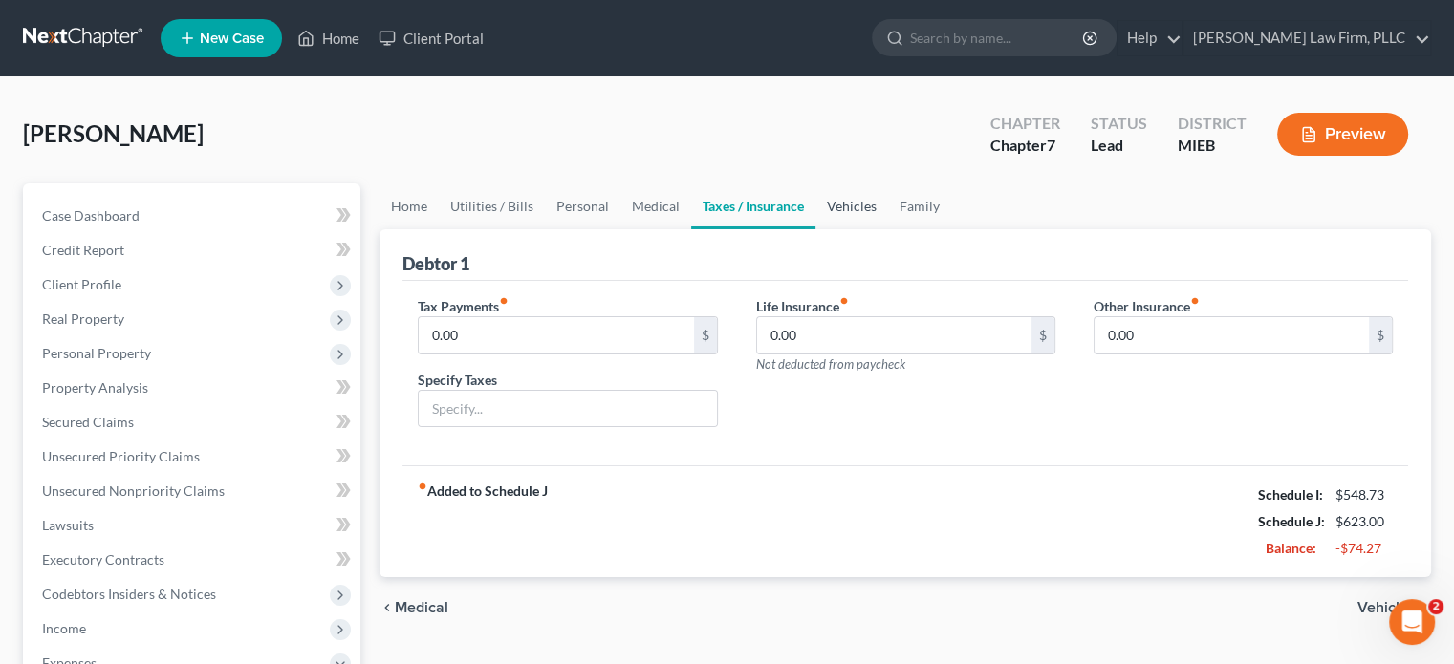
click at [860, 205] on link "Vehicles" at bounding box center [851, 207] width 73 height 46
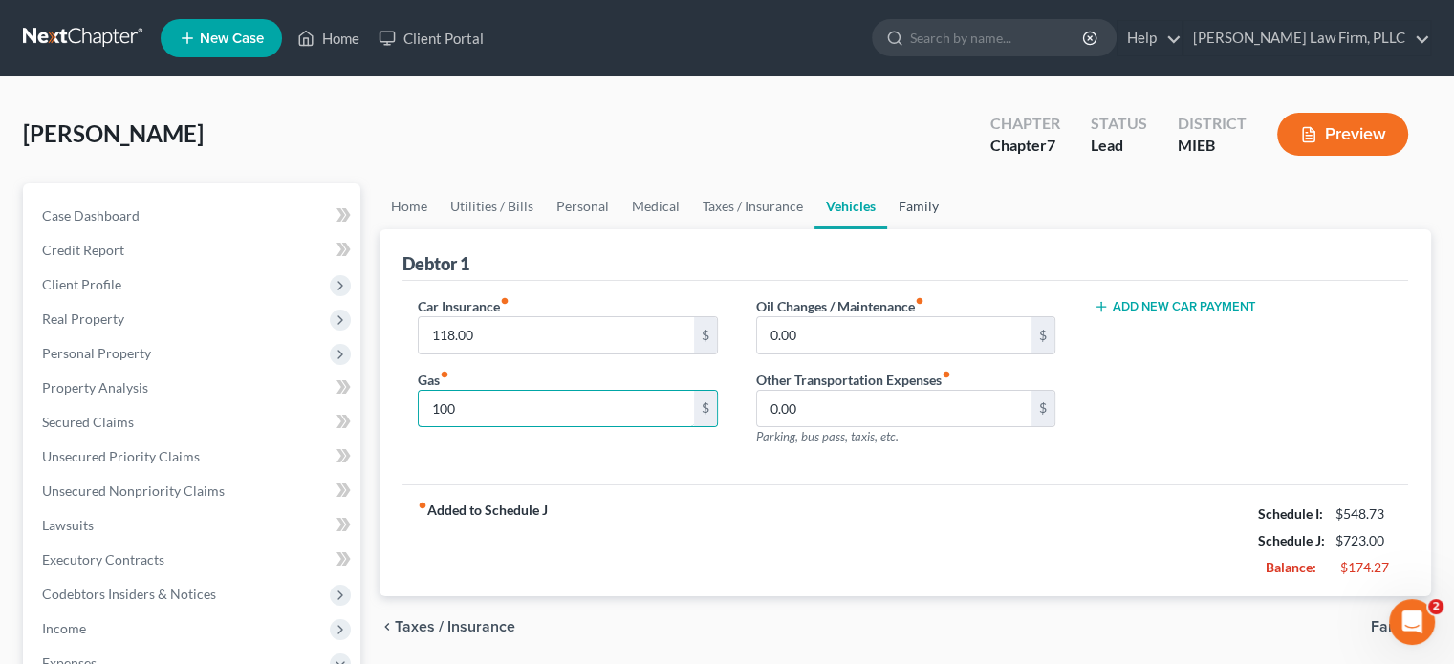
type input "100"
click at [914, 203] on link "Family" at bounding box center [918, 207] width 63 height 46
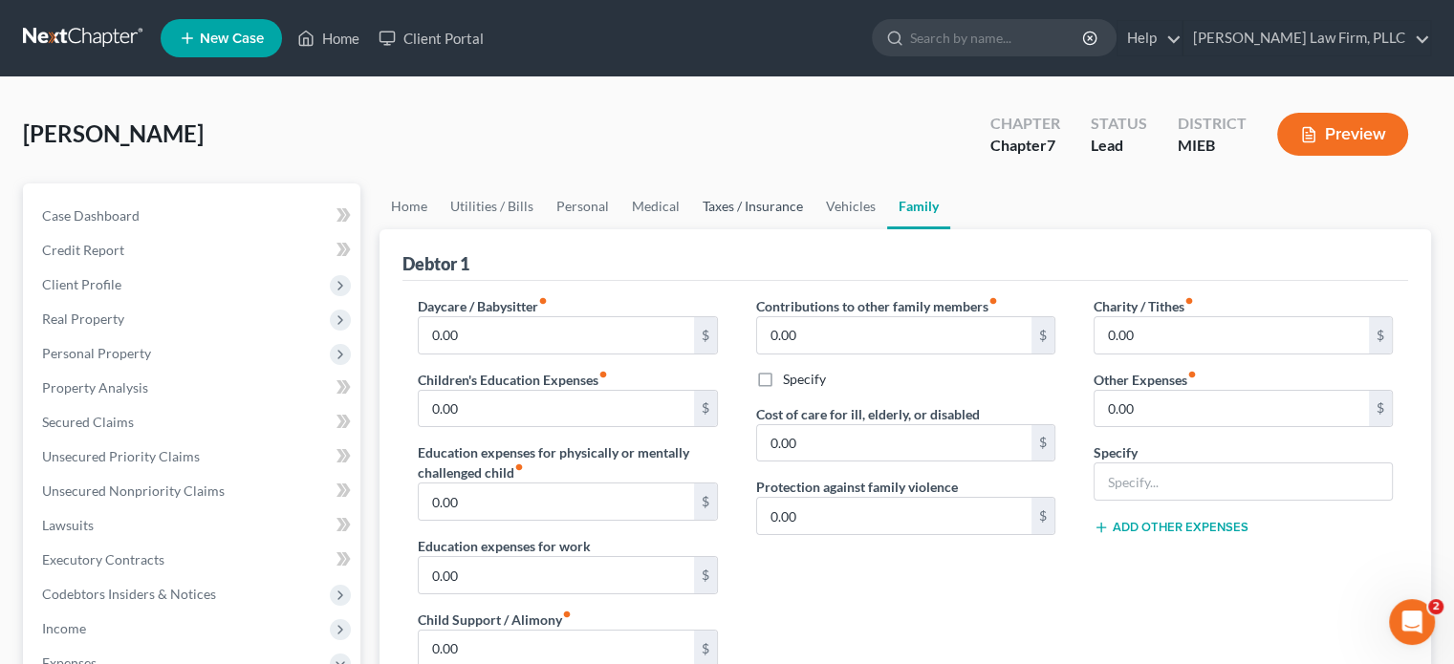
click at [800, 205] on link "Taxes / Insurance" at bounding box center [752, 207] width 123 height 46
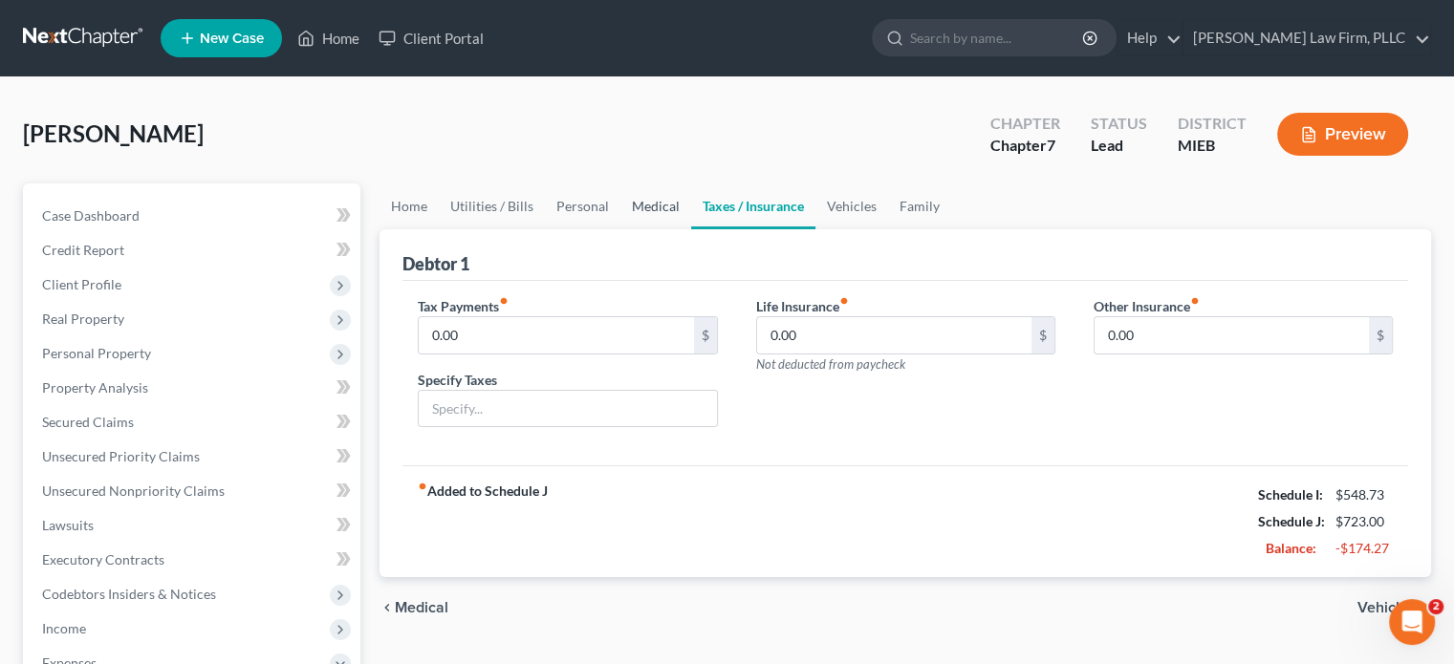
click at [639, 208] on link "Medical" at bounding box center [655, 207] width 71 height 46
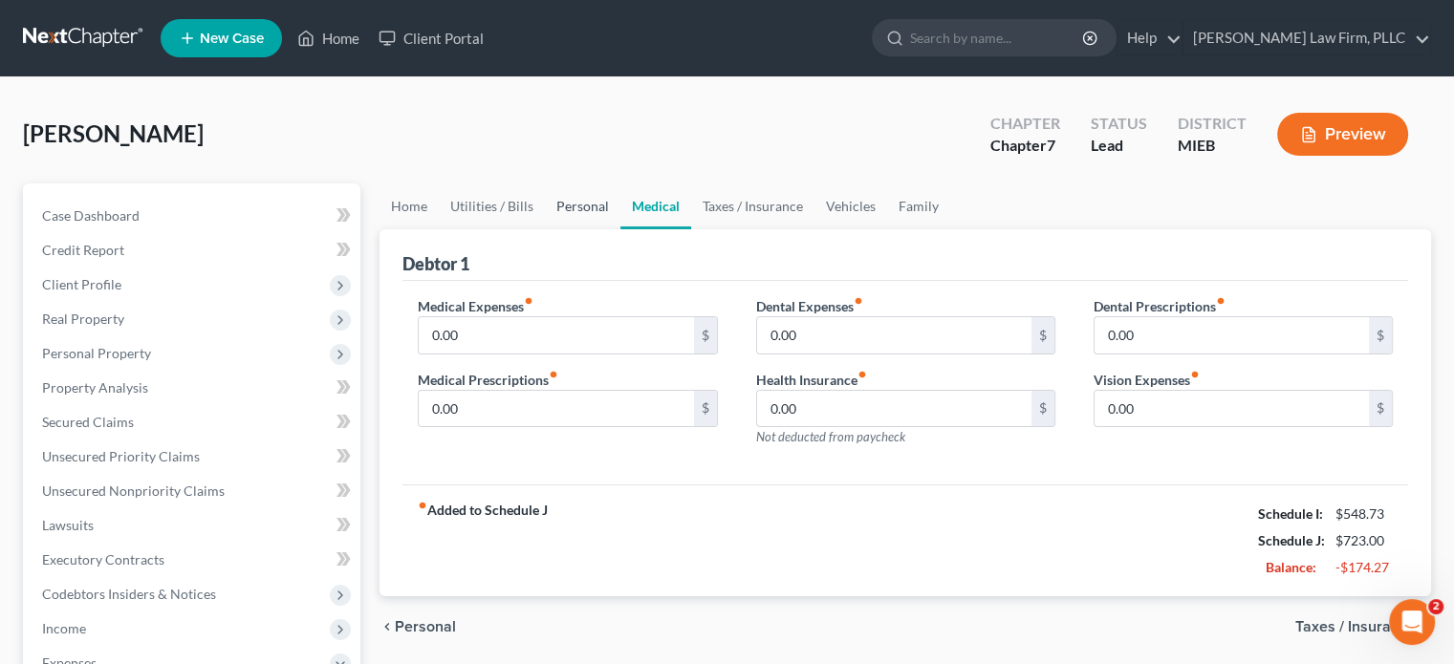
click at [579, 204] on link "Personal" at bounding box center [583, 207] width 76 height 46
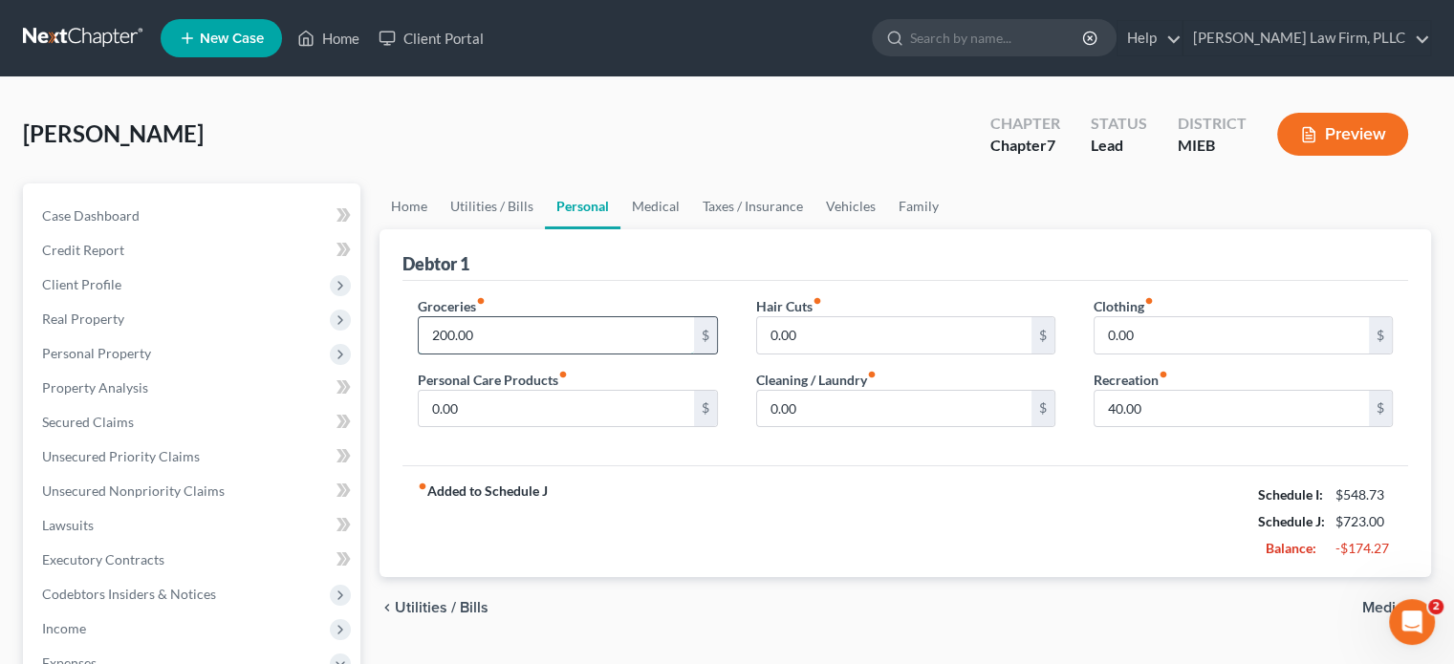
click at [447, 330] on input "200.00" at bounding box center [556, 335] width 274 height 36
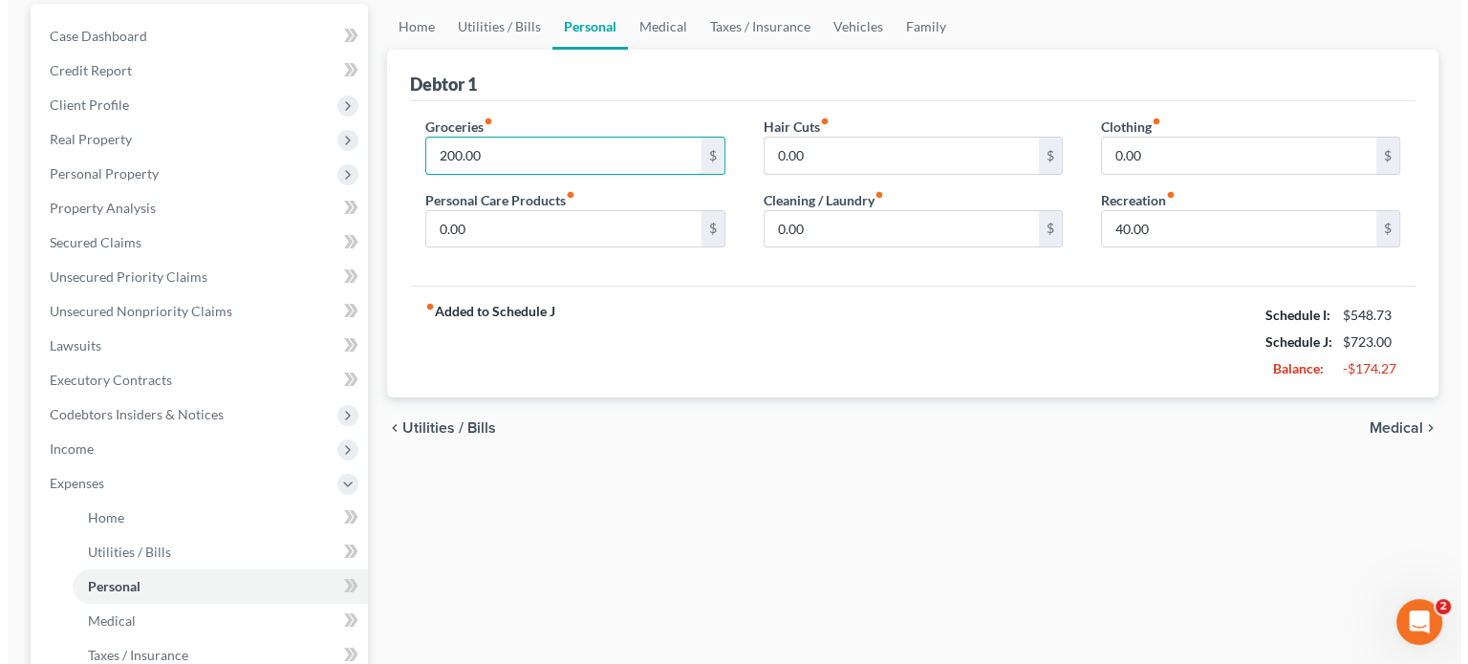
scroll to position [191, 0]
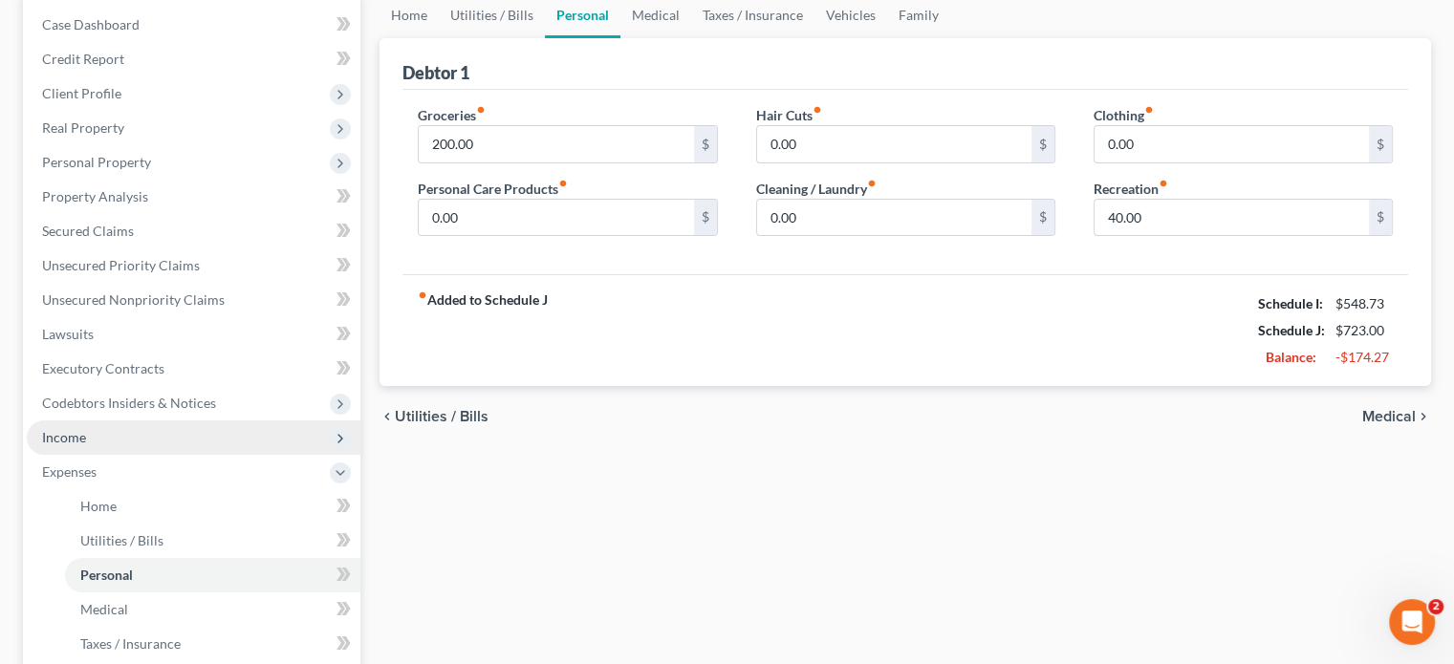
click at [139, 440] on span "Income" at bounding box center [194, 438] width 334 height 34
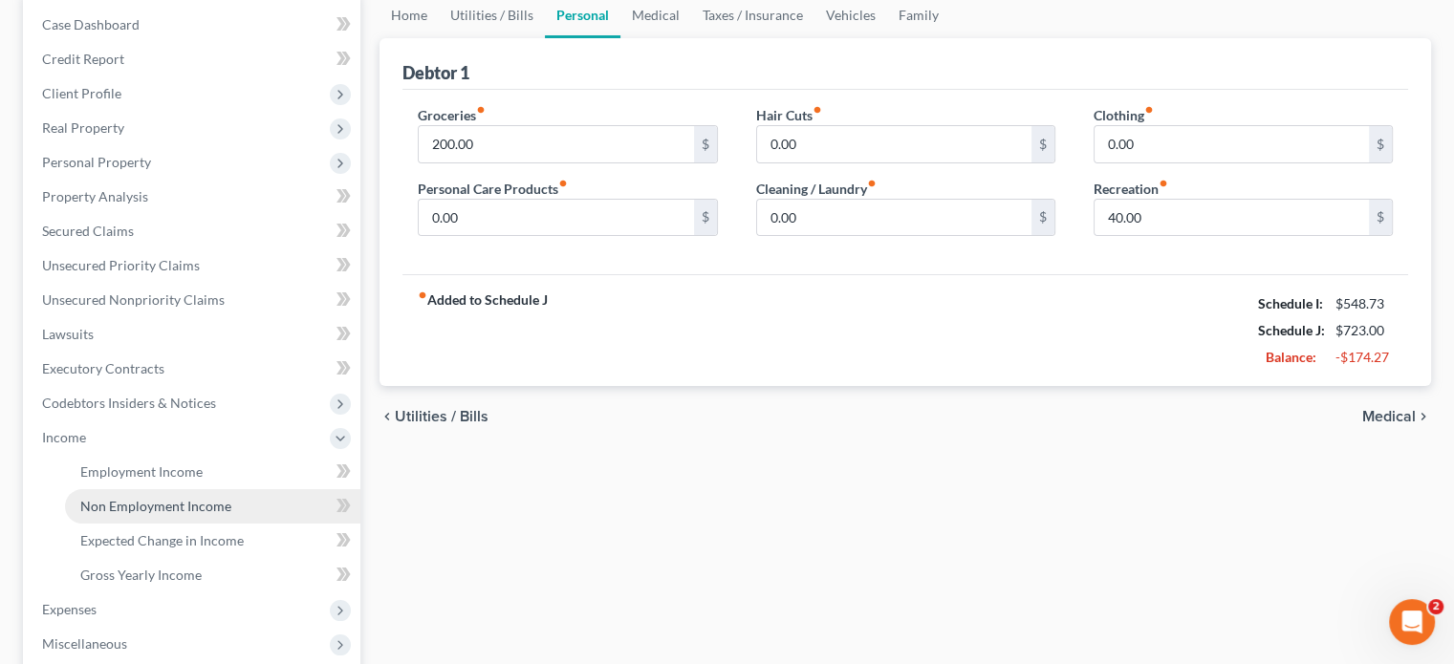
click at [157, 510] on span "Non Employment Income" at bounding box center [155, 506] width 151 height 16
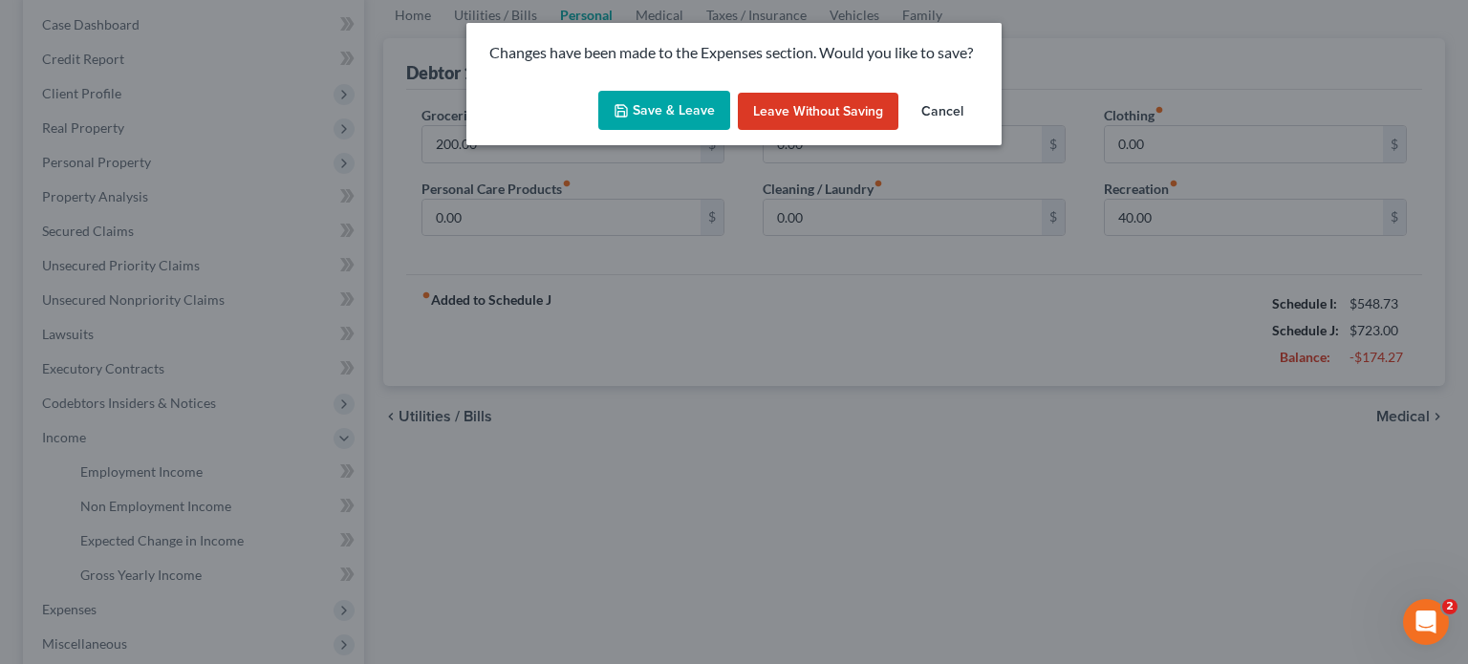
click at [654, 116] on button "Save & Leave" at bounding box center [664, 111] width 132 height 40
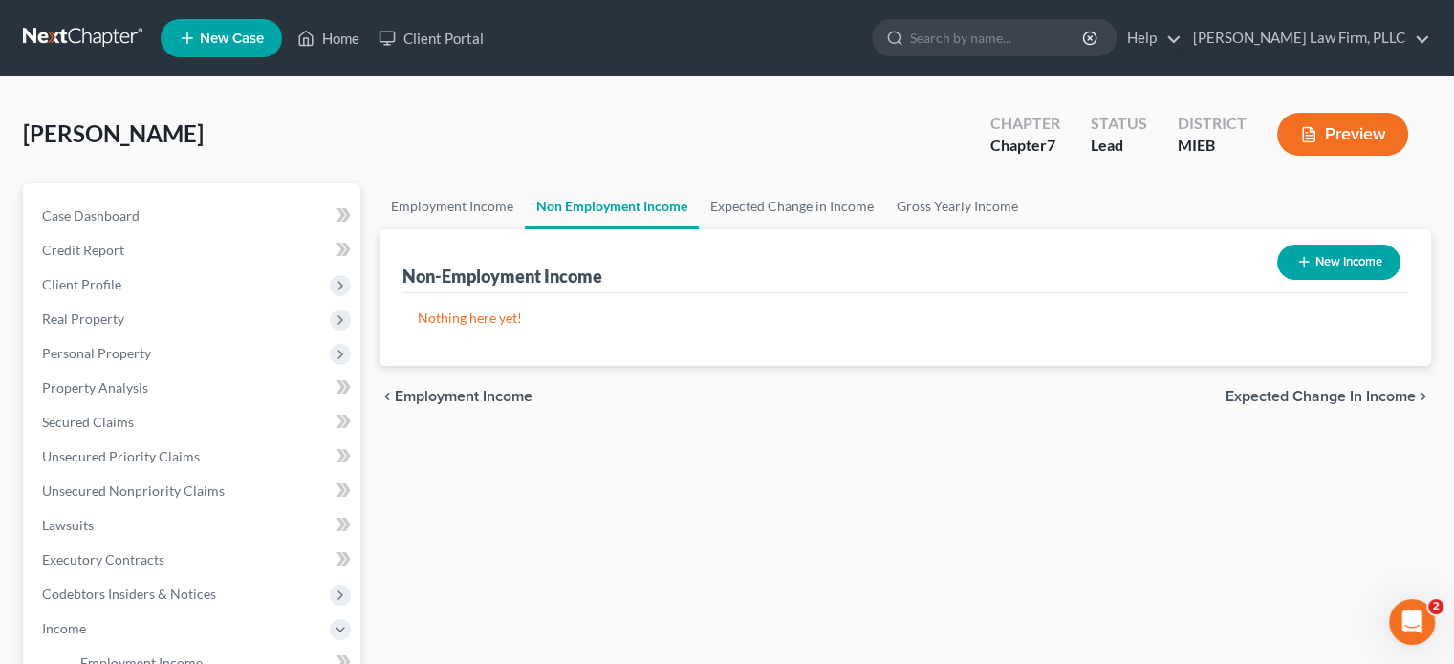
click at [1338, 256] on button "New Income" at bounding box center [1338, 262] width 123 height 35
select select "0"
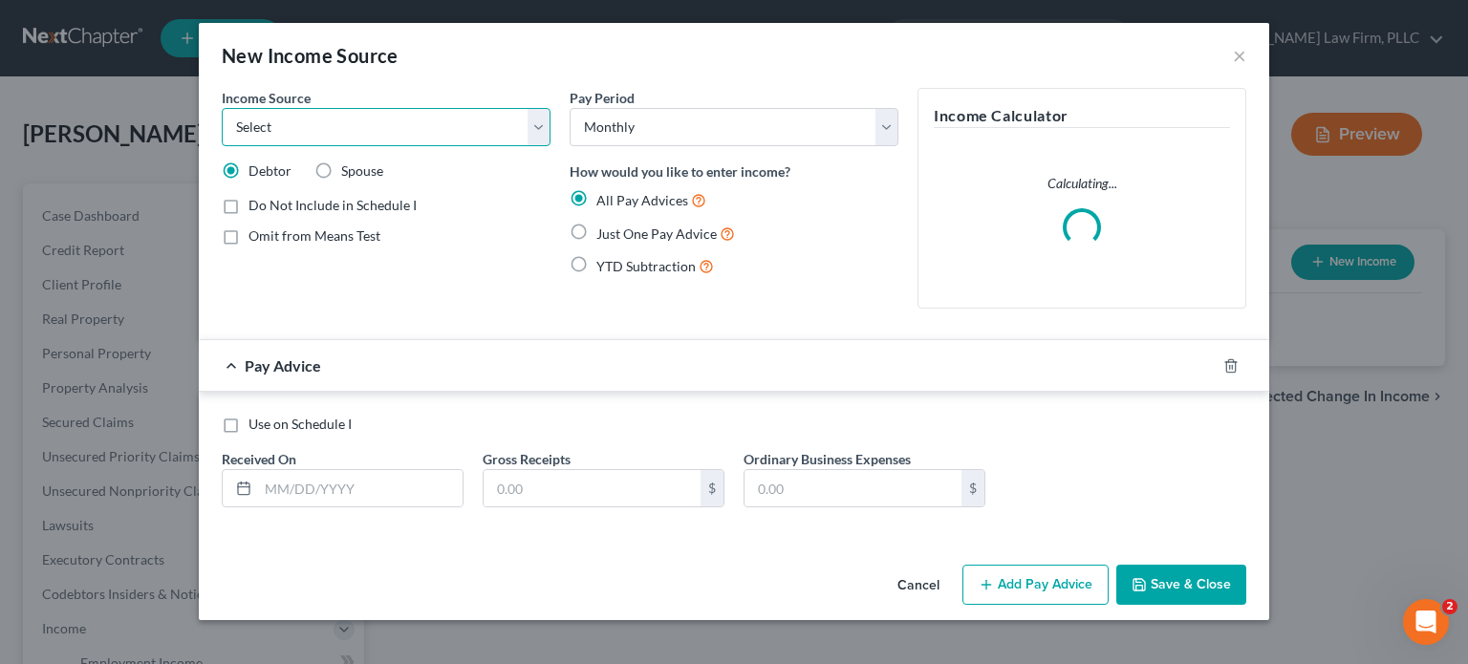
click at [320, 129] on select "Select Unemployment Disability (from employer) Pension Retirement Social Securi…" at bounding box center [386, 127] width 329 height 38
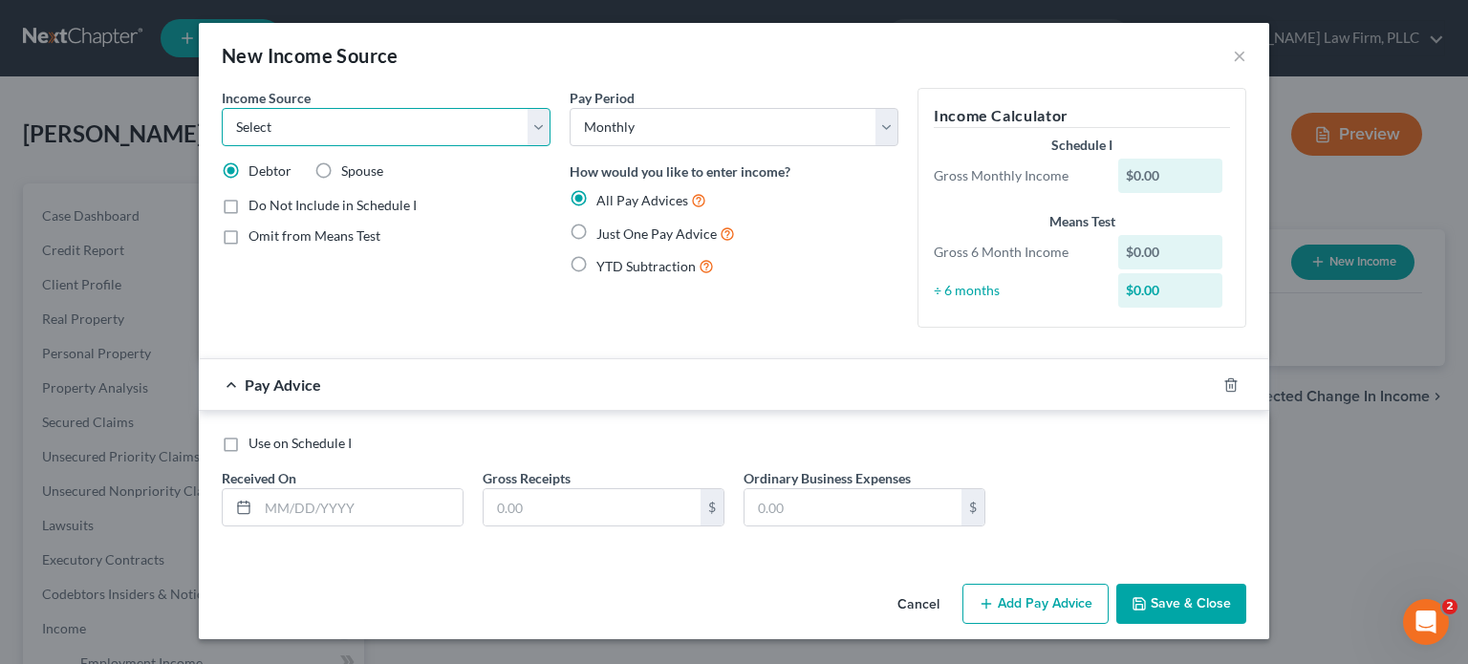
select select "5"
click at [222, 108] on select "Select Unemployment Disability (from employer) Pension Retirement Social Securi…" at bounding box center [386, 127] width 329 height 38
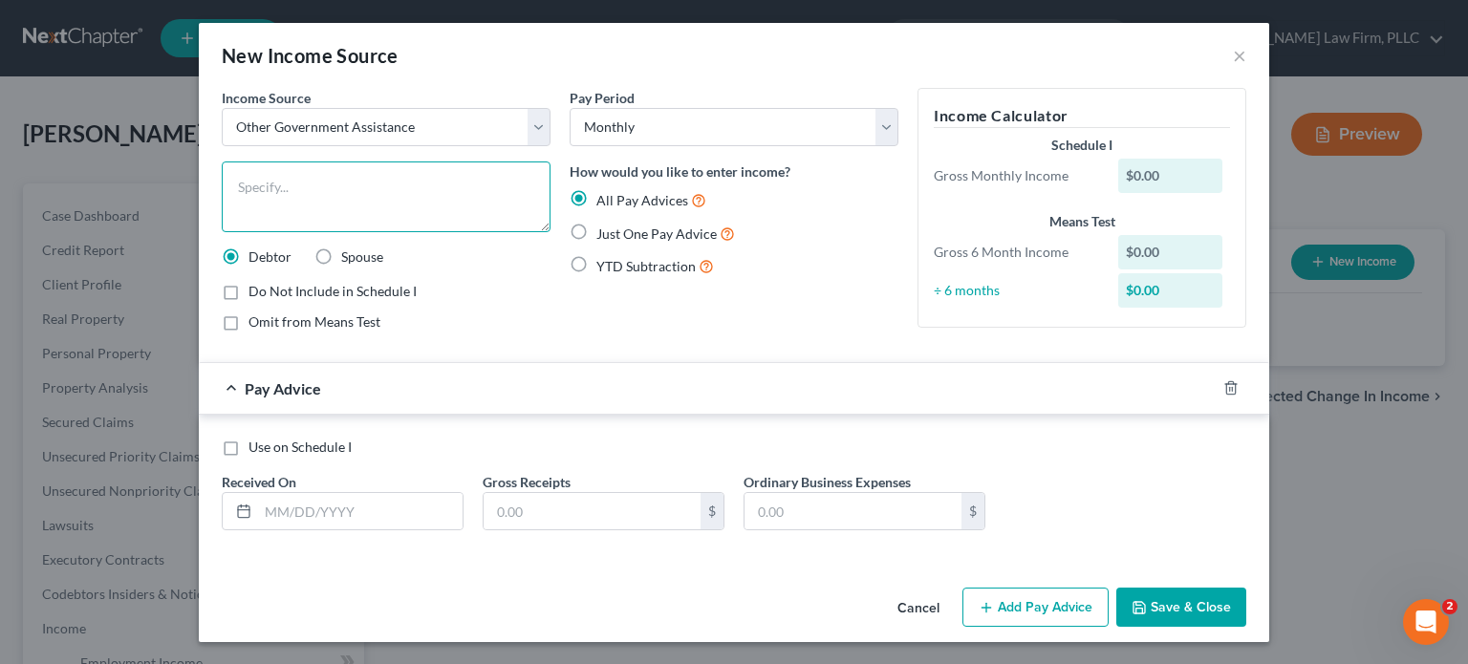
click at [324, 177] on textarea at bounding box center [386, 197] width 329 height 71
type textarea "Food Assistance"
click at [248, 293] on label "Do Not Include in Schedule I" at bounding box center [332, 291] width 168 height 19
click at [256, 293] on input "Do Not Include in Schedule I" at bounding box center [262, 288] width 12 height 12
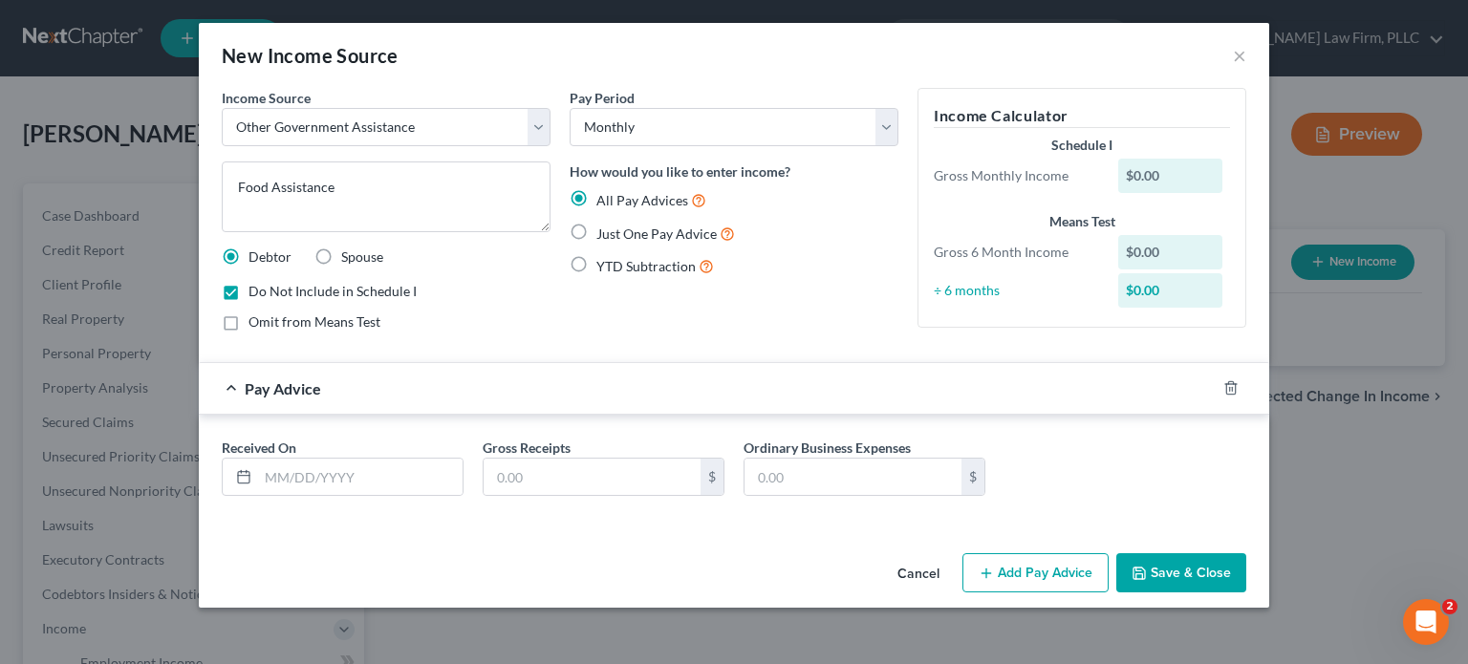
click at [248, 290] on label "Do Not Include in Schedule I" at bounding box center [332, 291] width 168 height 19
click at [256, 290] on input "Do Not Include in Schedule I" at bounding box center [262, 288] width 12 height 12
checkbox input "false"
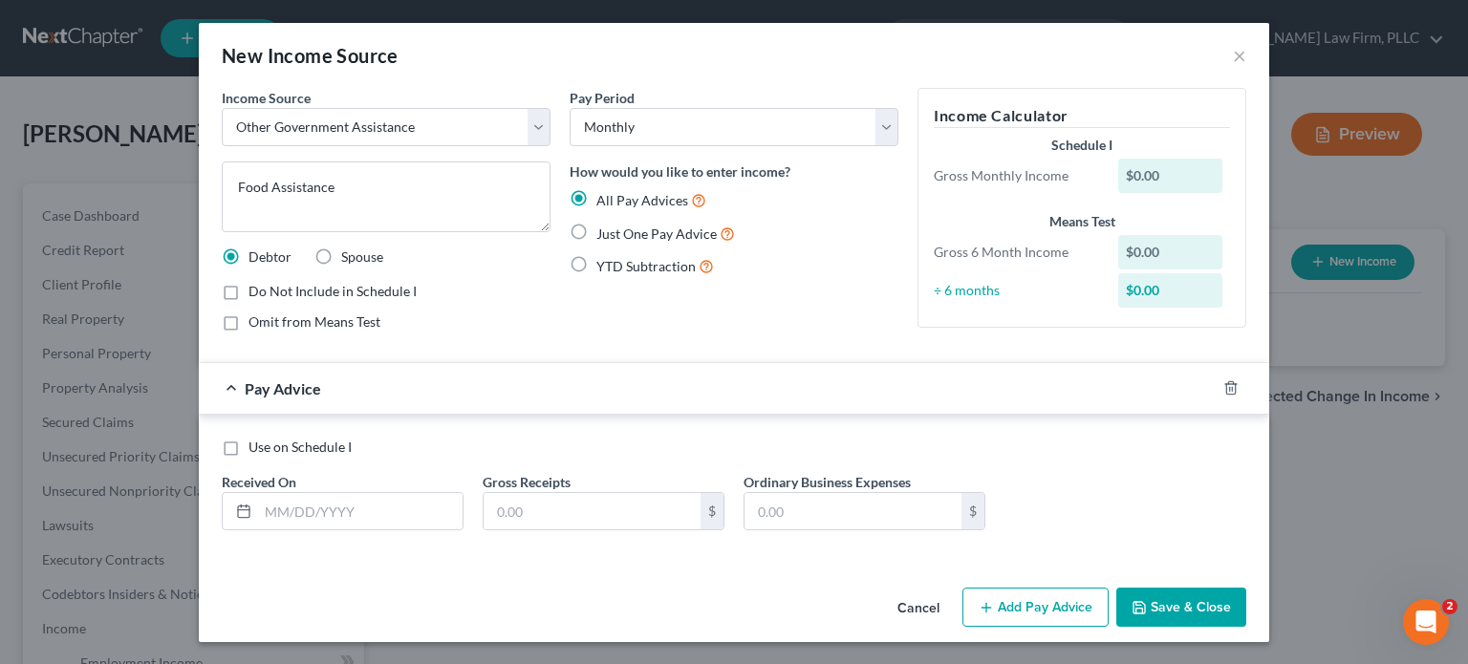
click at [248, 321] on label "Omit from Means Test" at bounding box center [314, 322] width 132 height 19
click at [256, 321] on input "Omit from Means Test" at bounding box center [262, 319] width 12 height 12
checkbox input "true"
click at [596, 236] on label "Just One Pay Advice" at bounding box center [665, 234] width 139 height 22
click at [604, 235] on input "Just One Pay Advice" at bounding box center [610, 229] width 12 height 12
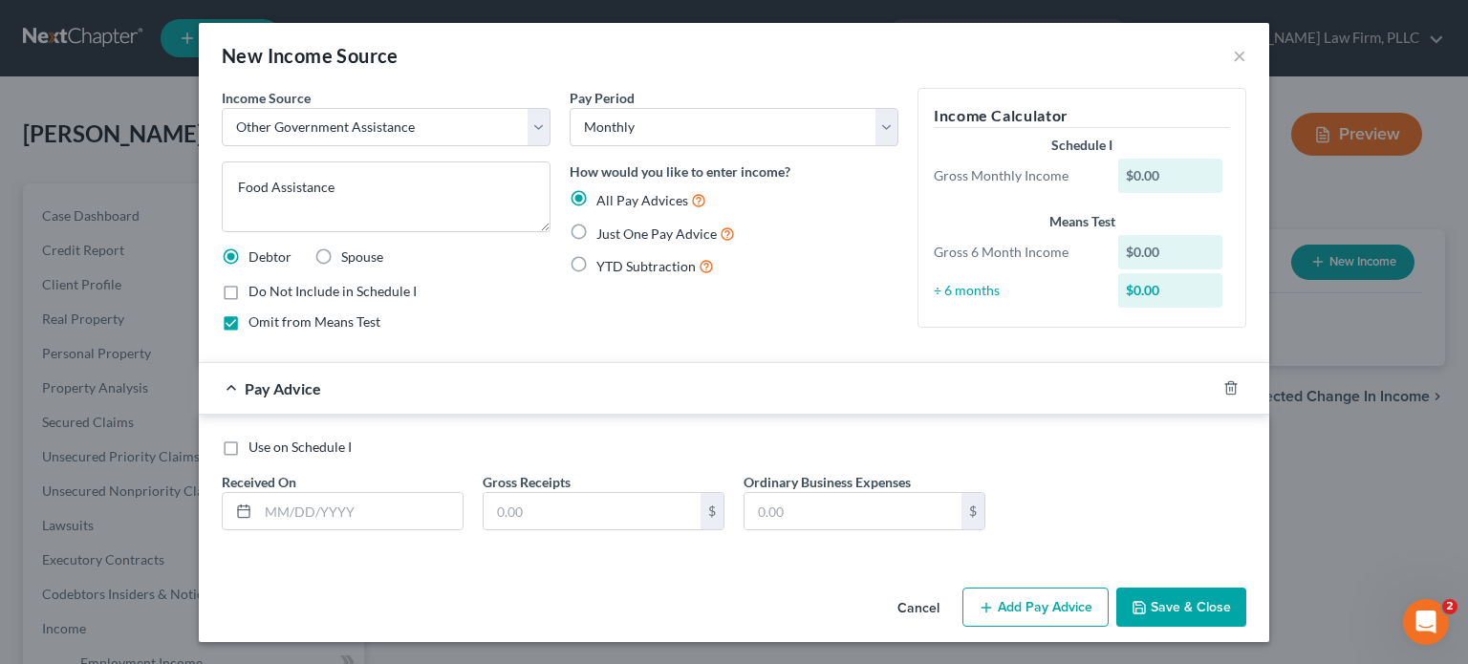
radio input "true"
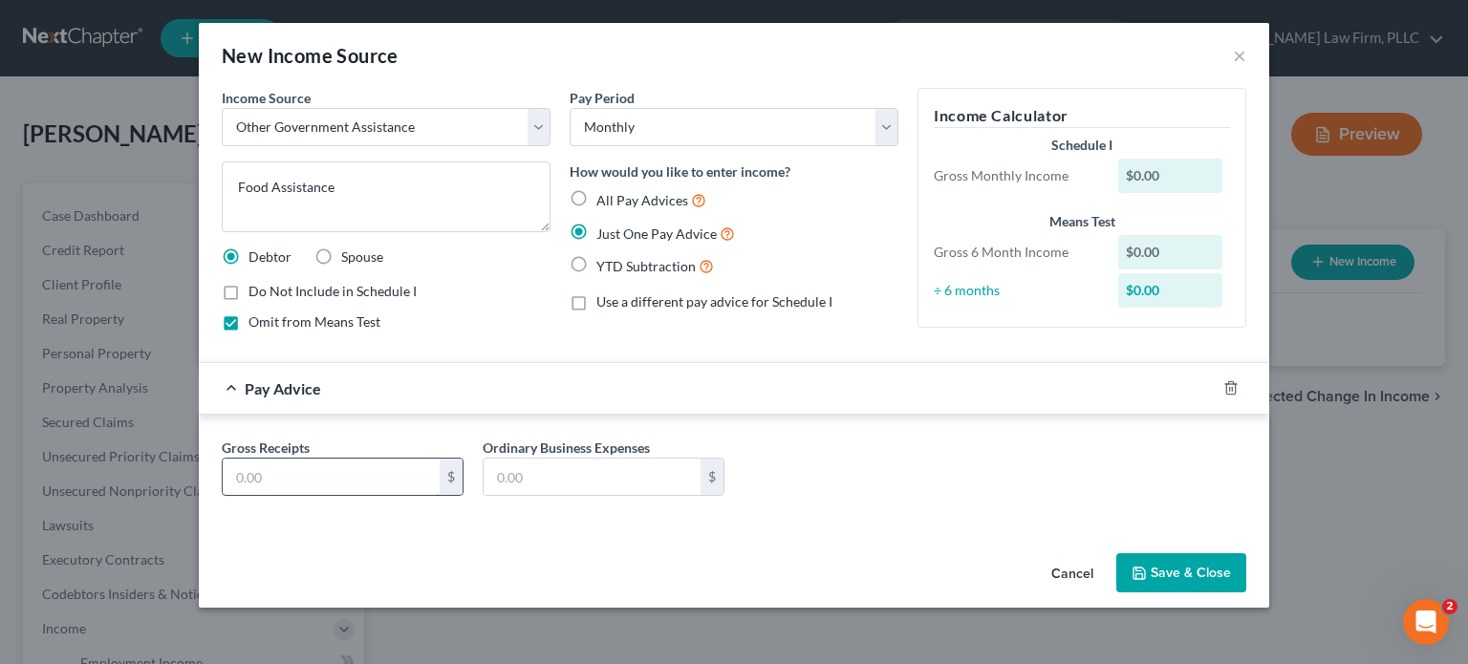
click at [399, 464] on input "text" at bounding box center [331, 477] width 217 height 36
type input "81"
click at [1220, 565] on button "Save & Close" at bounding box center [1181, 573] width 130 height 40
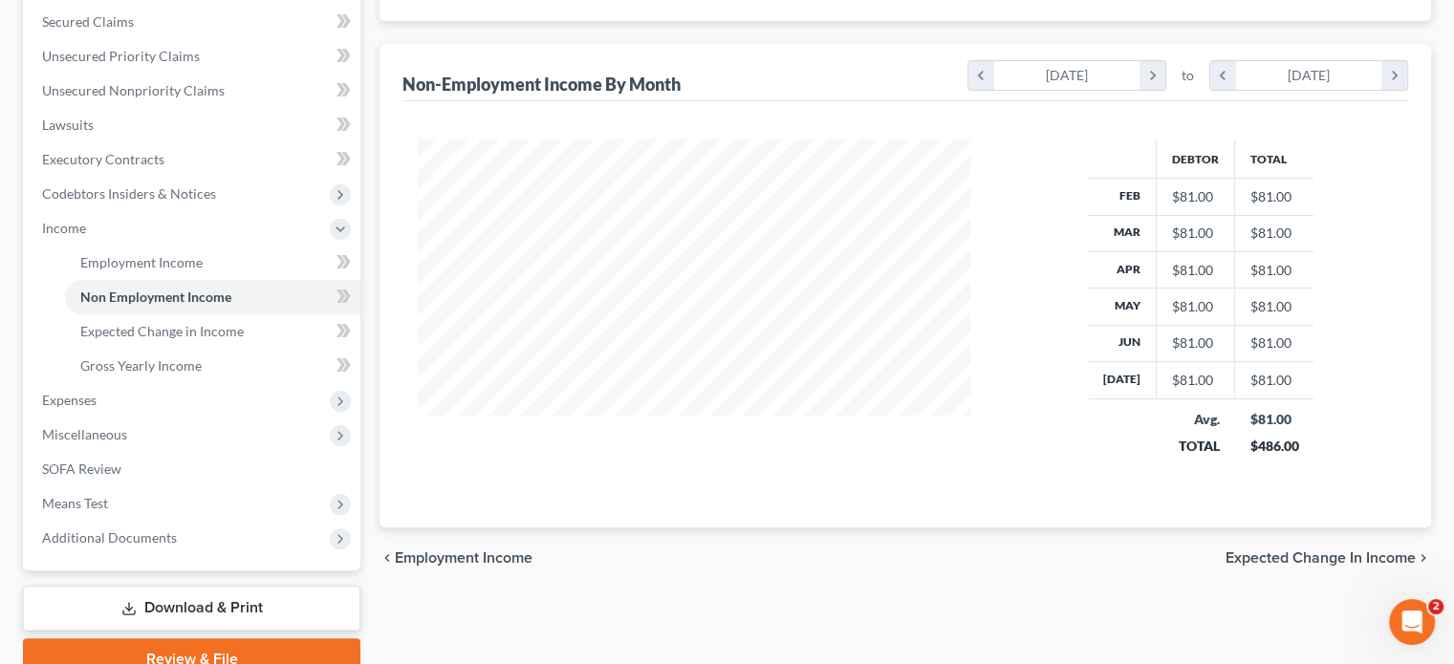
scroll to position [478, 0]
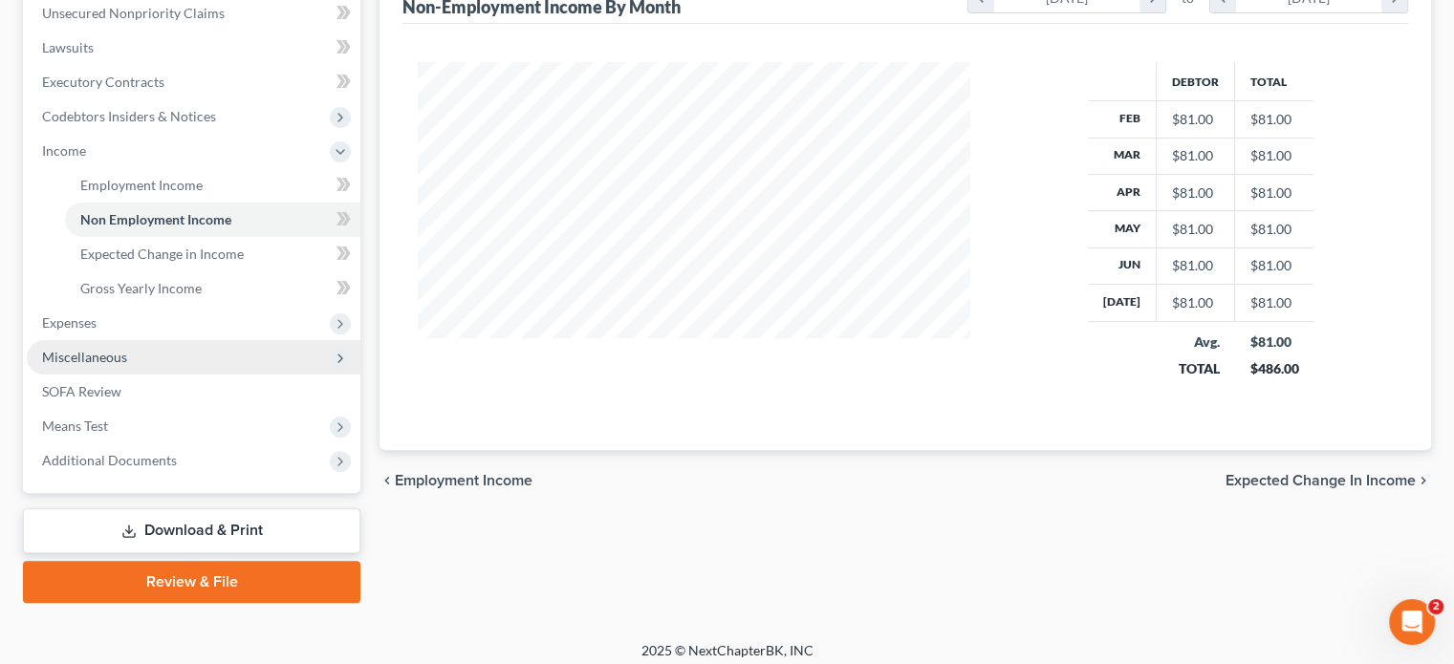
click at [154, 360] on span "Miscellaneous" at bounding box center [194, 357] width 334 height 34
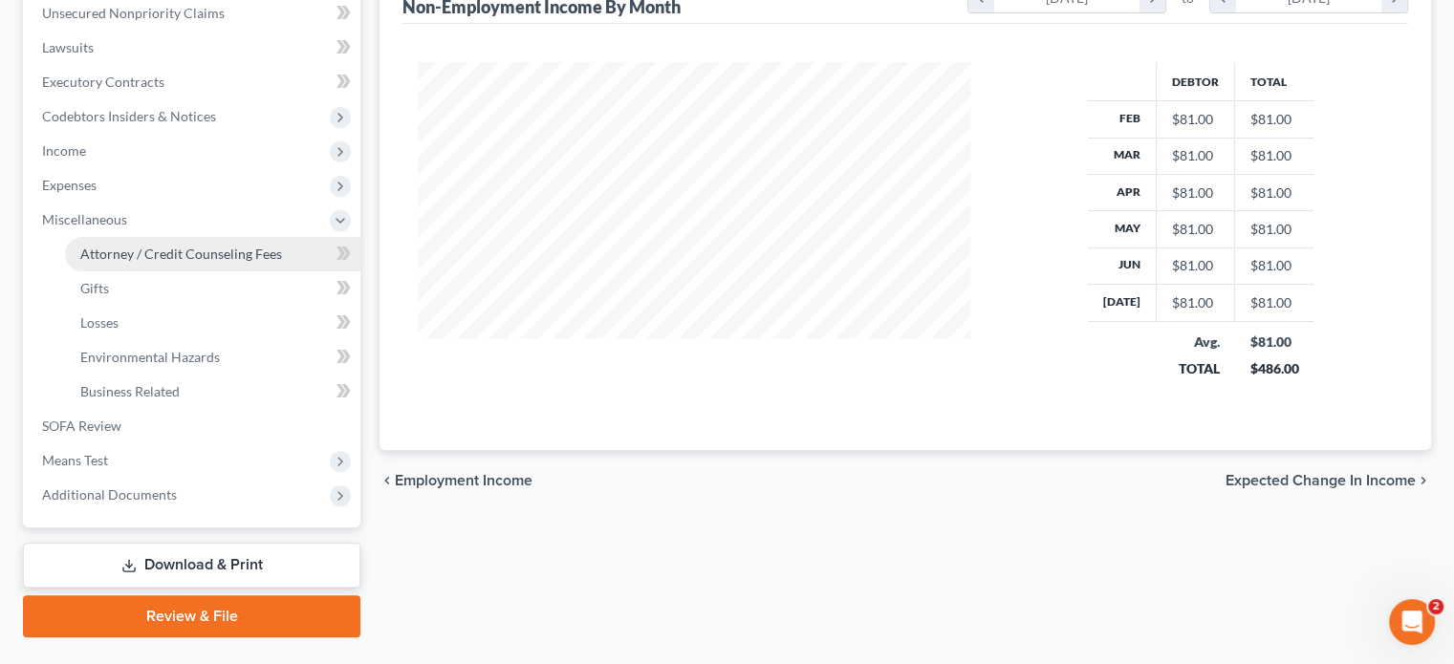
click at [185, 252] on span "Attorney / Credit Counseling Fees" at bounding box center [181, 254] width 202 height 16
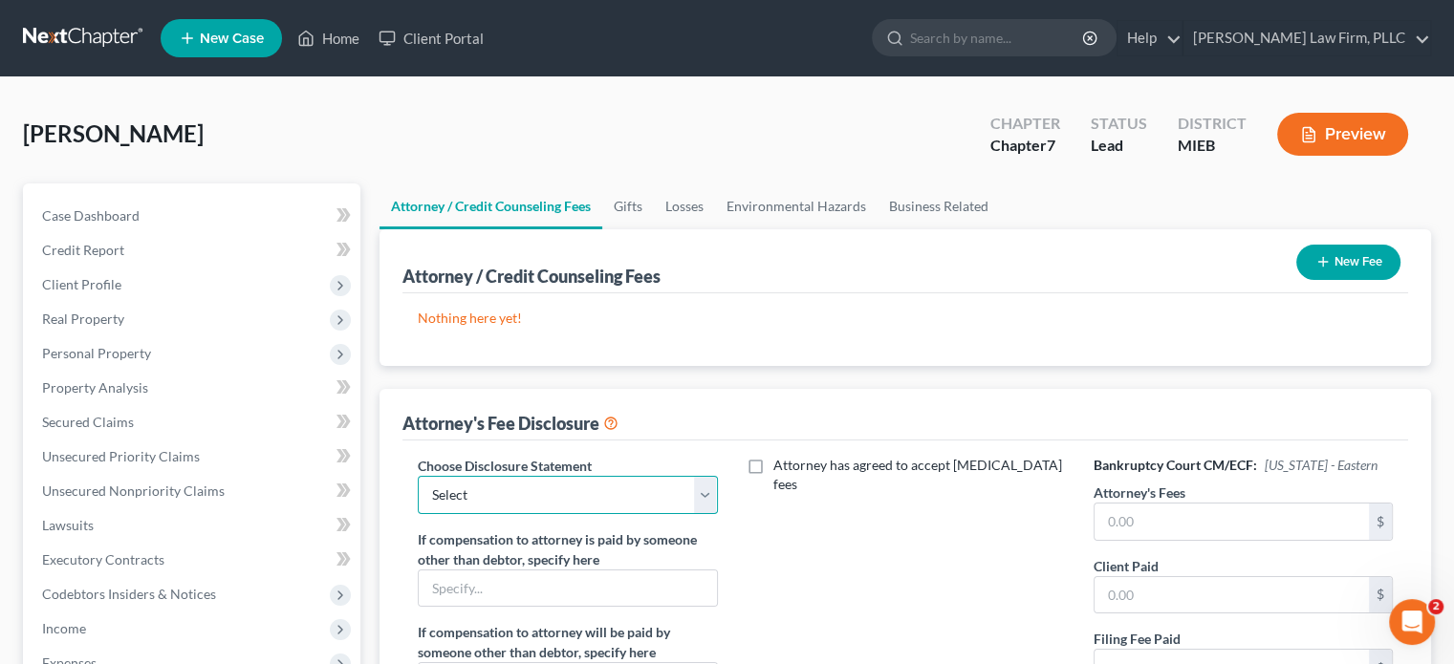
click at [527, 494] on select "Select Pursuant to F.R. Bankr.P 2016(b) Attorney [PERSON_NAME]" at bounding box center [567, 495] width 299 height 38
select select "0"
click at [418, 476] on select "Select Pursuant to F.R. Bankr.P 2016(b) Attorney [PERSON_NAME]" at bounding box center [567, 495] width 299 height 38
click at [1160, 526] on input "text" at bounding box center [1231, 522] width 274 height 36
type input "1,000"
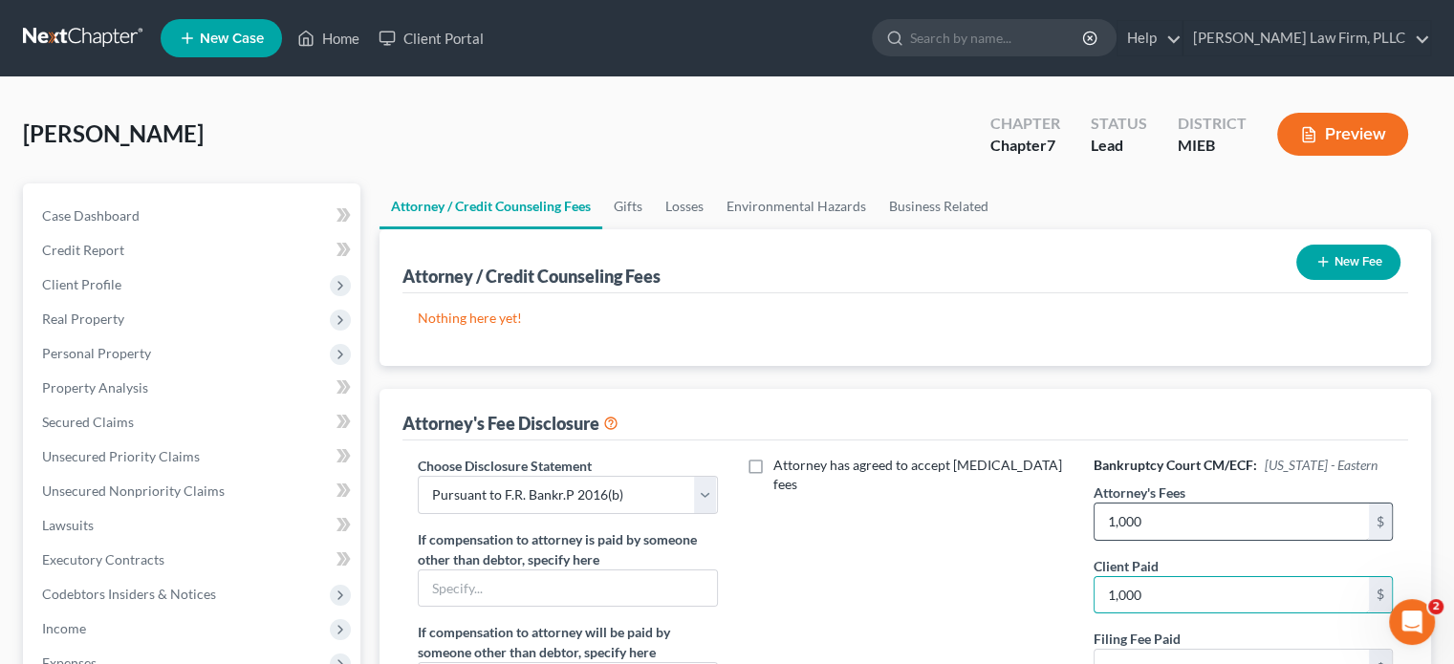
type input "1,000"
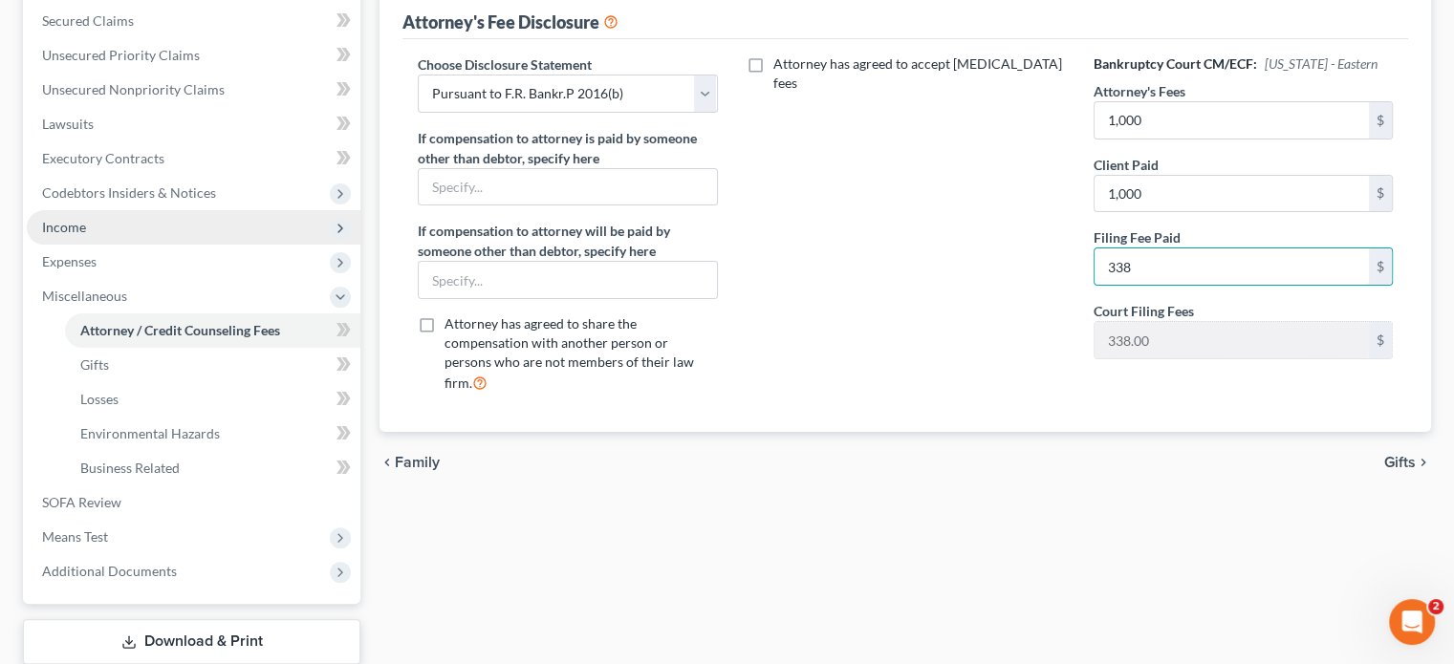
scroll to position [210, 0]
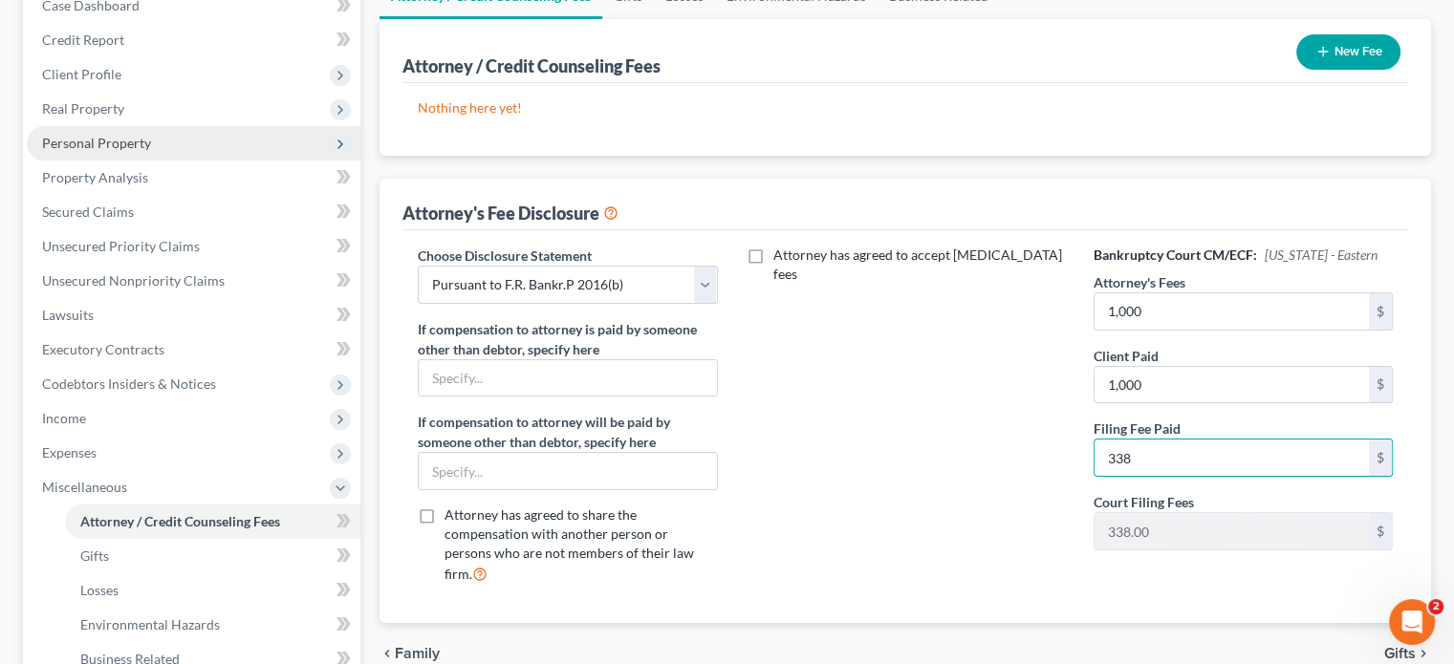
type input "338"
click at [156, 144] on span "Personal Property" at bounding box center [194, 143] width 334 height 34
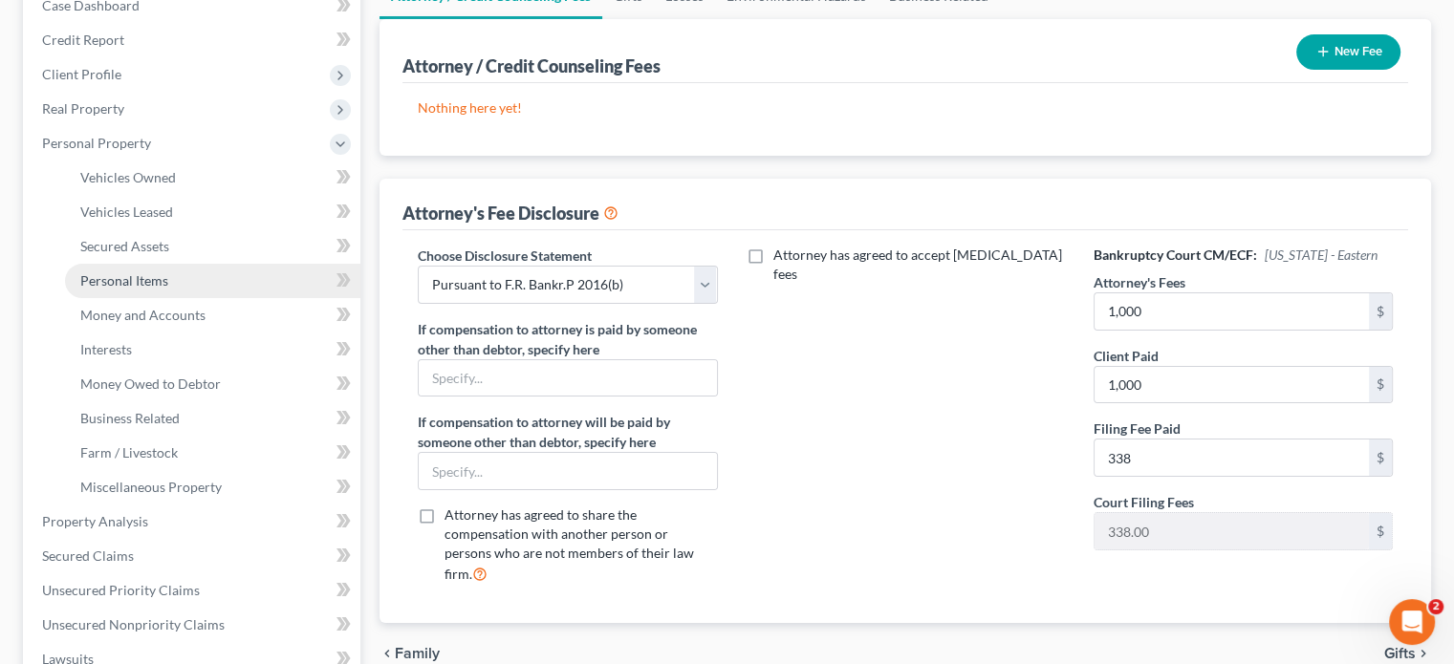
click at [153, 274] on span "Personal Items" at bounding box center [124, 280] width 88 height 16
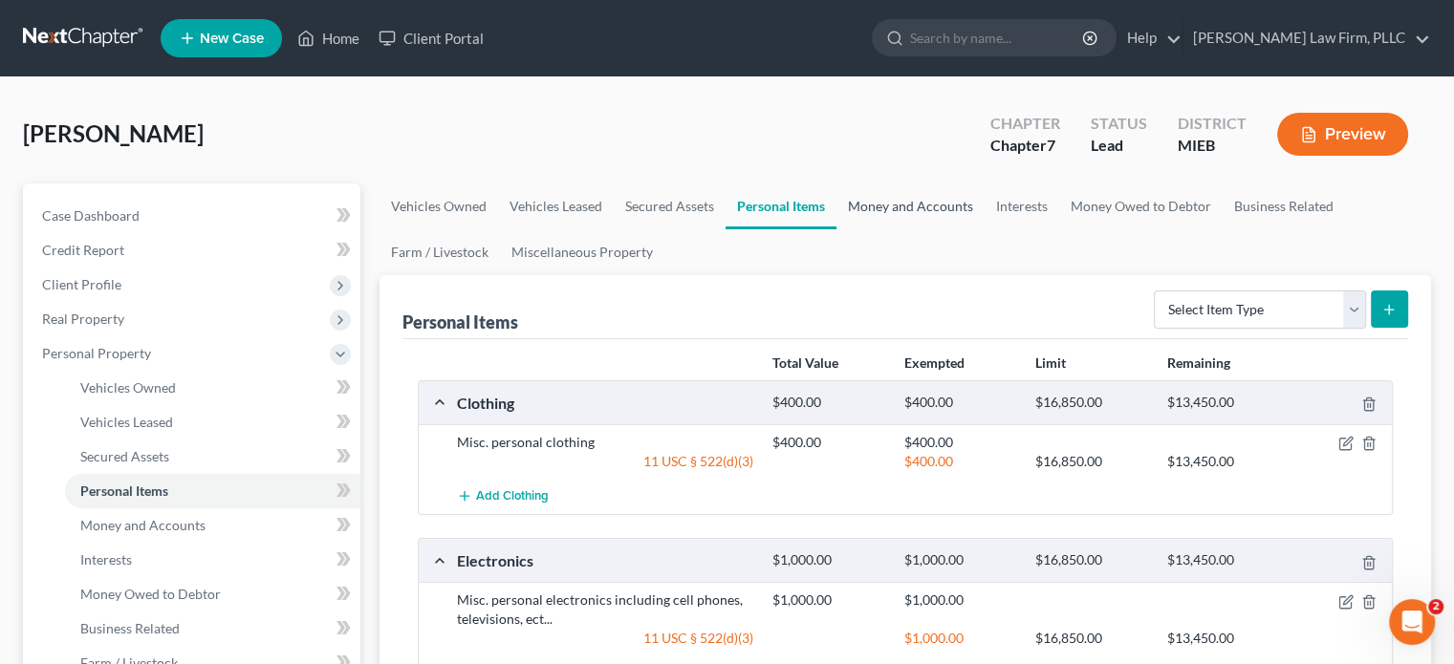
click at [891, 197] on link "Money and Accounts" at bounding box center [910, 207] width 148 height 46
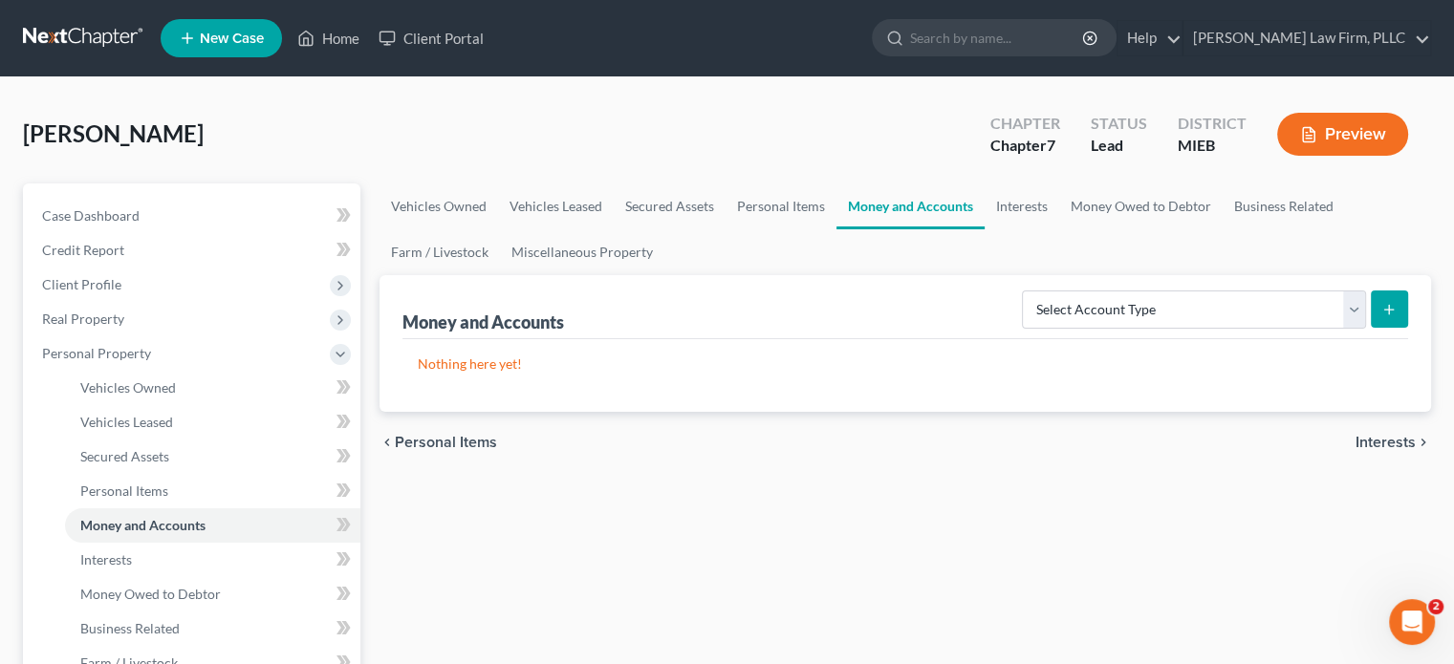
click at [1380, 314] on button "submit" at bounding box center [1389, 309] width 37 height 37
click at [1322, 306] on select "Select Account Type Brokerage Cash on Hand Certificates of Deposit Checking Acc…" at bounding box center [1194, 310] width 344 height 38
select select "checking"
click at [1026, 291] on select "Select Account Type Brokerage Cash on Hand Certificates of Deposit Checking Acc…" at bounding box center [1194, 310] width 344 height 38
click at [1391, 314] on icon "submit" at bounding box center [1388, 309] width 15 height 15
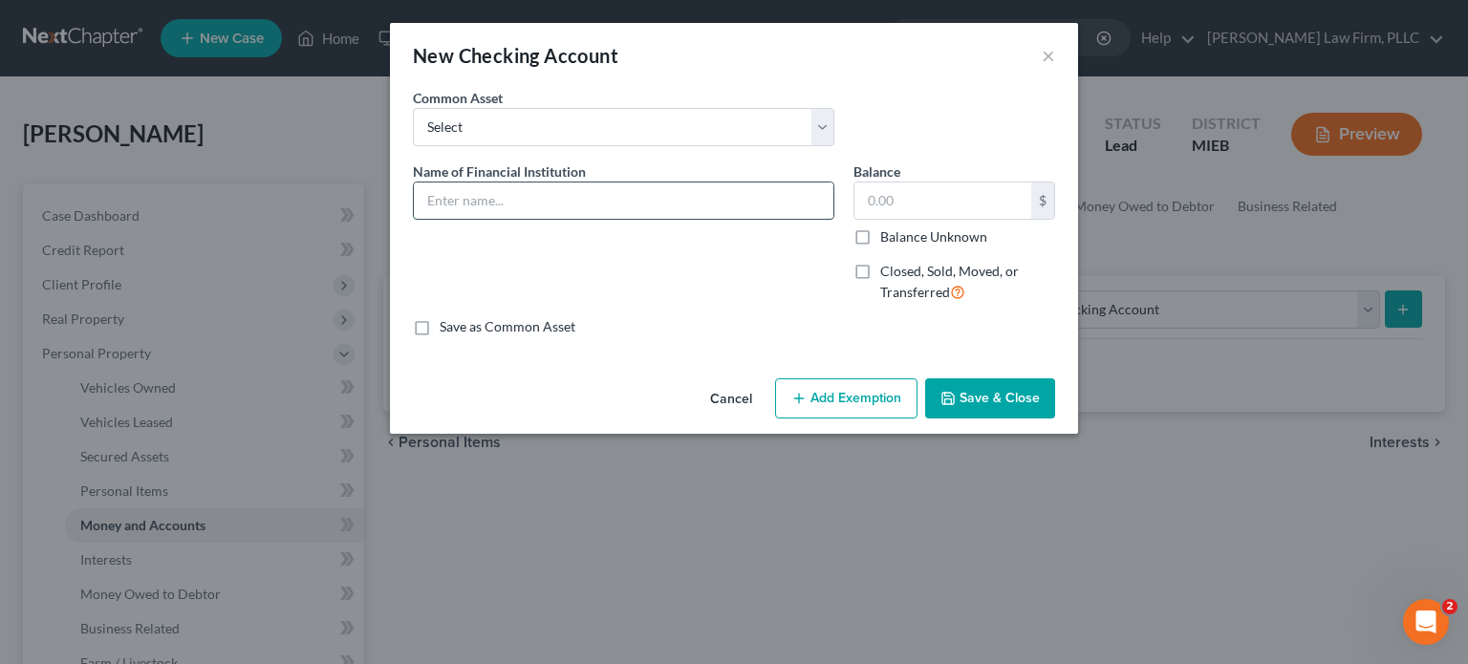
click at [665, 205] on input "text" at bounding box center [624, 201] width 420 height 36
type input "Chase Bank"
type input "10"
click at [849, 394] on button "Add Exemption" at bounding box center [846, 398] width 142 height 40
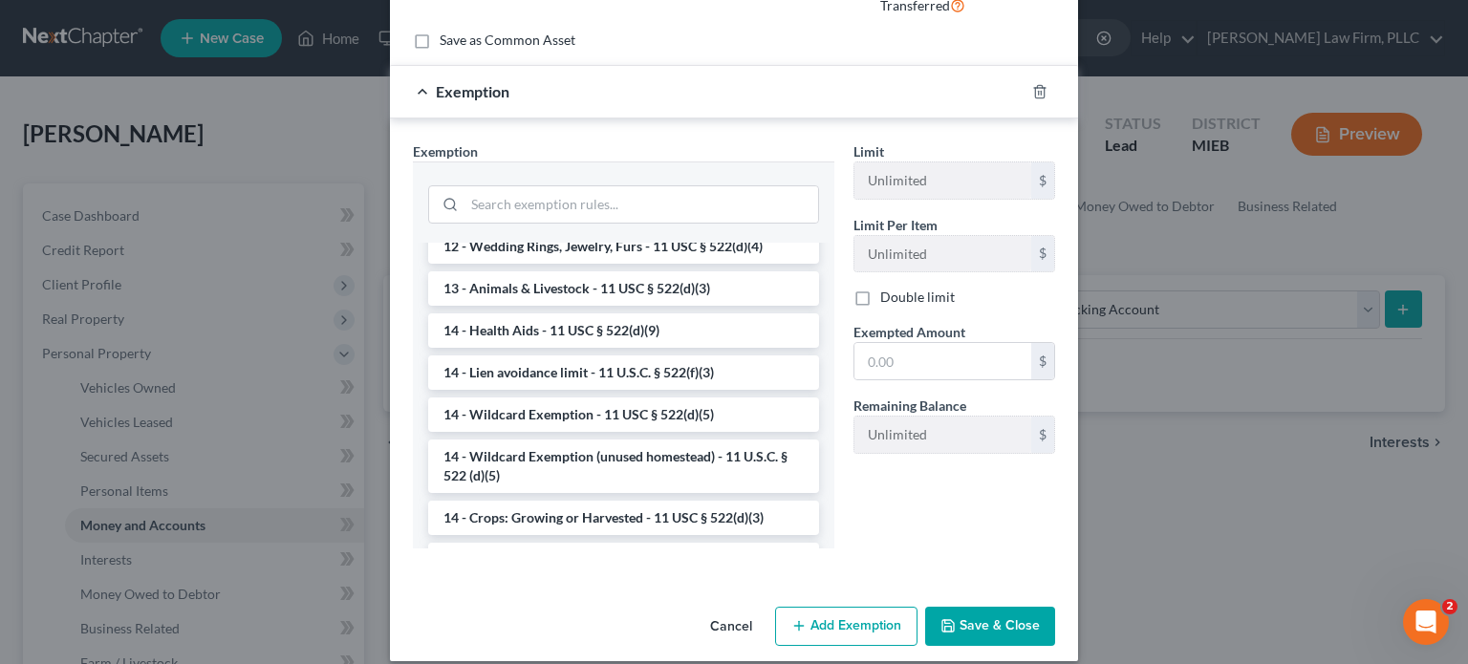
scroll to position [287, 0]
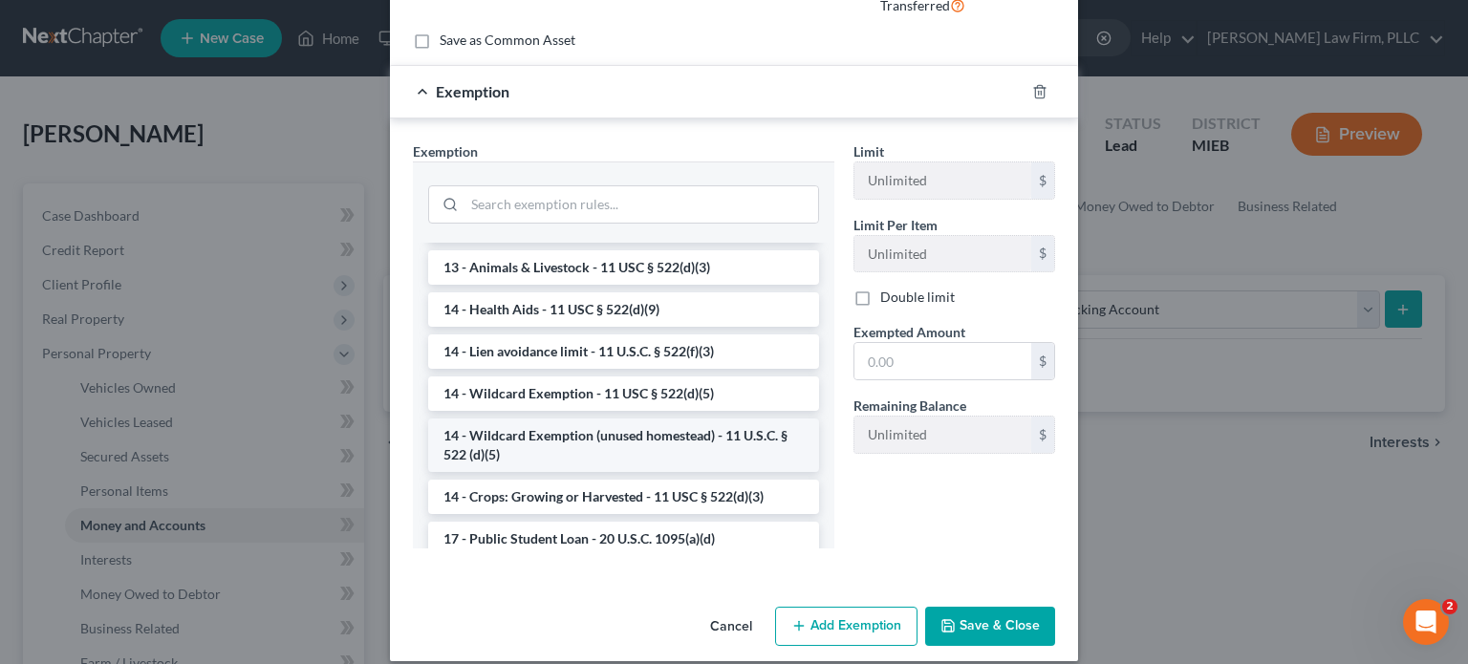
click at [726, 450] on li "14 - Wildcard Exemption (unused homestead) - 11 U.S.C. § 522 (d)(5)" at bounding box center [623, 446] width 391 height 54
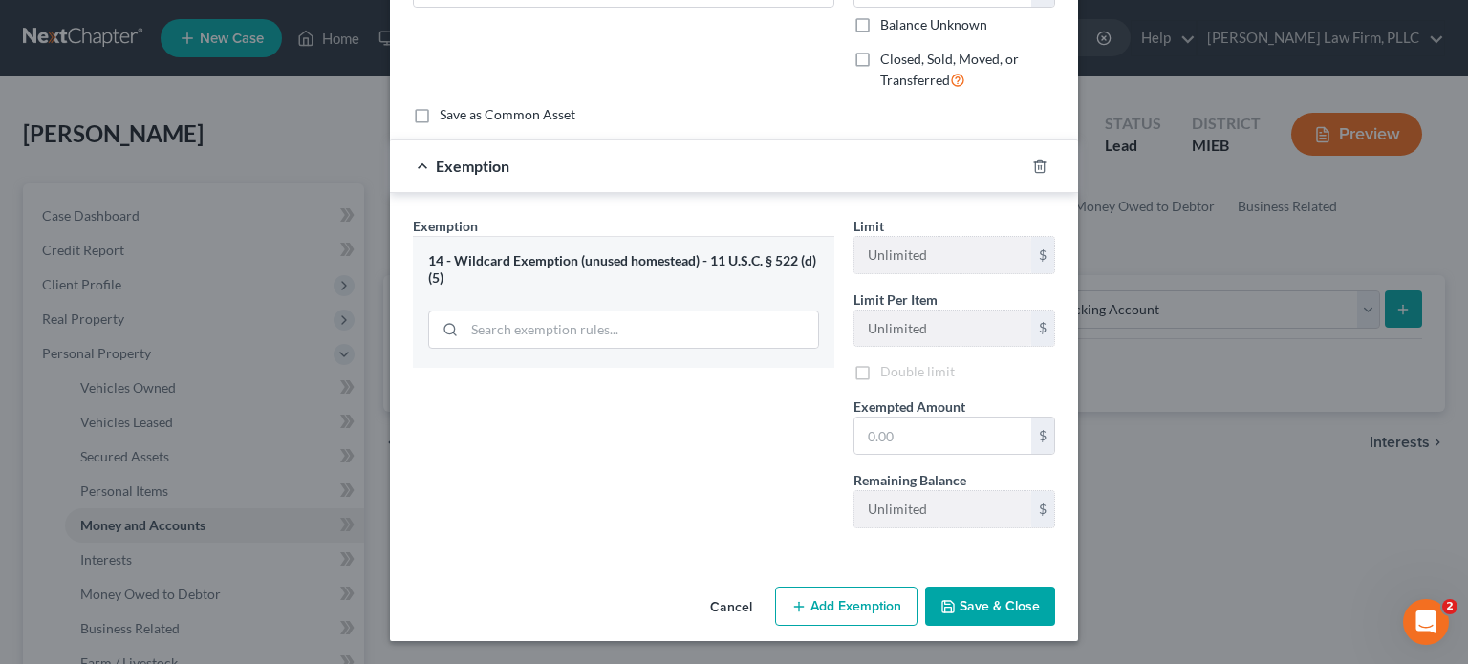
scroll to position [209, 0]
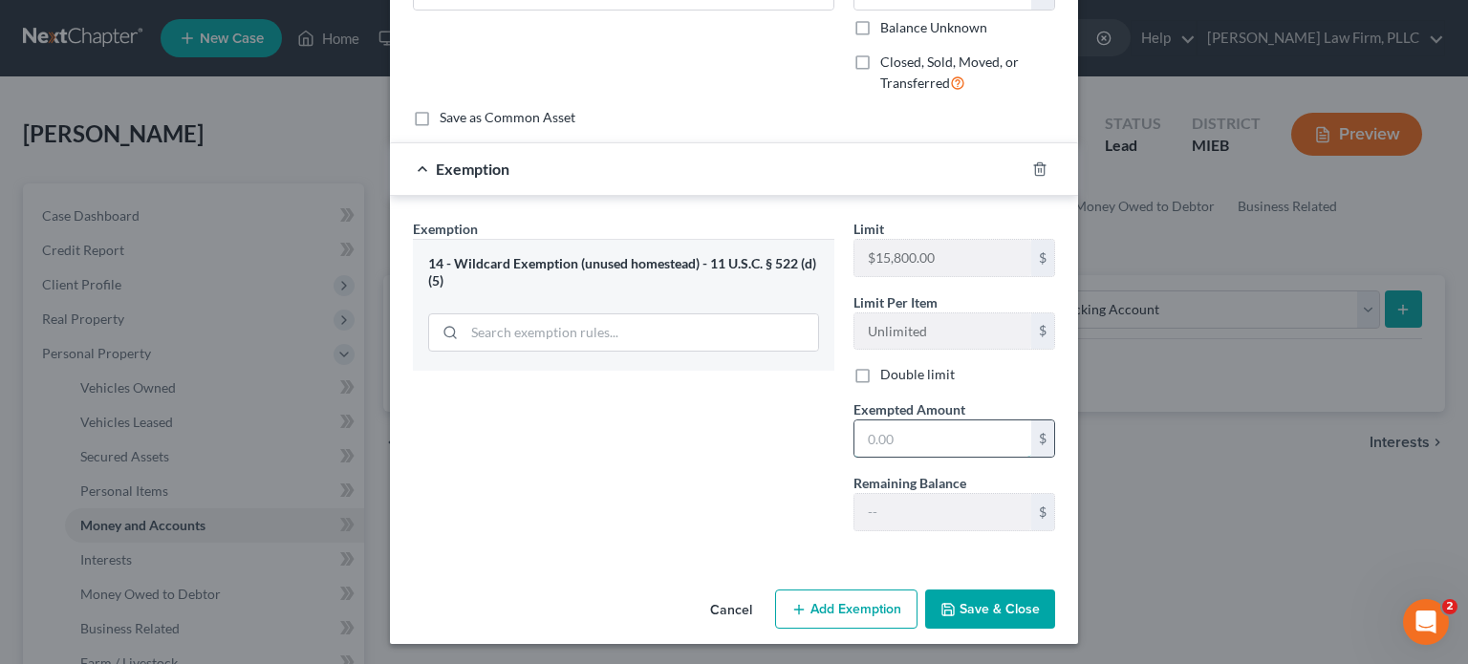
click at [880, 423] on input "text" at bounding box center [942, 439] width 177 height 36
type input "10"
click at [994, 598] on button "Save & Close" at bounding box center [990, 610] width 130 height 40
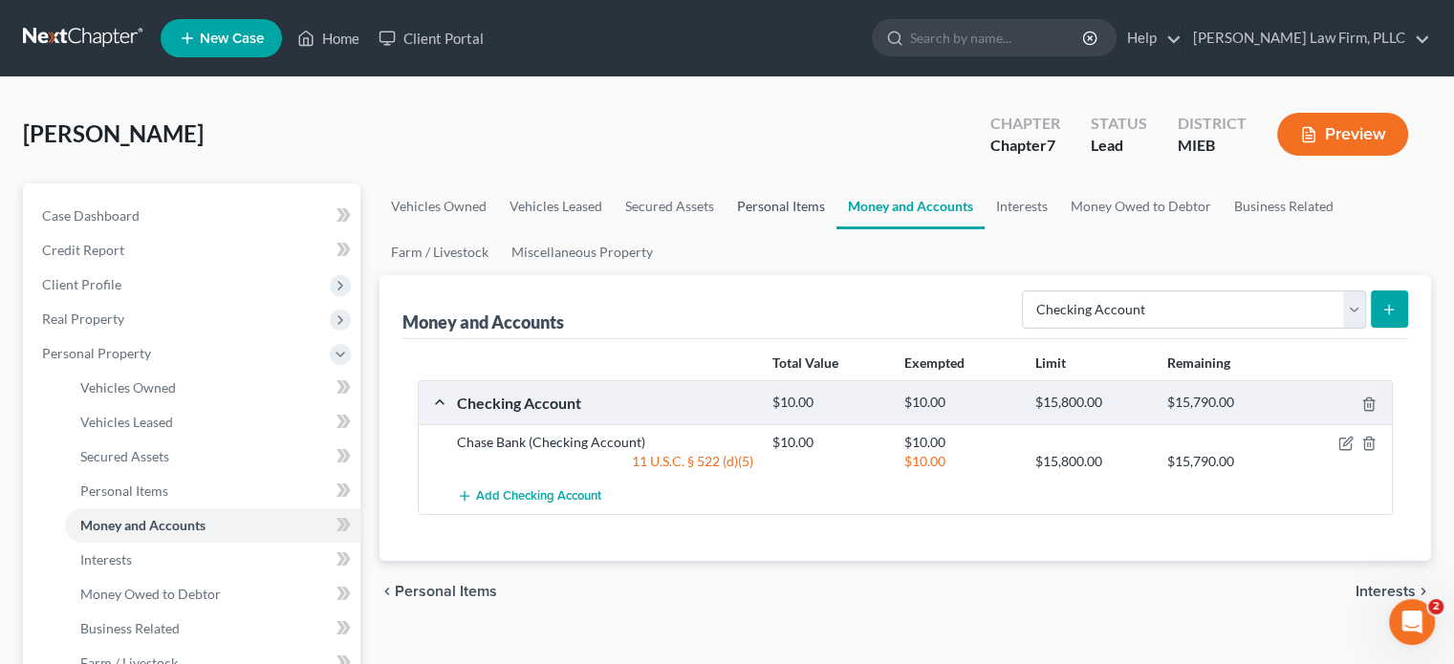
click at [772, 203] on link "Personal Items" at bounding box center [780, 207] width 111 height 46
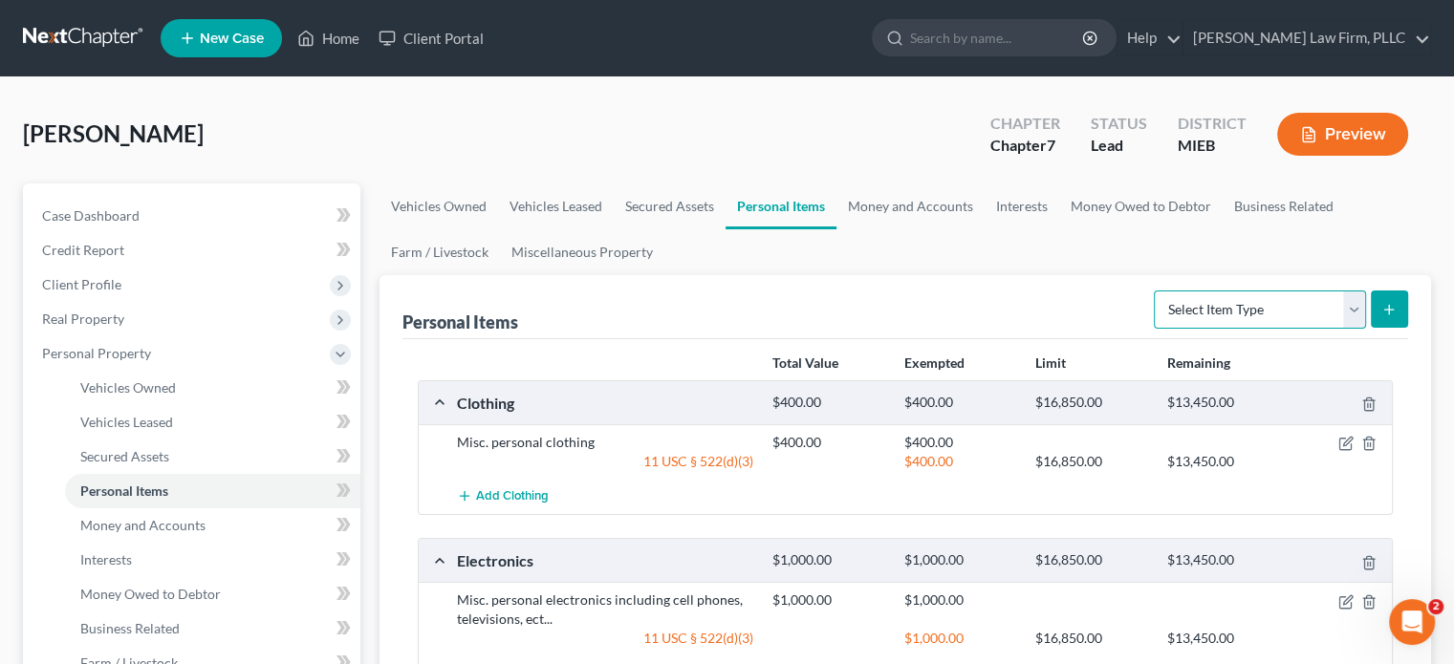
click at [1296, 320] on select "Select Item Type Clothing Collectibles Of Value Electronics Firearms Household …" at bounding box center [1260, 310] width 212 height 38
select select "sports_and_hobby_equipment"
click at [1156, 291] on select "Select Item Type Clothing Collectibles Of Value Electronics Firearms Household …" at bounding box center [1260, 310] width 212 height 38
click at [1396, 305] on button "submit" at bounding box center [1389, 309] width 37 height 37
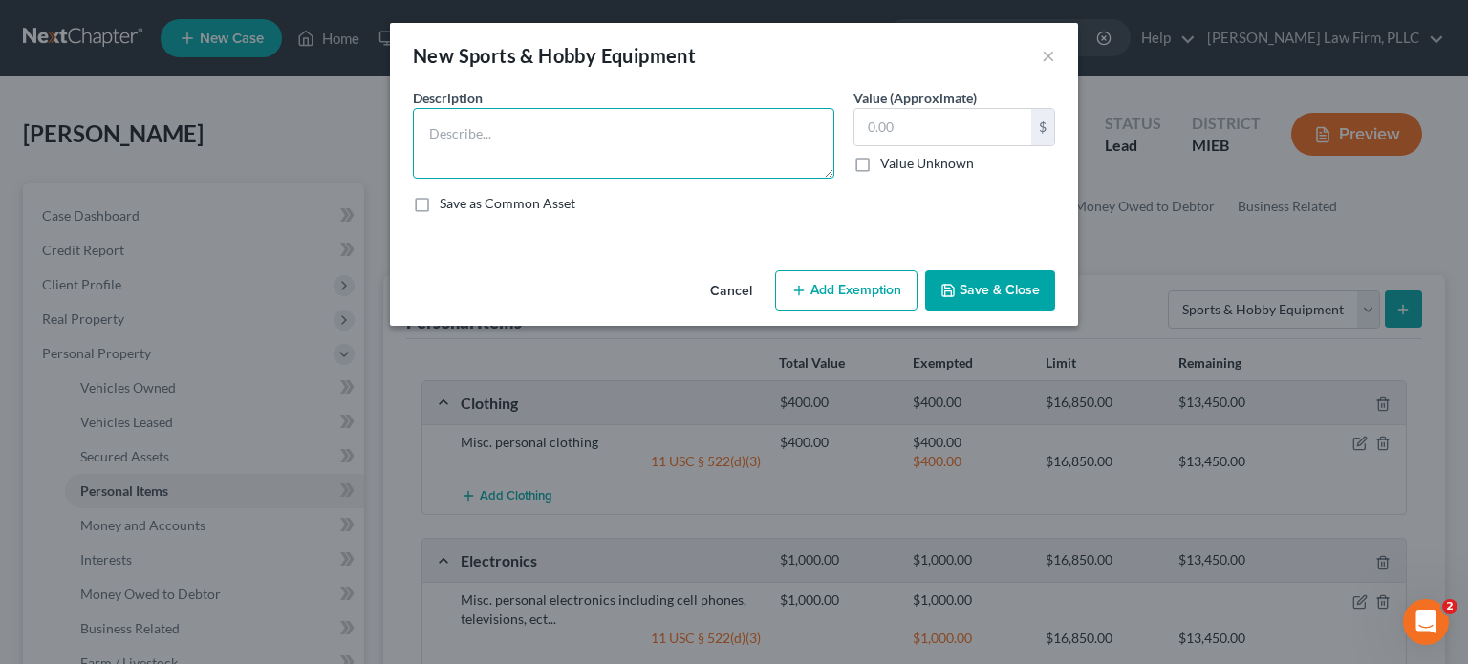
click at [602, 140] on textarea at bounding box center [623, 143] width 421 height 71
type textarea "Magic The Gathering trading cards"
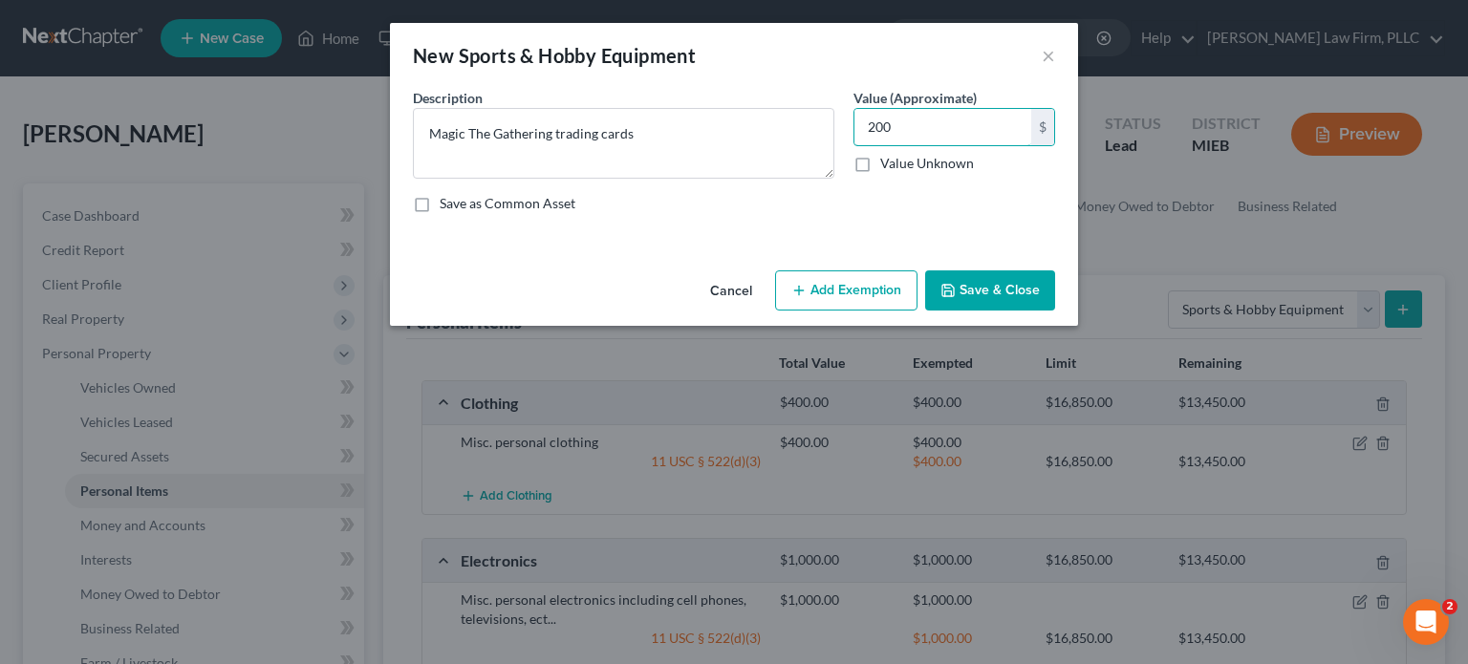
type input "200"
click at [849, 278] on button "Add Exemption" at bounding box center [846, 290] width 142 height 40
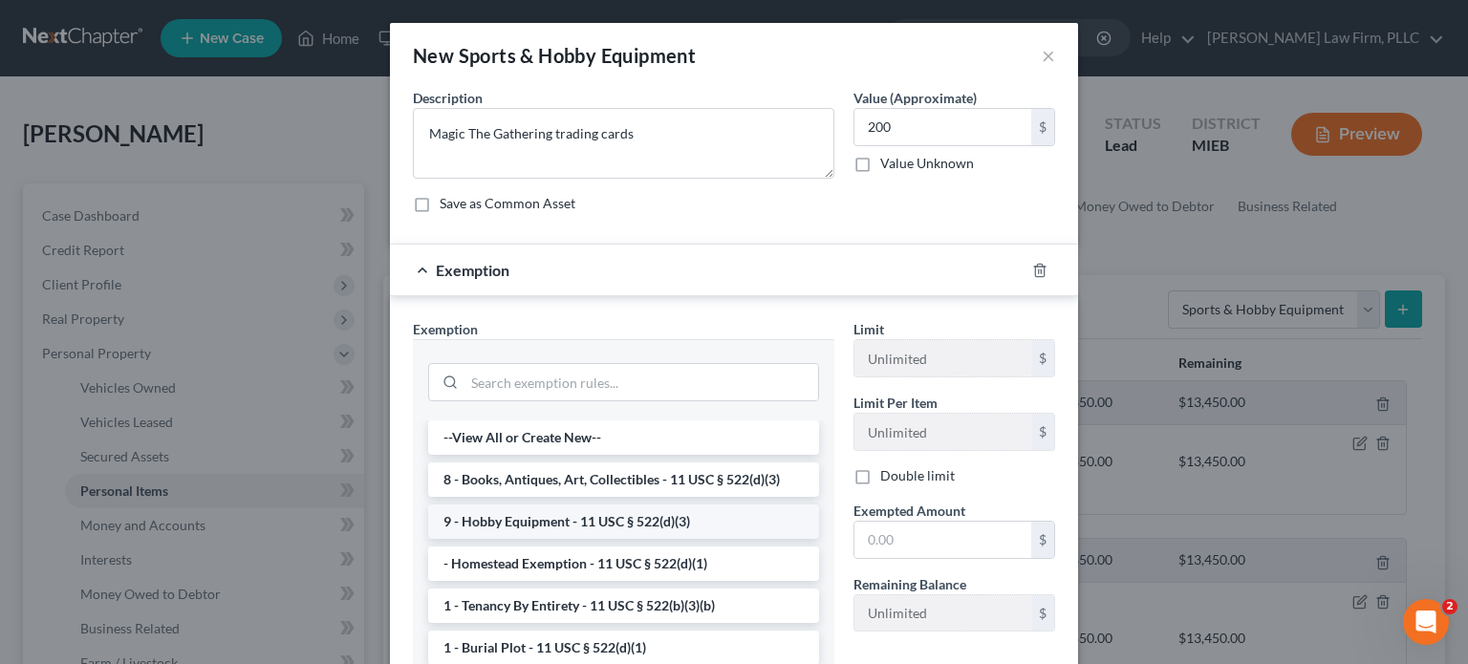
click at [720, 519] on li "9 - Hobby Equipment - 11 USC § 522(d)(3)" at bounding box center [623, 522] width 391 height 34
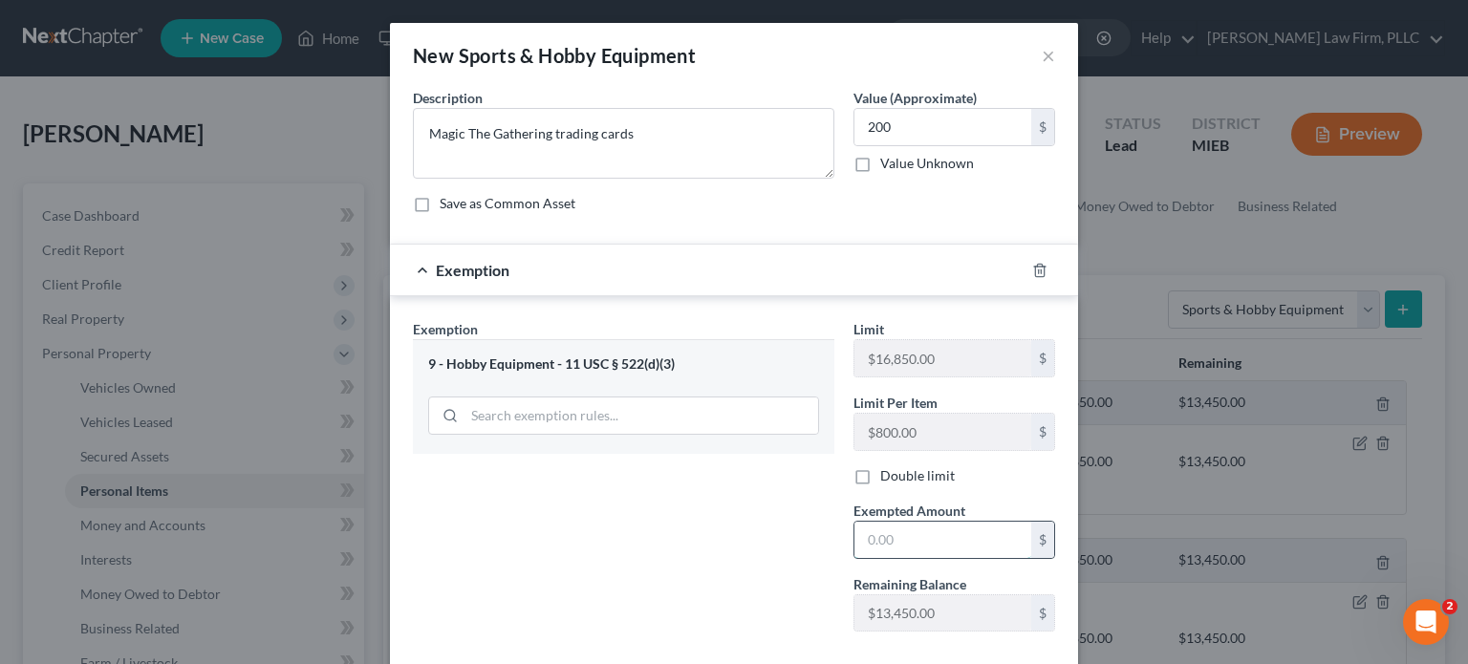
click at [895, 529] on input "text" at bounding box center [942, 540] width 177 height 36
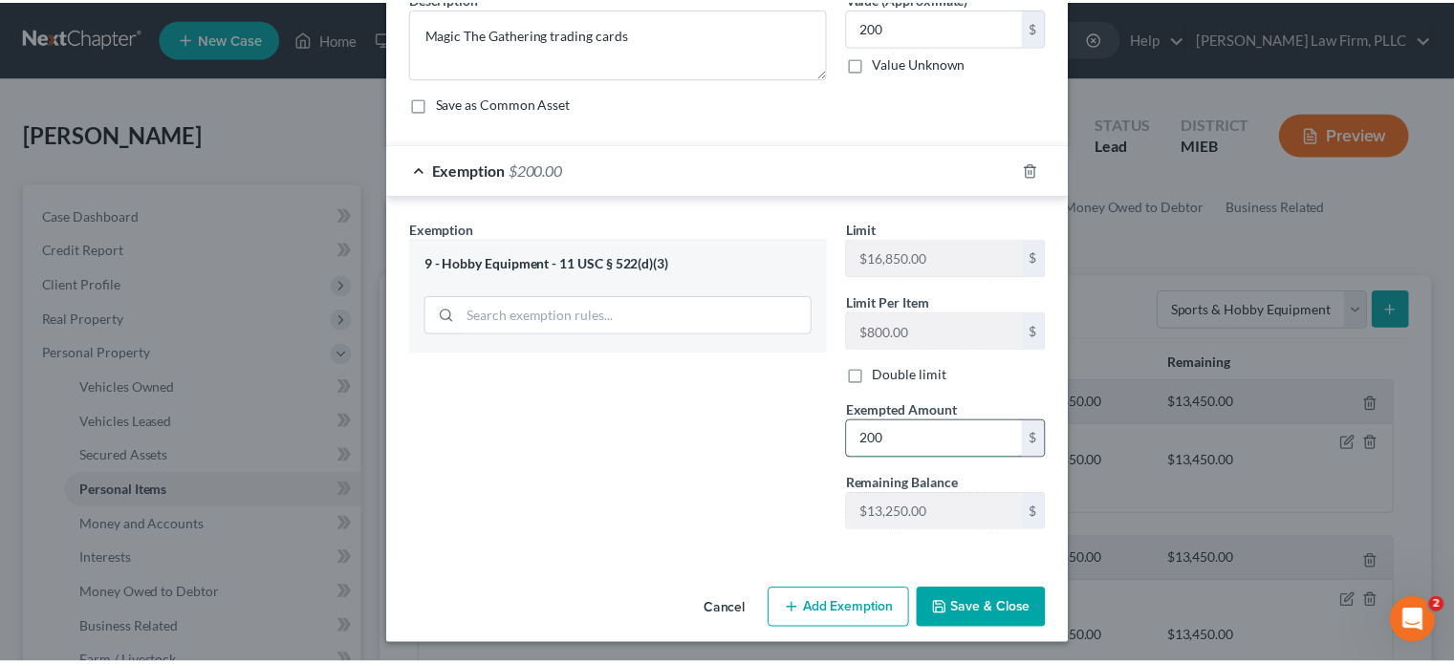
scroll to position [101, 0]
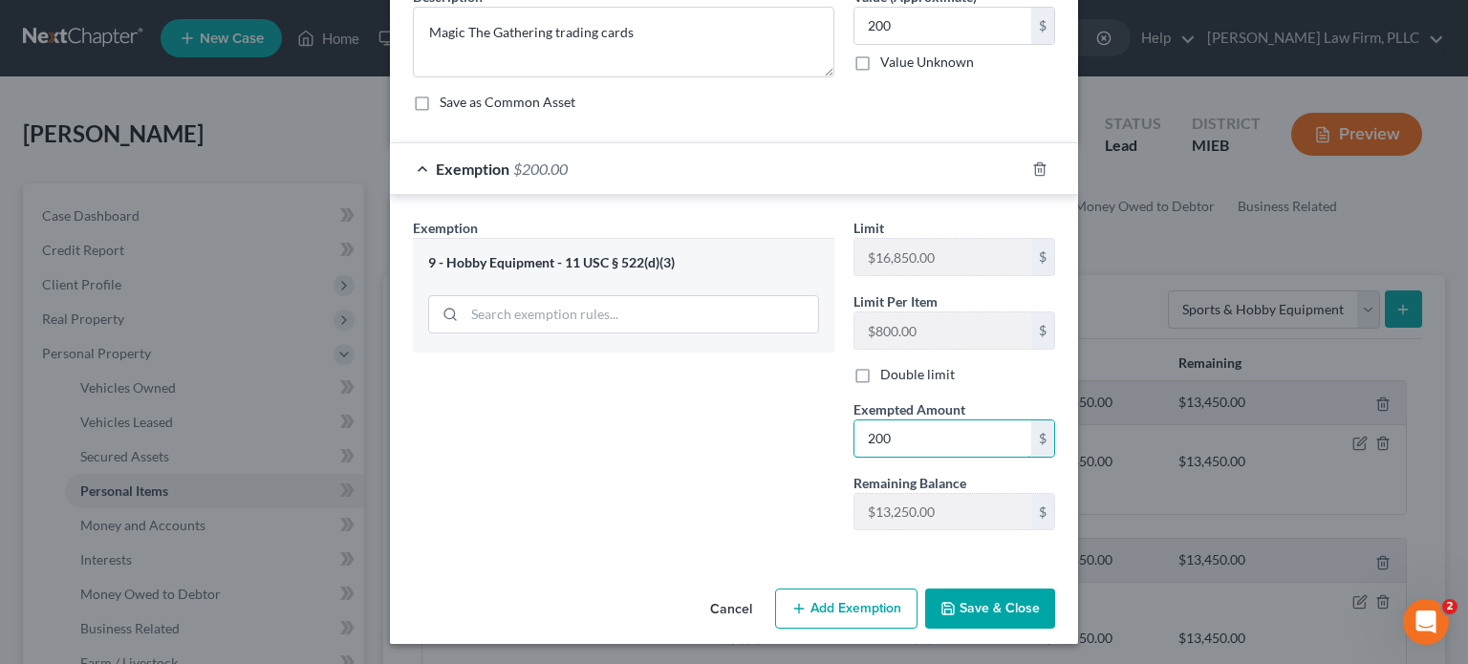
type input "200"
click at [997, 617] on button "Save & Close" at bounding box center [990, 609] width 130 height 40
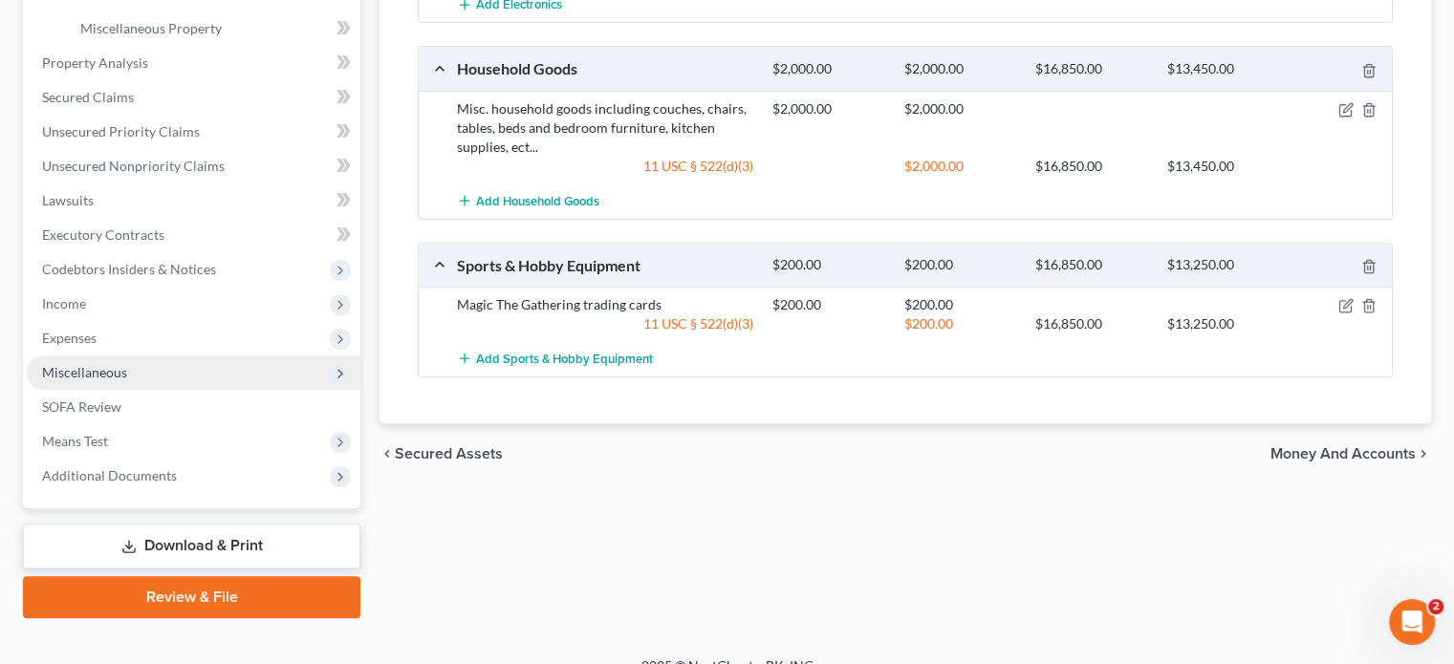
scroll to position [694, 0]
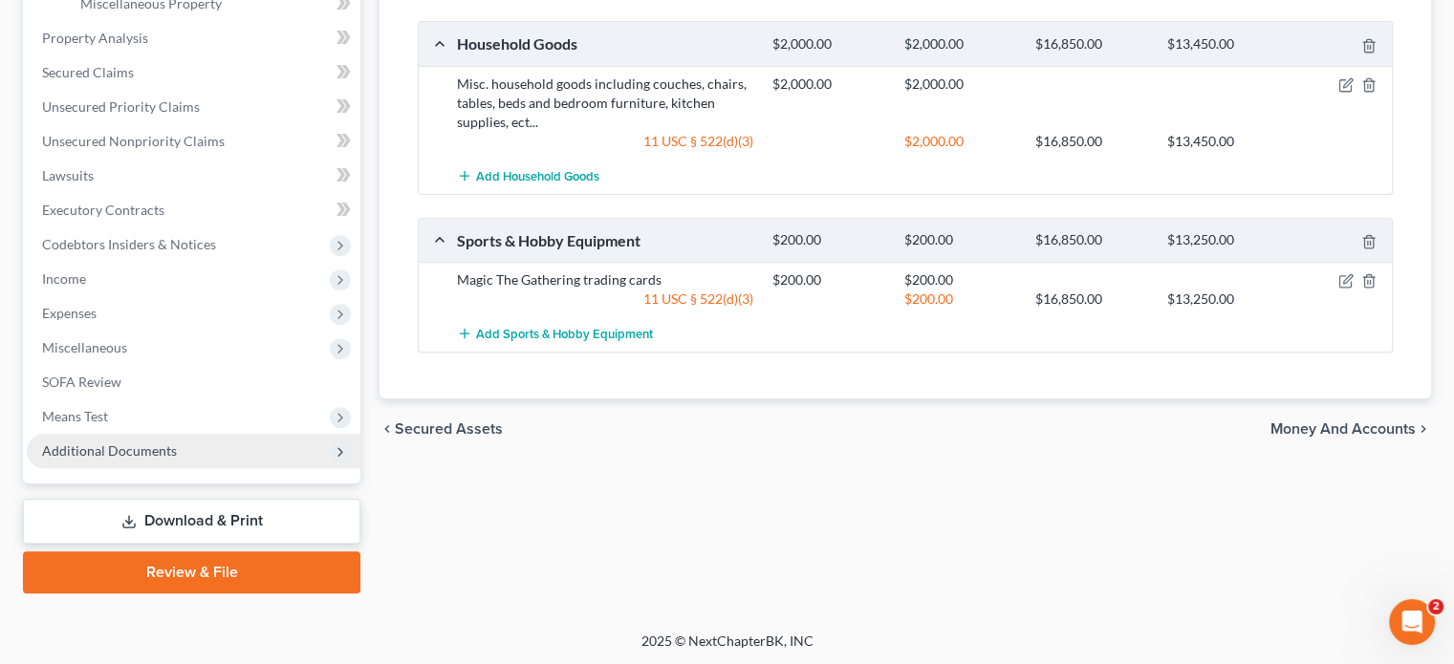
click at [216, 458] on span "Additional Documents" at bounding box center [194, 451] width 334 height 34
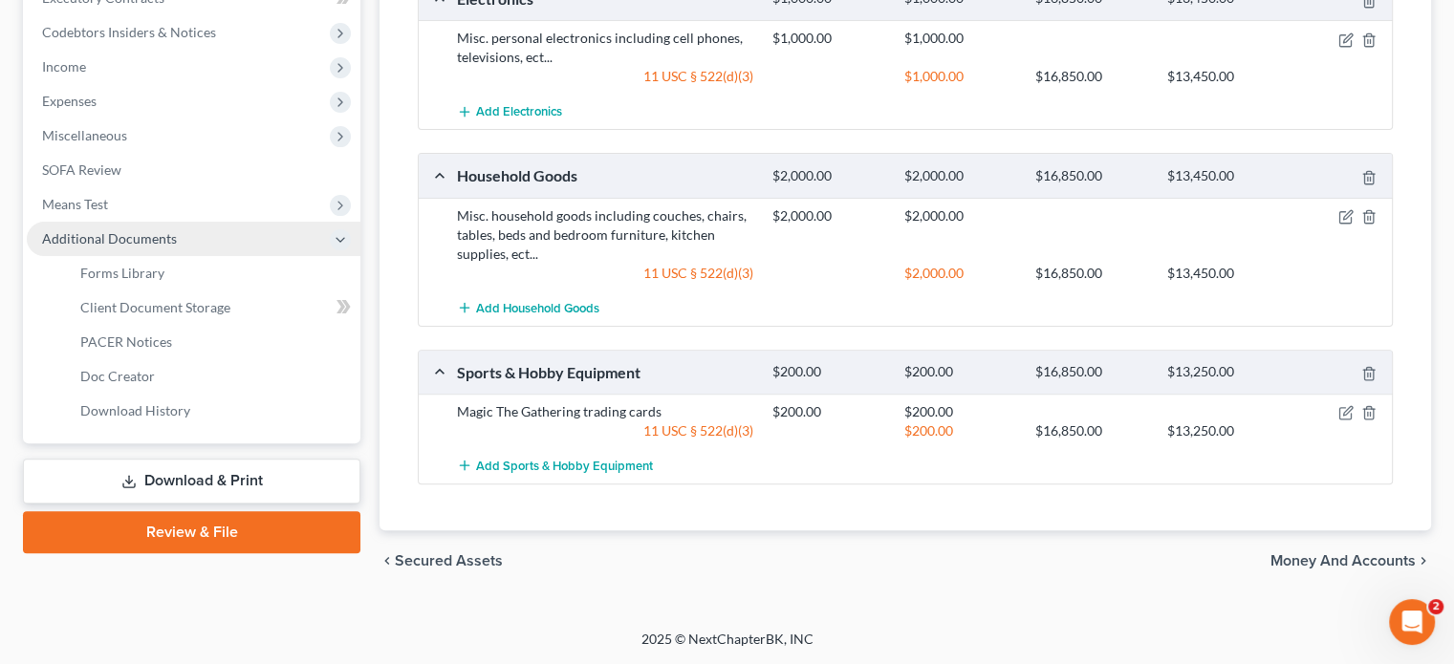
scroll to position [522, 0]
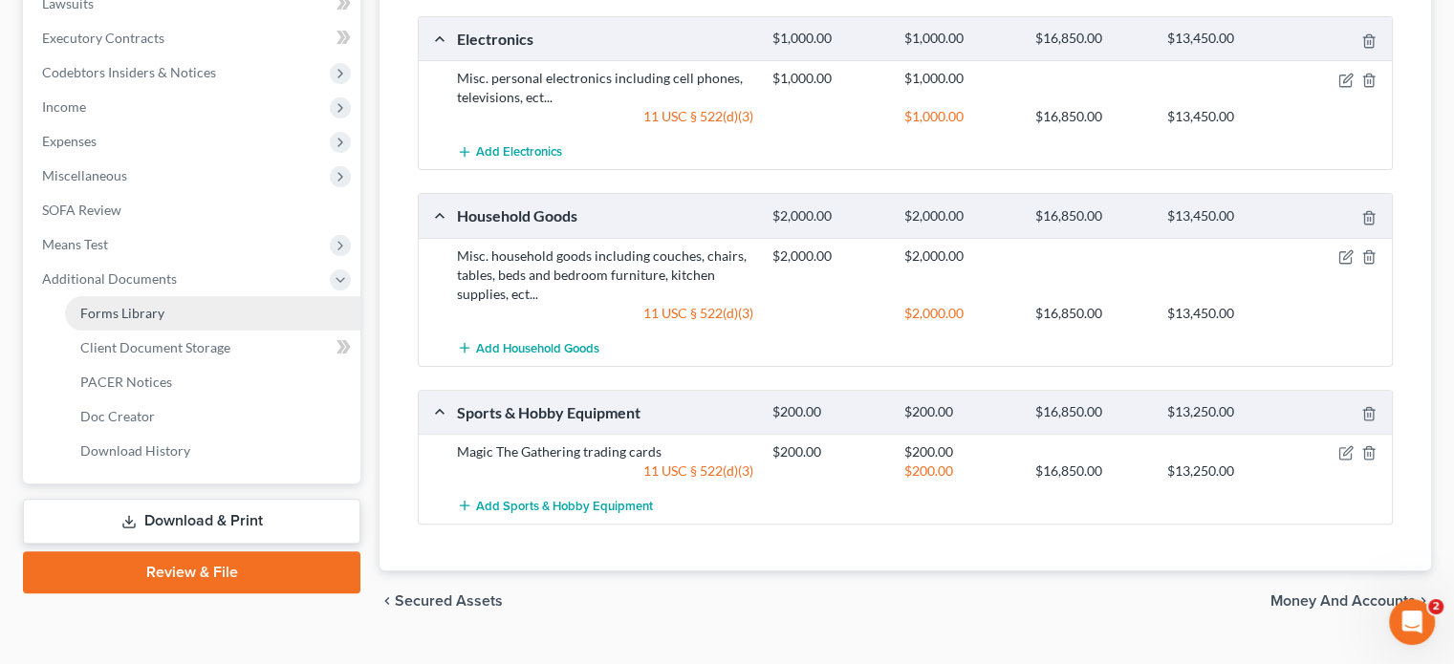
click at [149, 313] on span "Forms Library" at bounding box center [122, 313] width 84 height 16
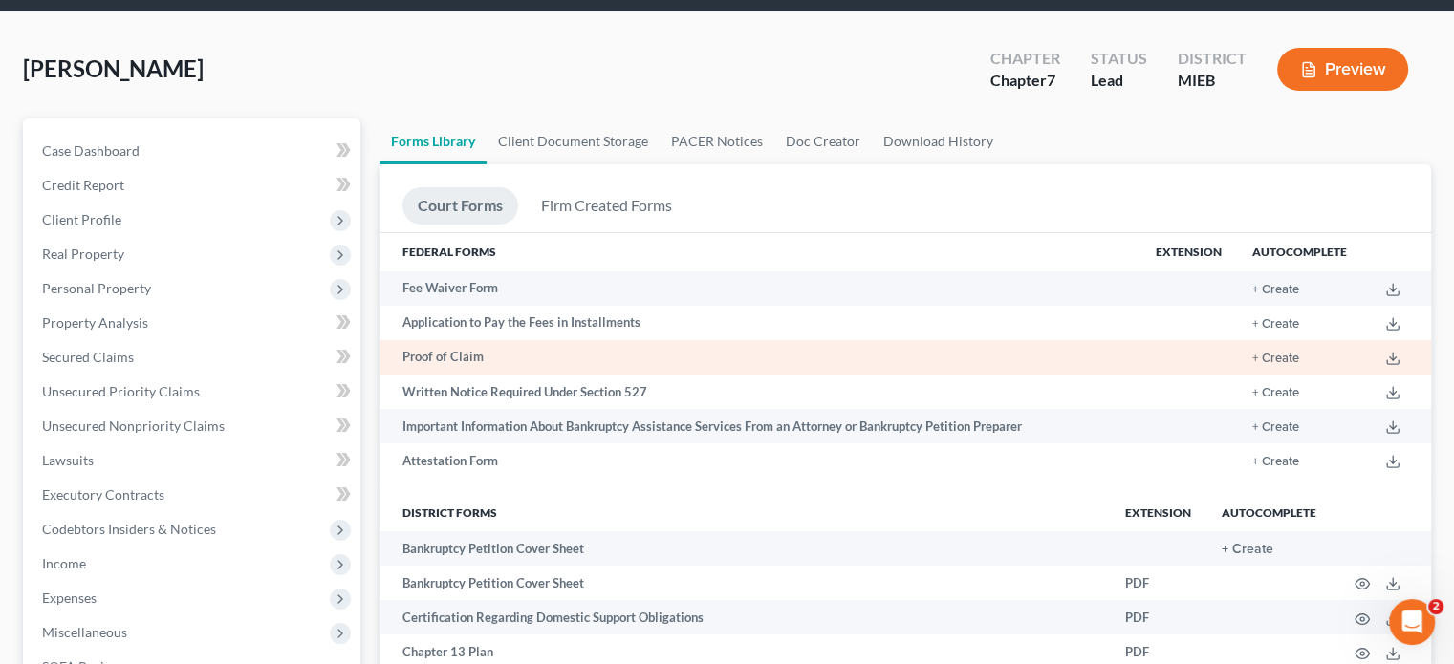
scroll to position [191, 0]
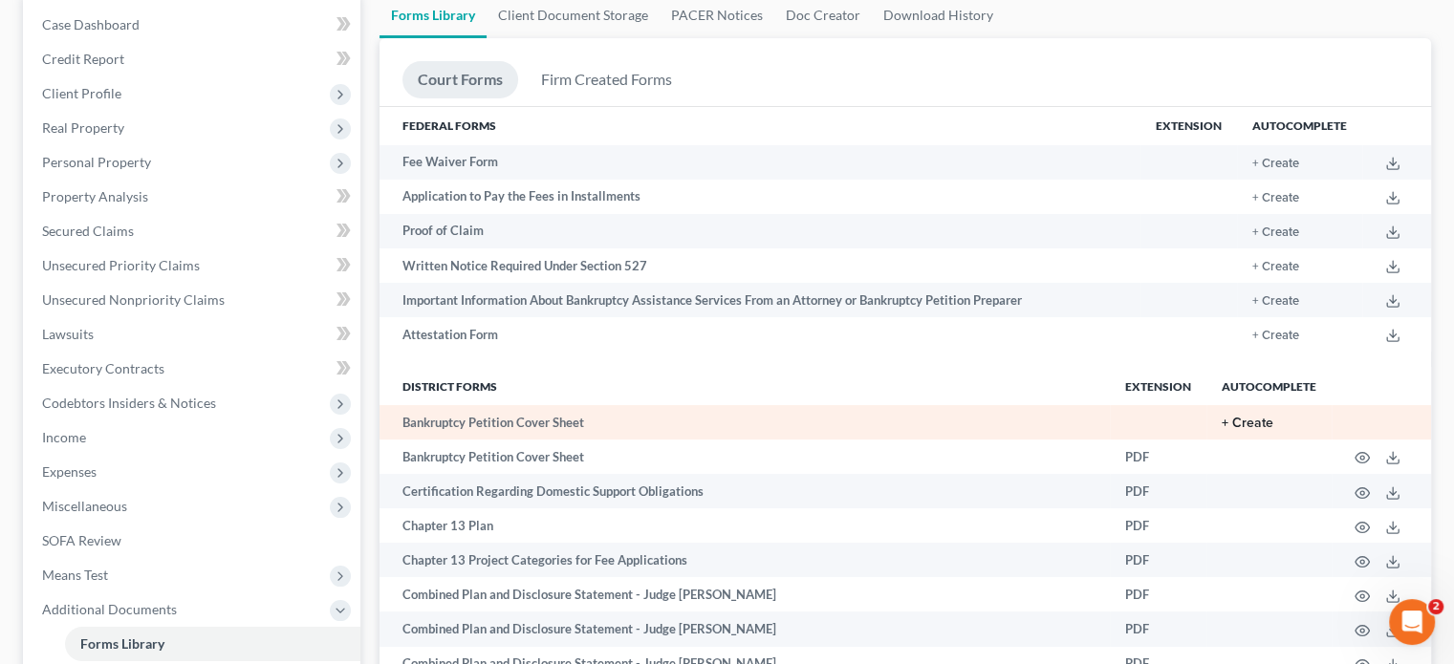
click at [1272, 427] on button "+ Create" at bounding box center [1247, 423] width 52 height 13
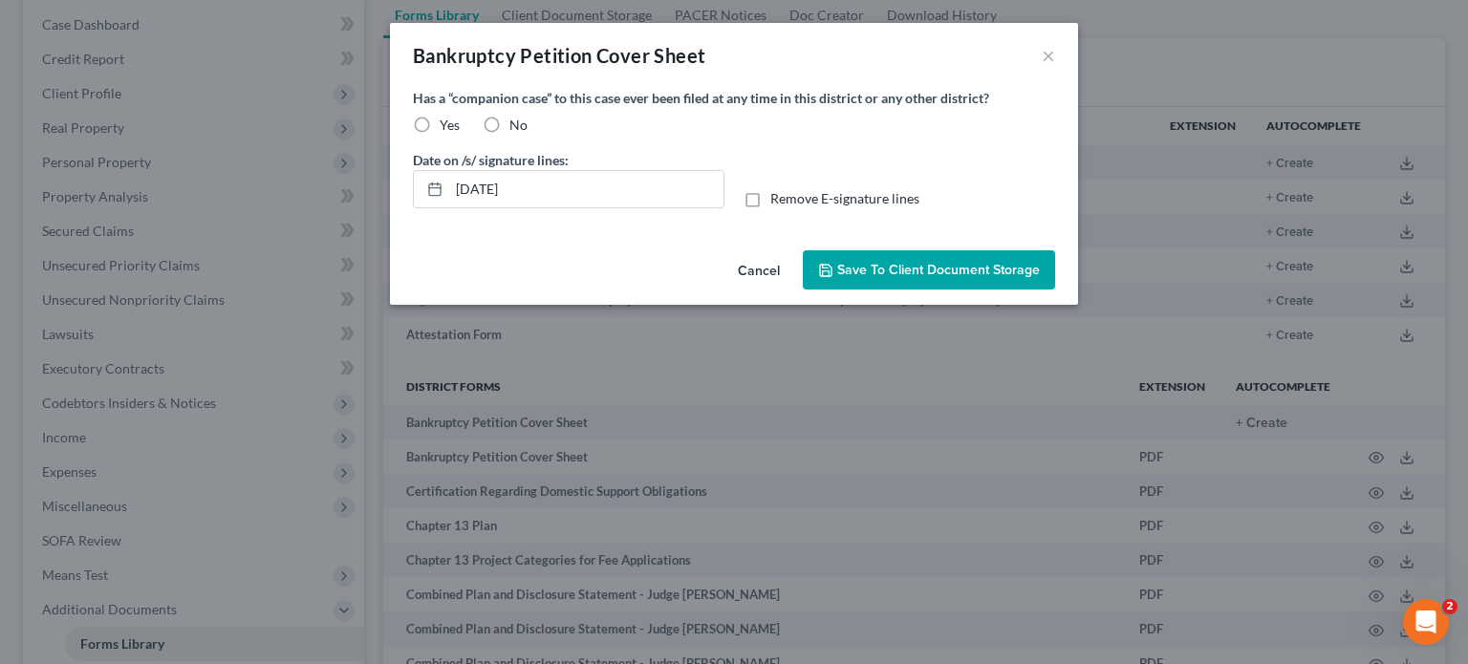
click at [509, 120] on label "No" at bounding box center [518, 125] width 18 height 19
click at [517, 120] on input "No" at bounding box center [523, 122] width 12 height 12
radio input "true"
click at [907, 262] on span "Save to Client Document Storage" at bounding box center [938, 270] width 203 height 16
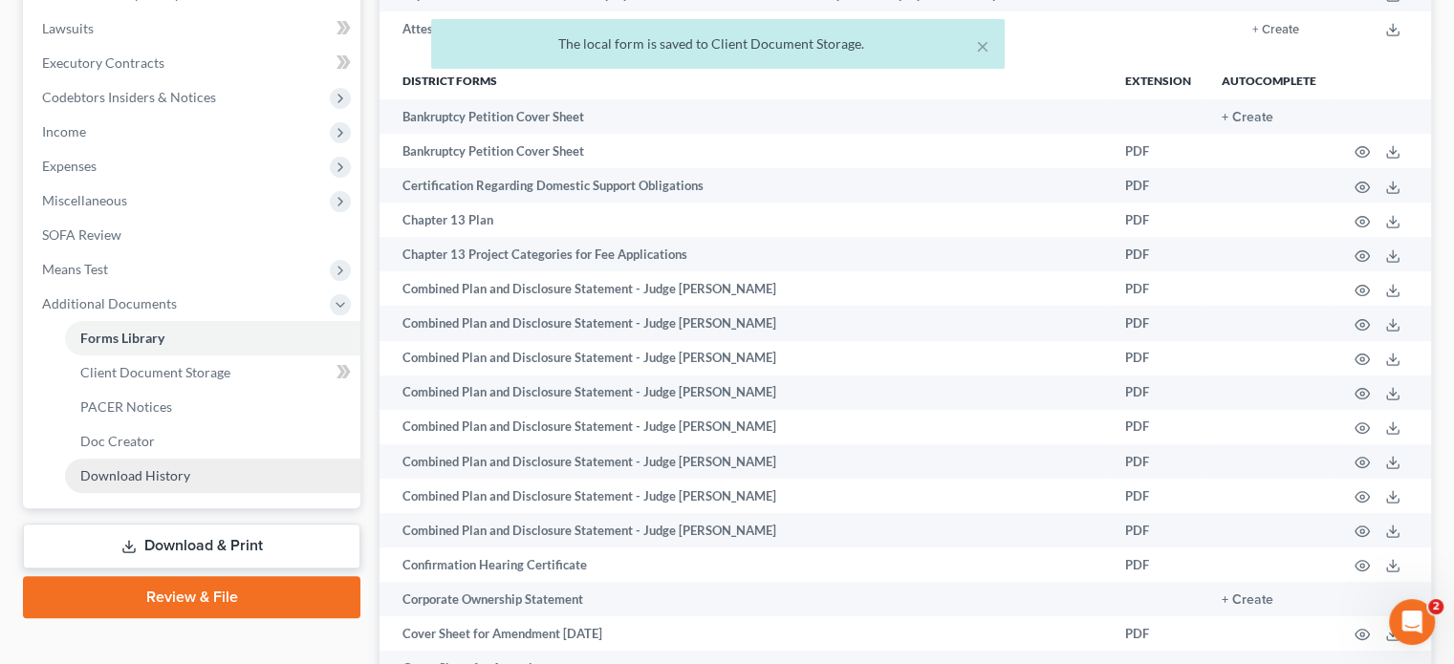
scroll to position [573, 0]
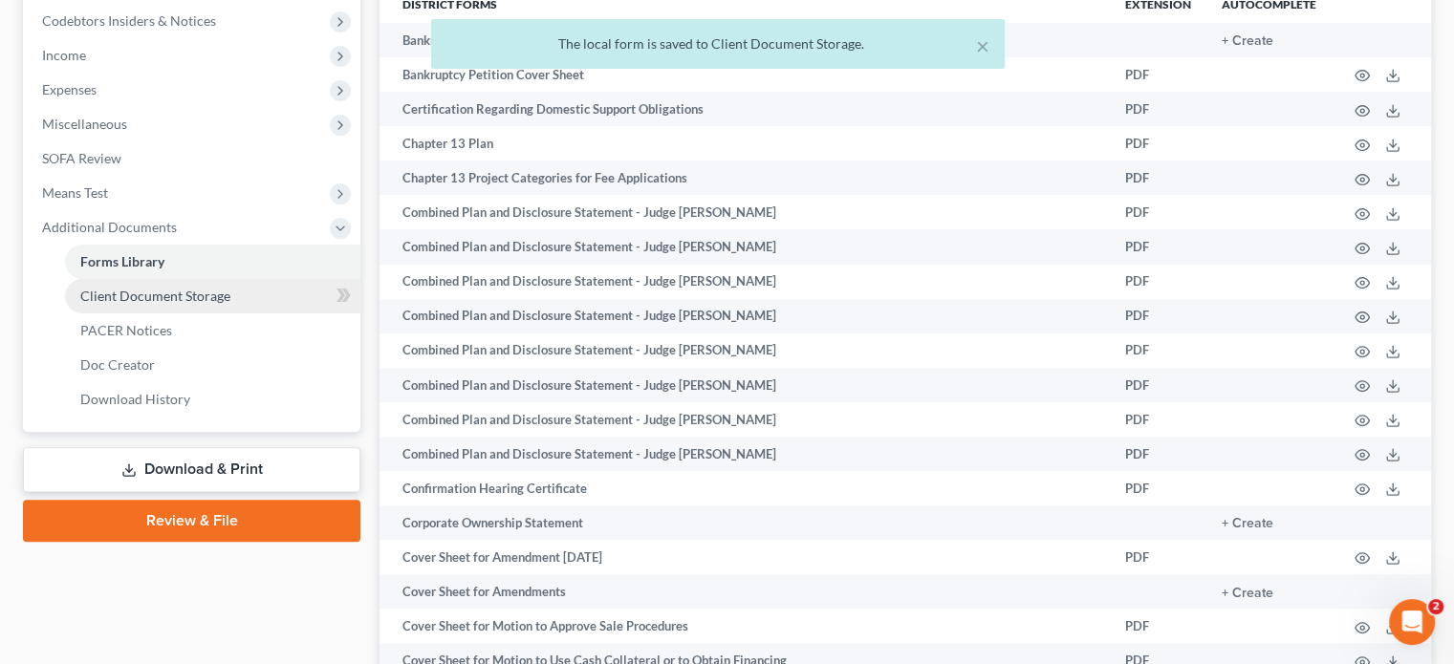
click at [187, 301] on span "Client Document Storage" at bounding box center [155, 296] width 150 height 16
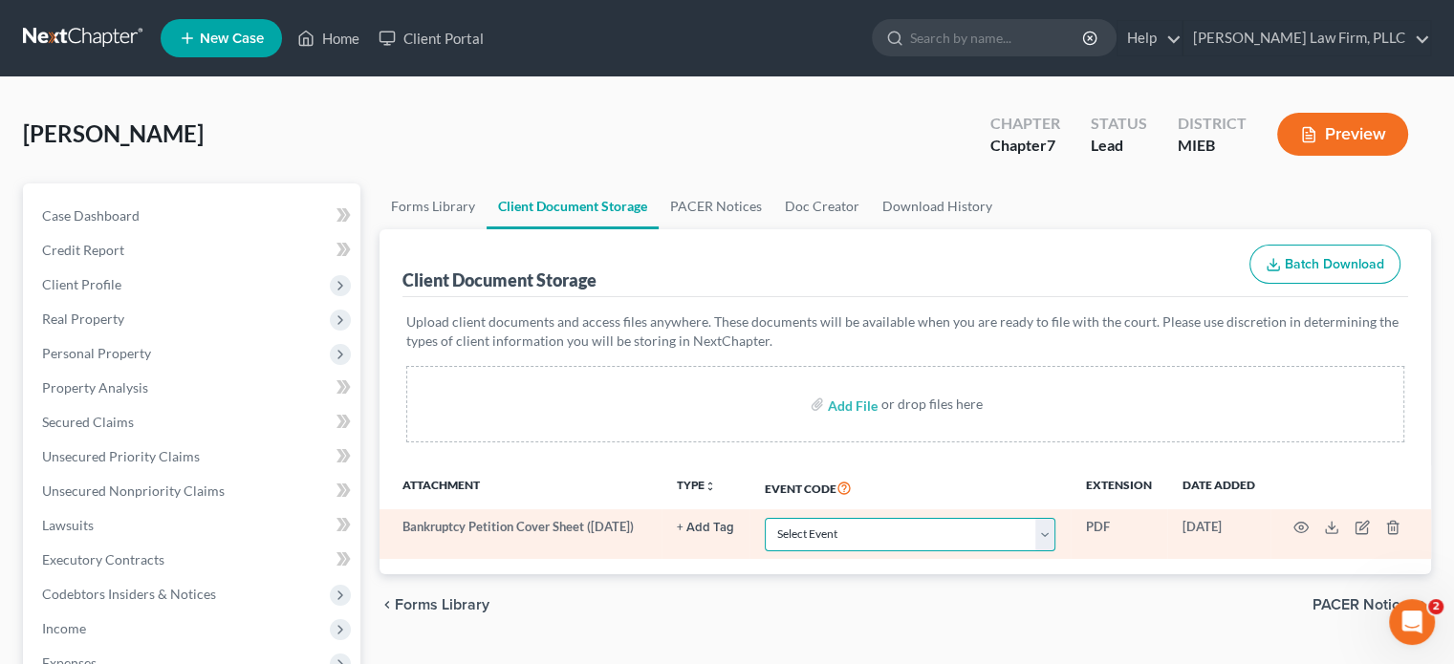
click at [1031, 530] on select "Select Event 20 Largest Unsecured Creditors Amended Chapter 11 Plan Amended Cha…" at bounding box center [910, 534] width 291 height 33
select select "6"
click at [765, 518] on select "Select Event 20 Largest Unsecured Creditors Amended Chapter 11 Plan Amended Cha…" at bounding box center [910, 534] width 291 height 33
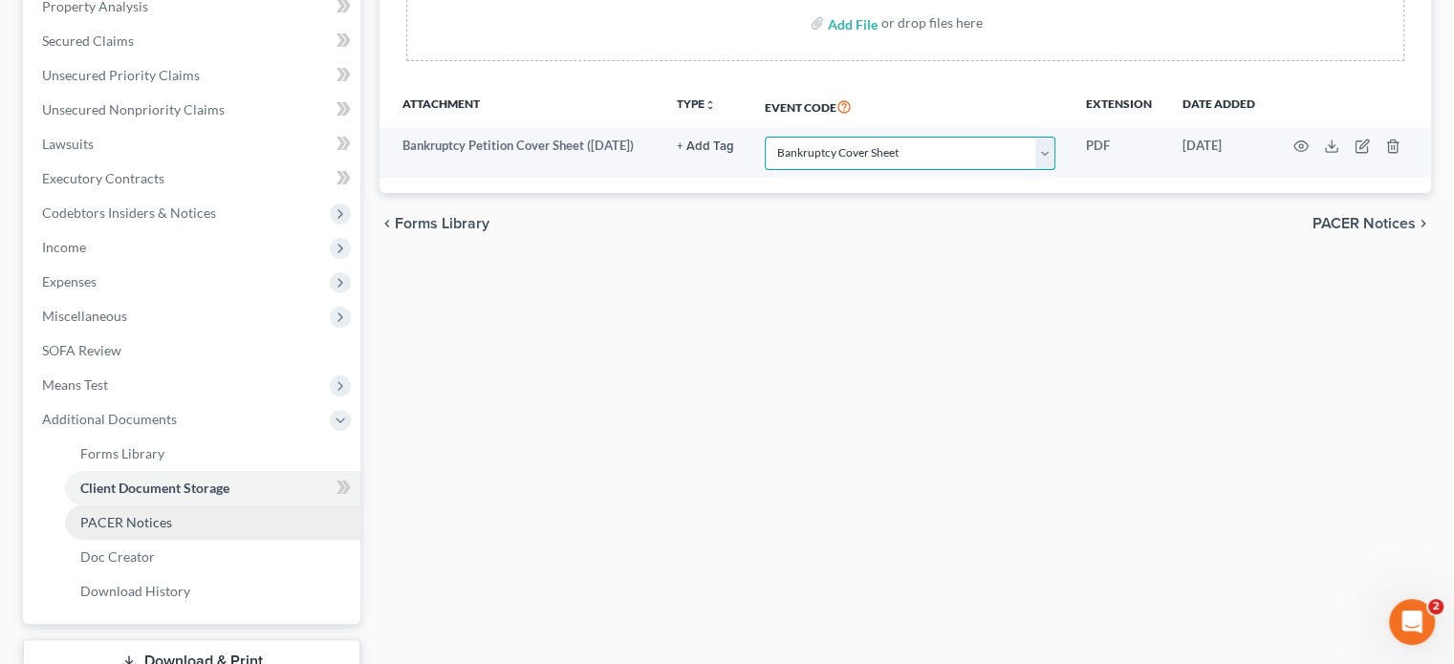
scroll to position [382, 0]
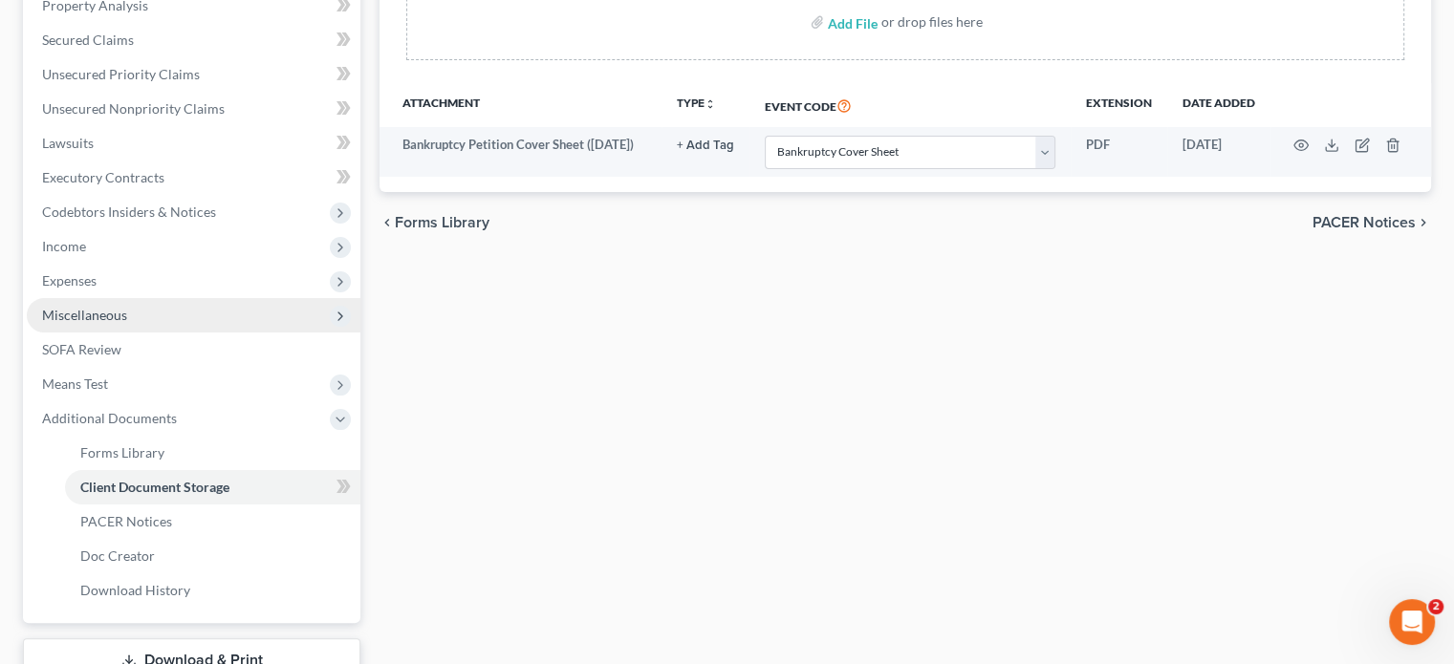
click at [156, 316] on span "Miscellaneous" at bounding box center [194, 315] width 334 height 34
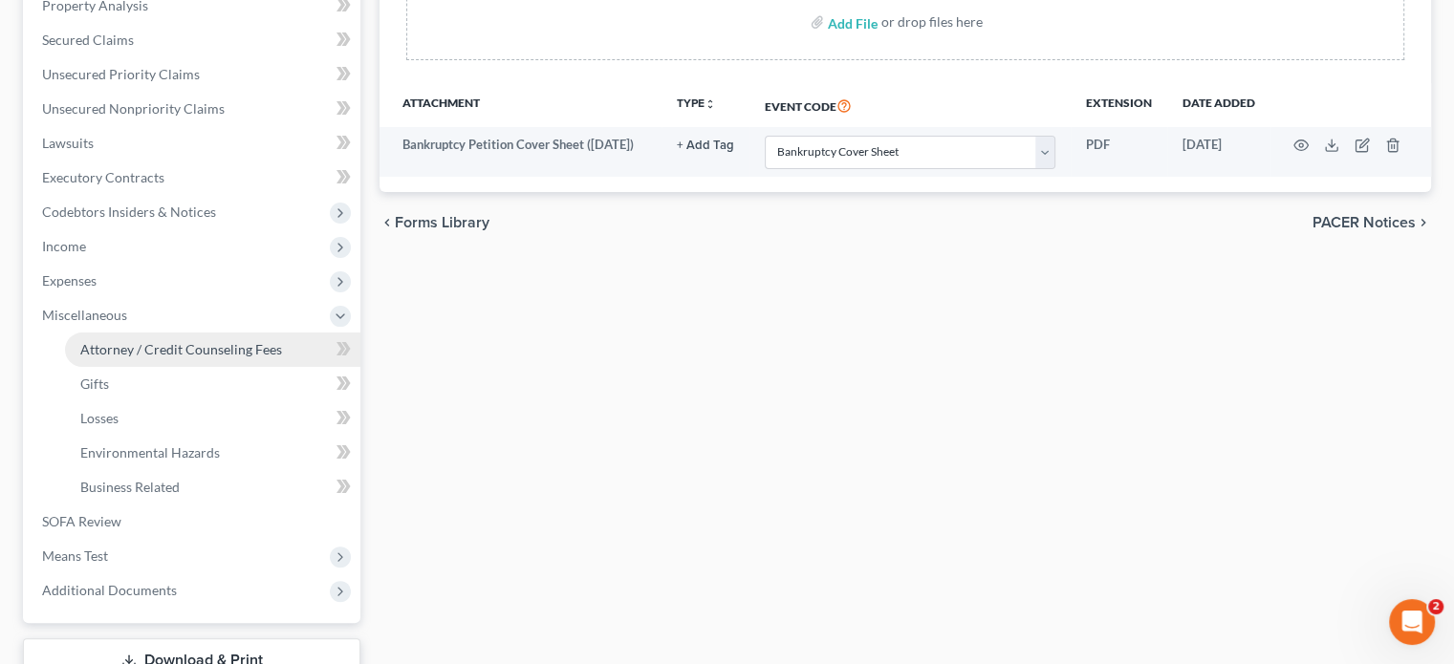
click at [142, 348] on span "Attorney / Credit Counseling Fees" at bounding box center [181, 349] width 202 height 16
select select "0"
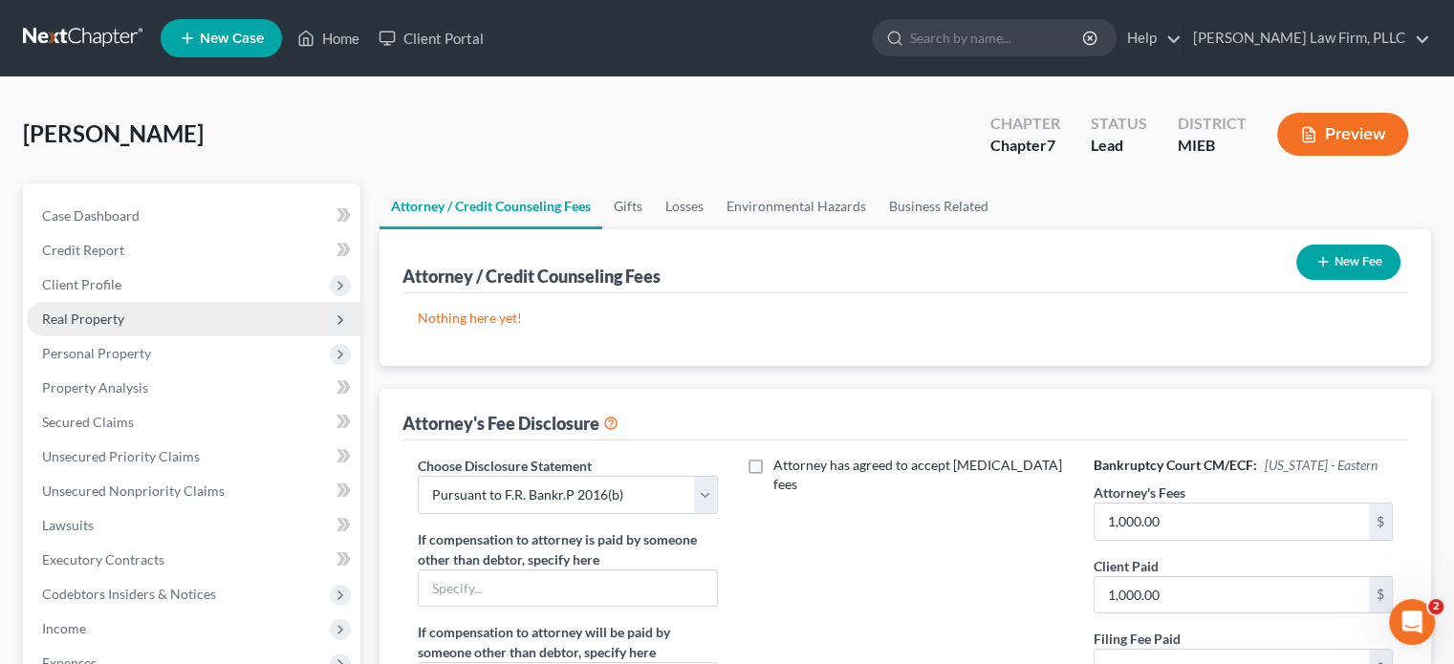
click at [129, 315] on span "Real Property" at bounding box center [194, 319] width 334 height 34
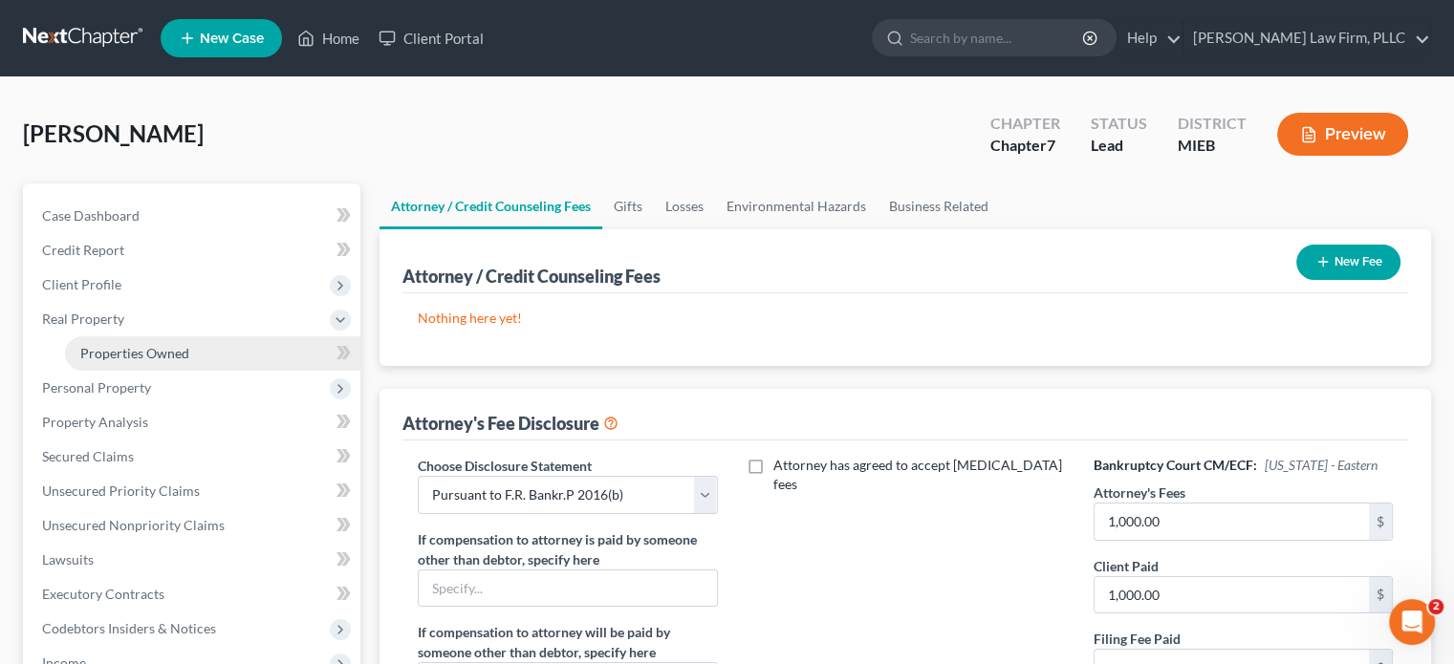
click at [131, 353] on span "Properties Owned" at bounding box center [134, 353] width 109 height 16
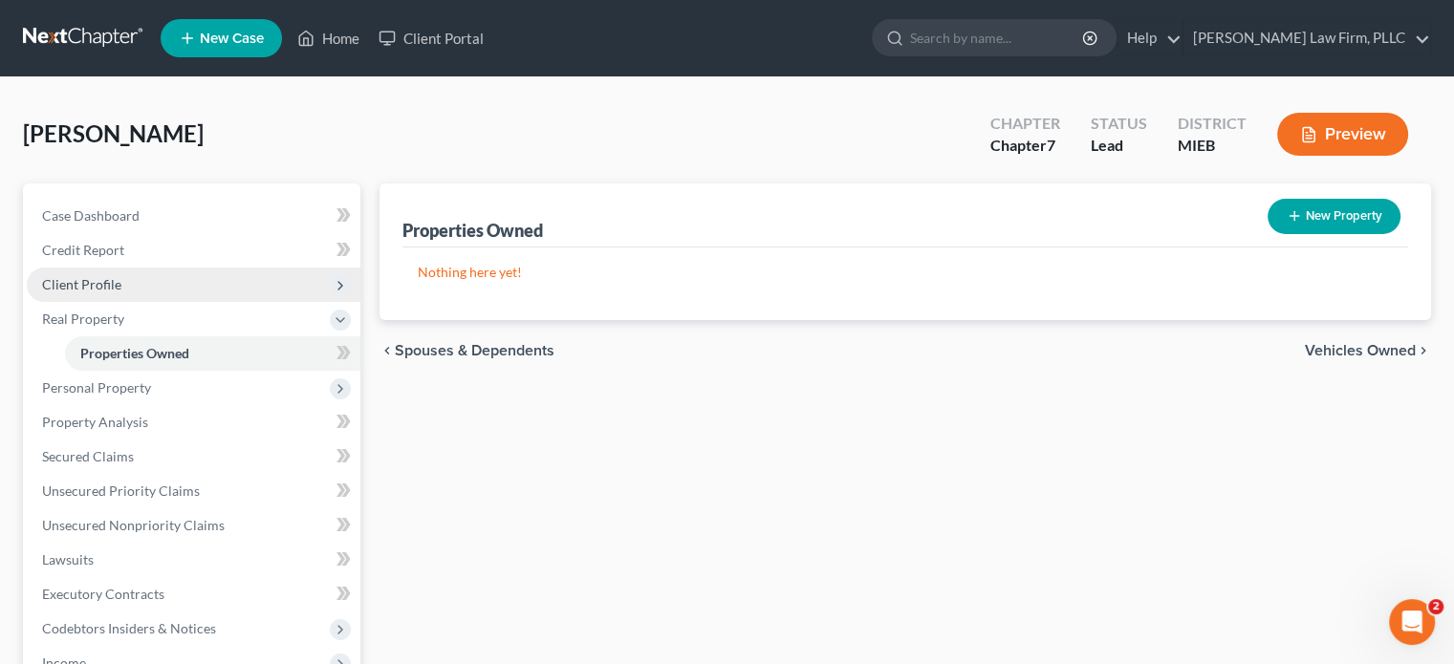
click at [135, 274] on span "Client Profile" at bounding box center [194, 285] width 334 height 34
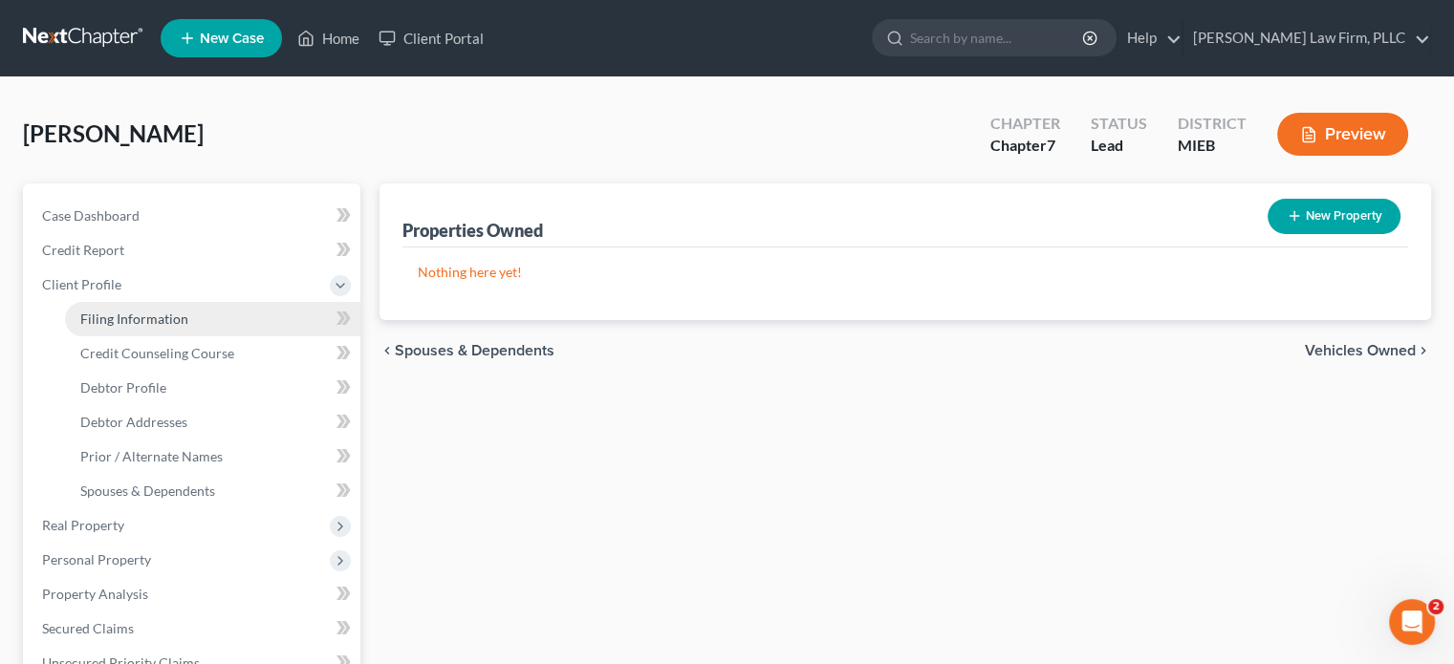
click at [139, 313] on span "Filing Information" at bounding box center [134, 319] width 108 height 16
select select "1"
select select "0"
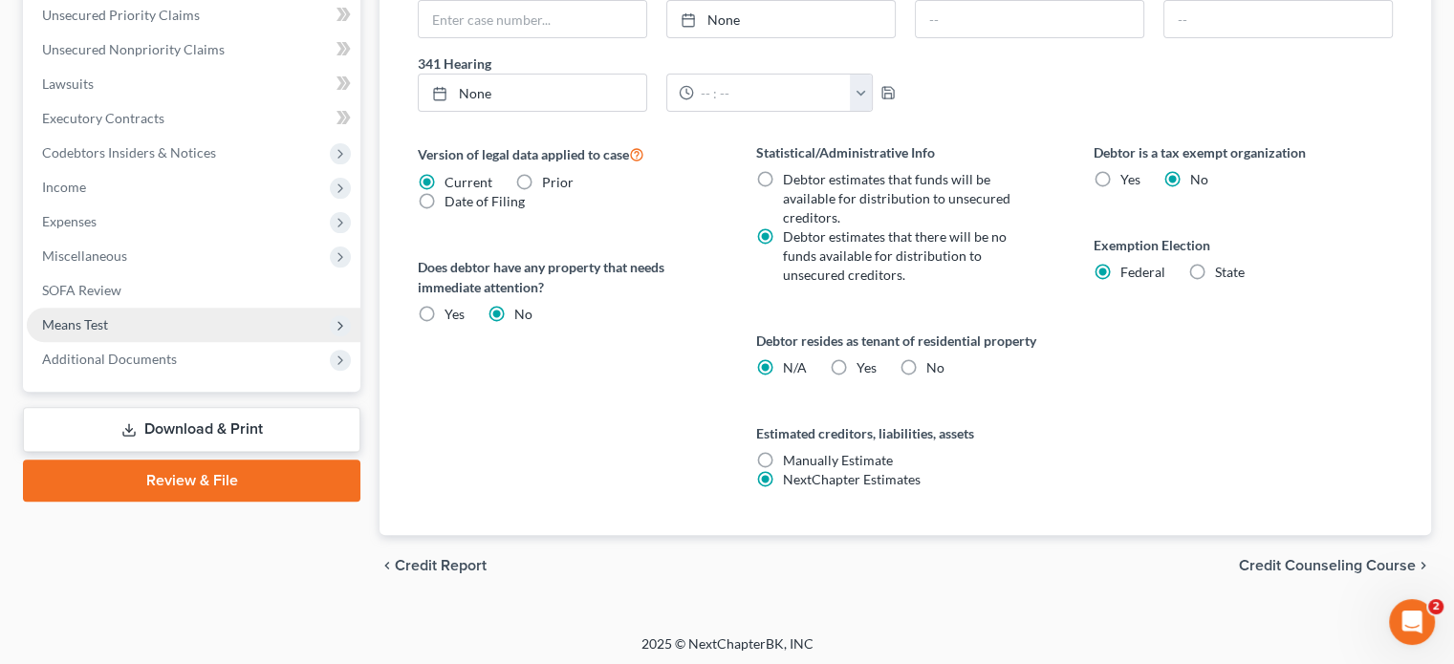
scroll to position [554, 0]
